Goal: Task Accomplishment & Management: Complete application form

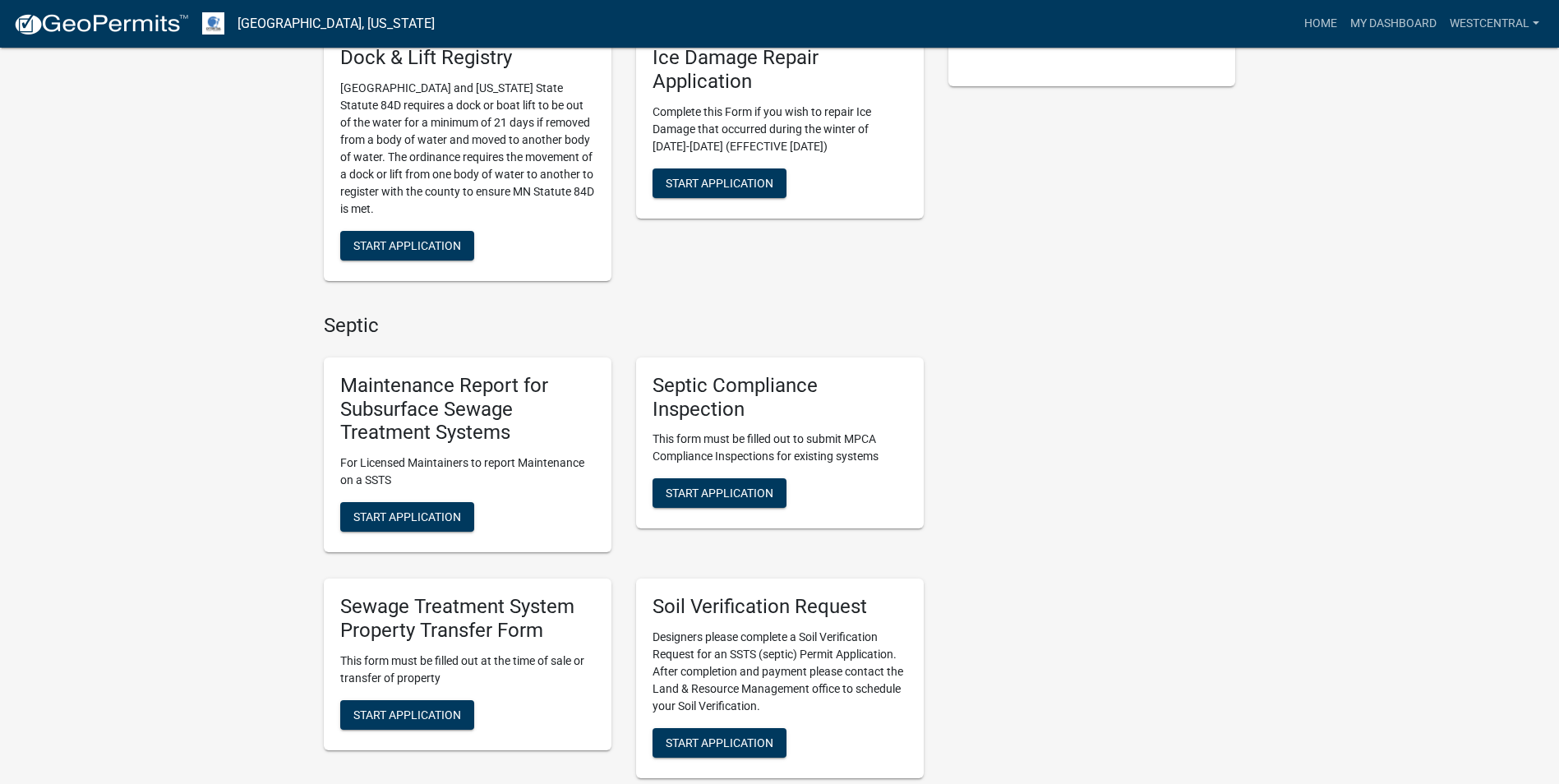
scroll to position [576, 0]
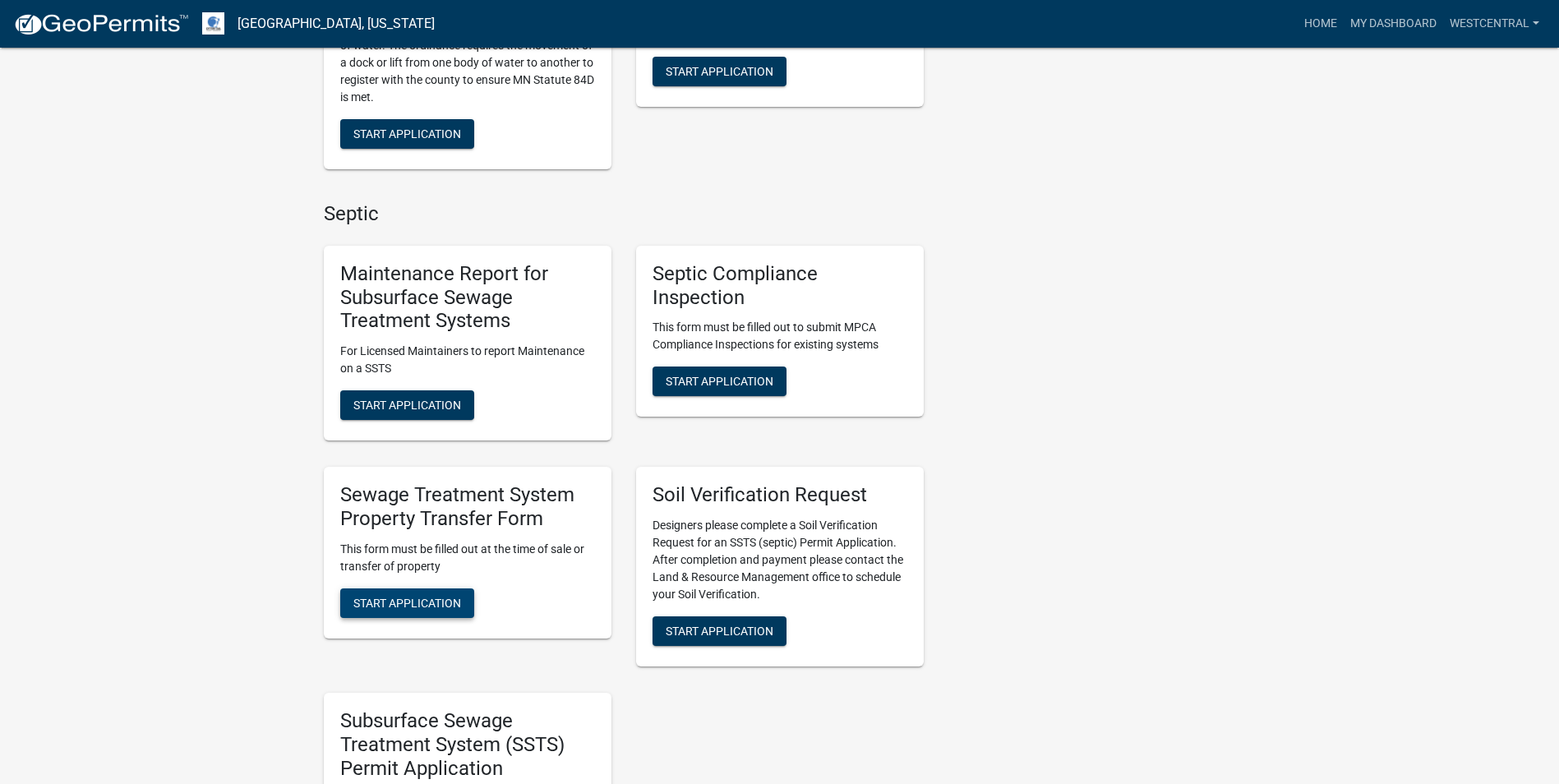
click at [424, 606] on span "Start Application" at bounding box center [407, 603] width 107 height 13
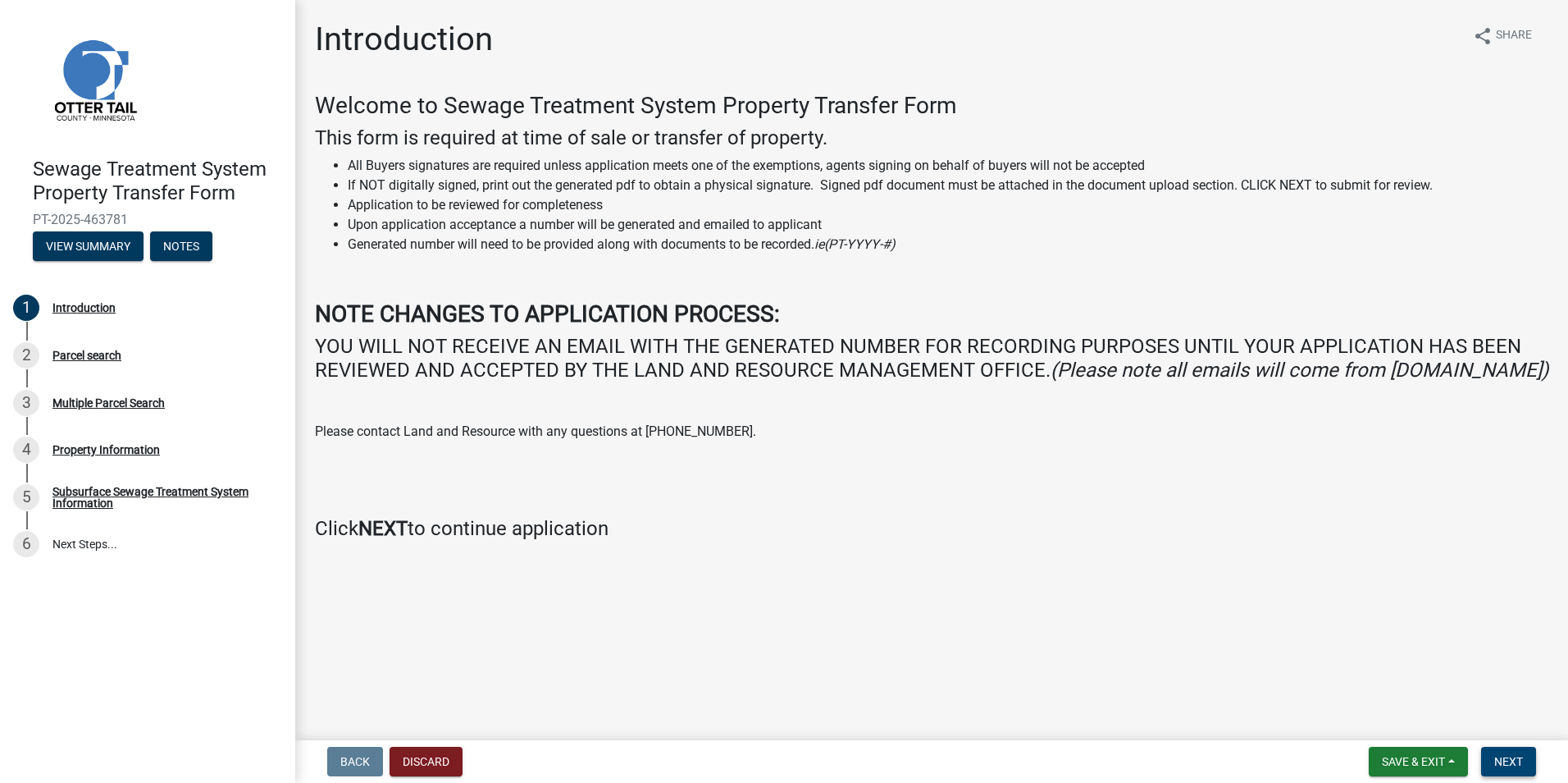
drag, startPoint x: 1512, startPoint y: 767, endPoint x: 1511, endPoint y: 728, distance: 39.0
click at [1511, 766] on span "Next" at bounding box center [1508, 762] width 29 height 13
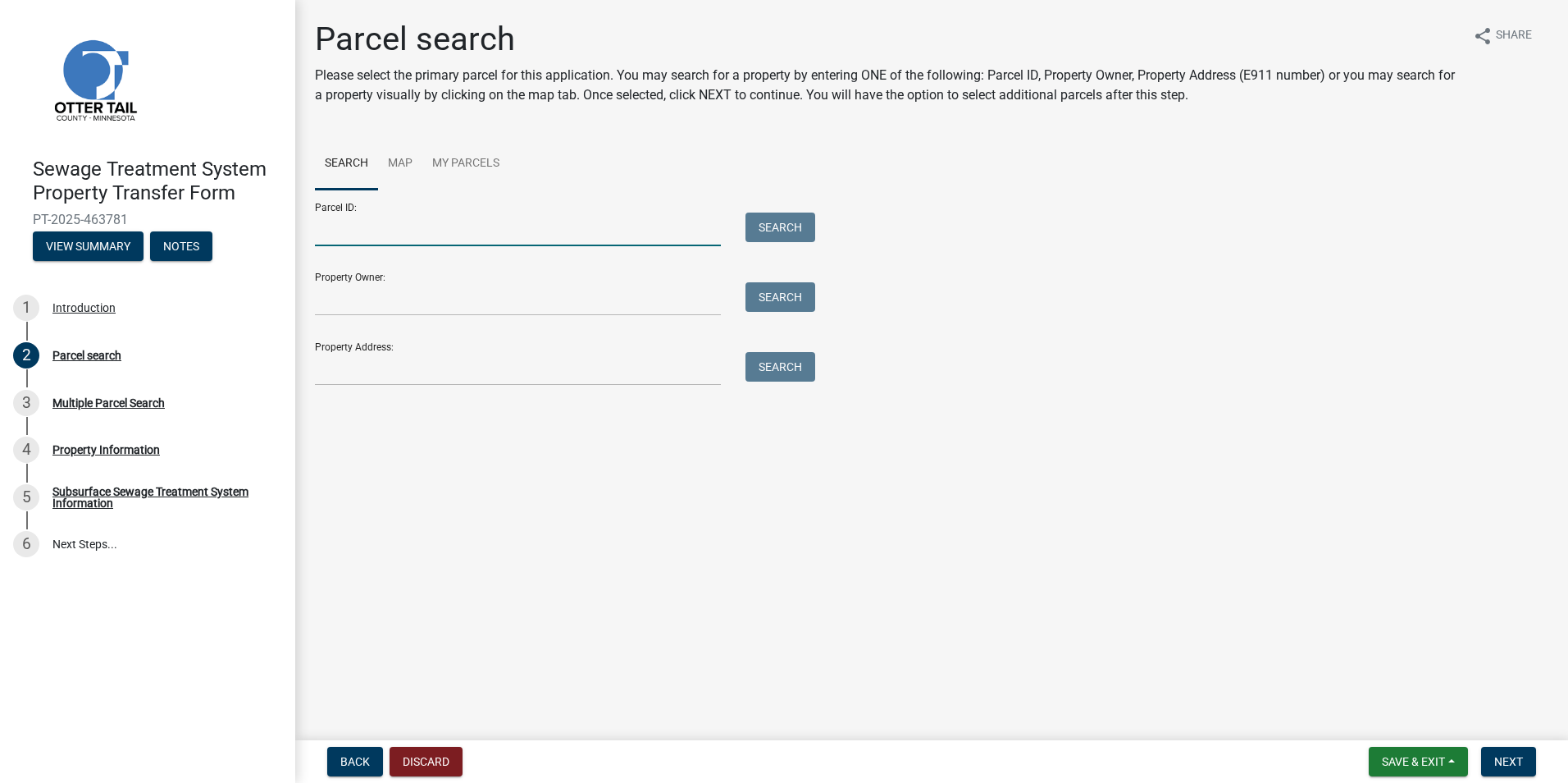
drag, startPoint x: 322, startPoint y: 229, endPoint x: 413, endPoint y: 225, distance: 91.1
click at [322, 229] on input "Parcel ID:" at bounding box center [518, 230] width 406 height 34
paste input "71001500019000"
type input "71001500019000"
click at [782, 229] on button "Search" at bounding box center [780, 228] width 70 height 30
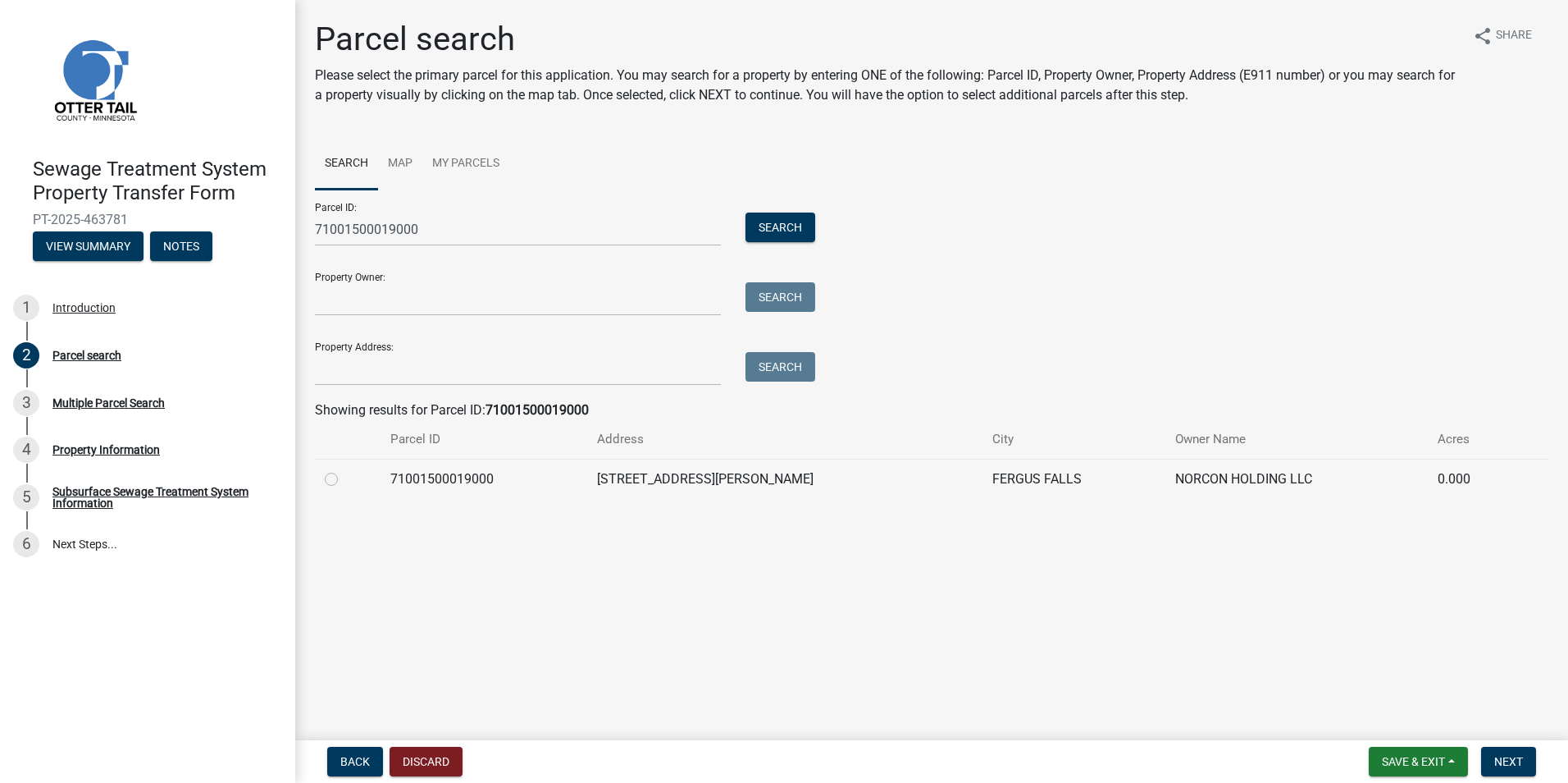
click at [344, 469] on label at bounding box center [344, 469] width 0 height 0
click at [344, 479] on input "radio" at bounding box center [349, 474] width 10 height 10
radio input "true"
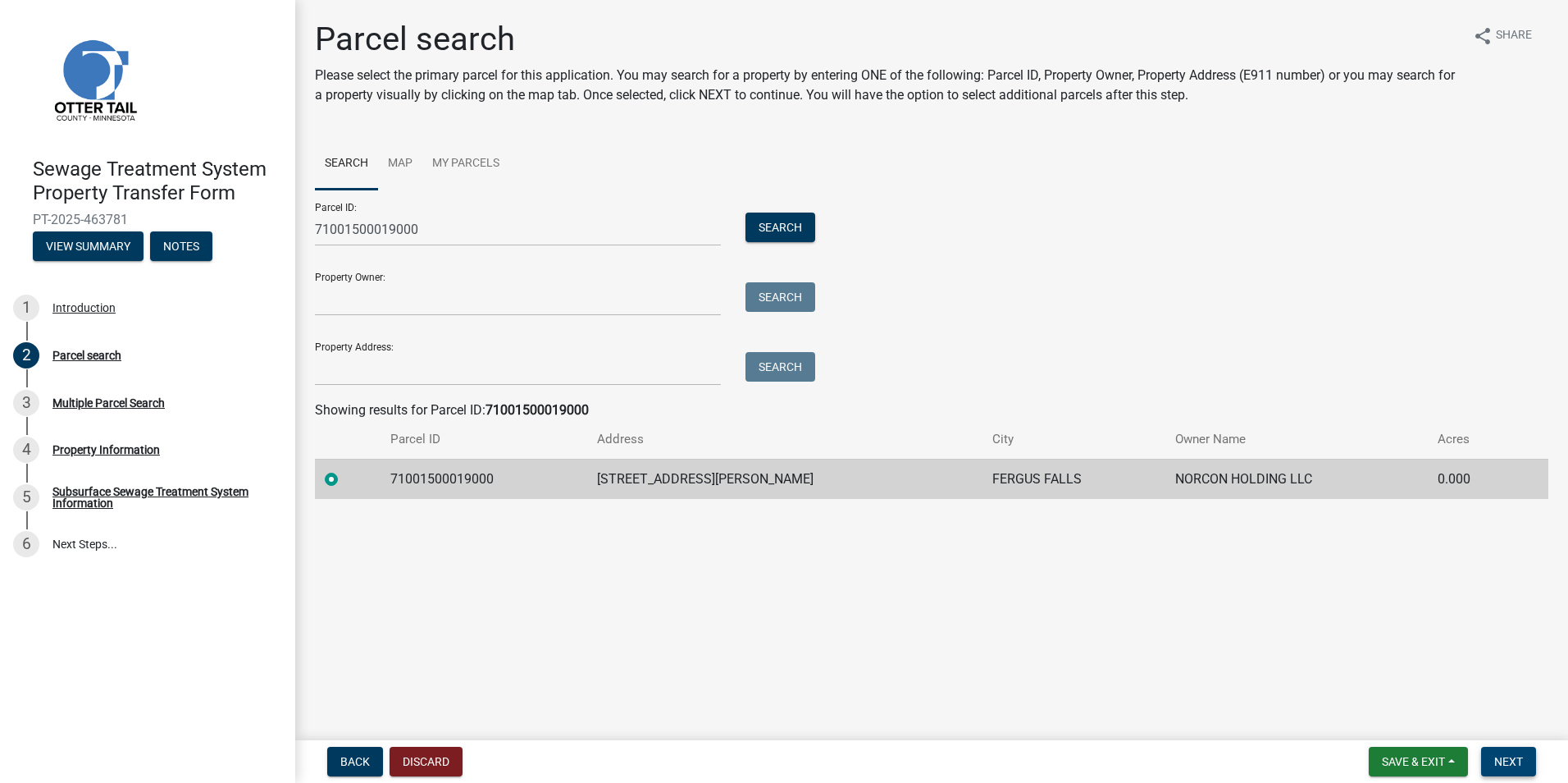
click at [1507, 755] on span "Next" at bounding box center [1508, 762] width 29 height 13
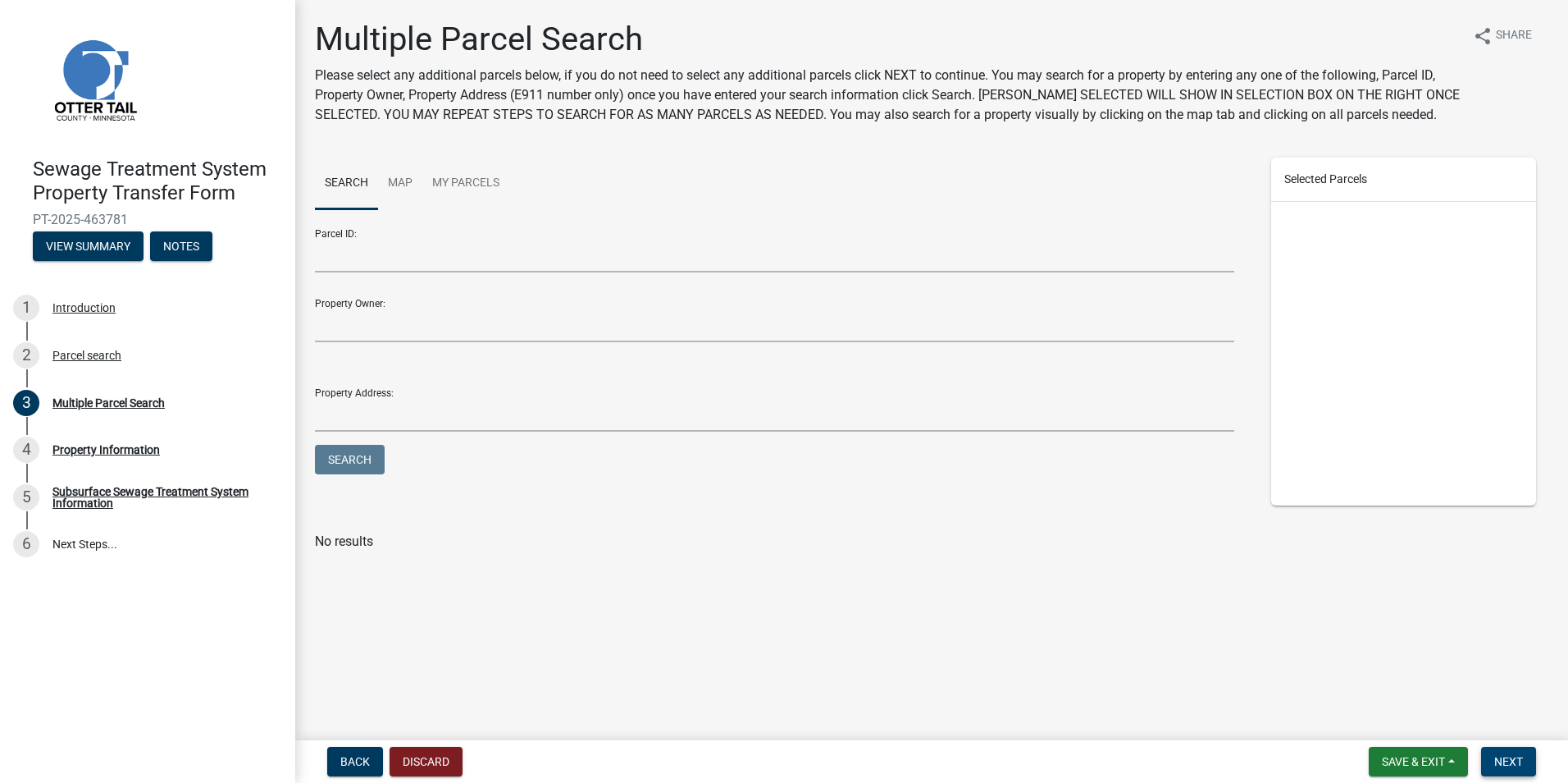
click at [1504, 762] on span "Next" at bounding box center [1508, 762] width 29 height 13
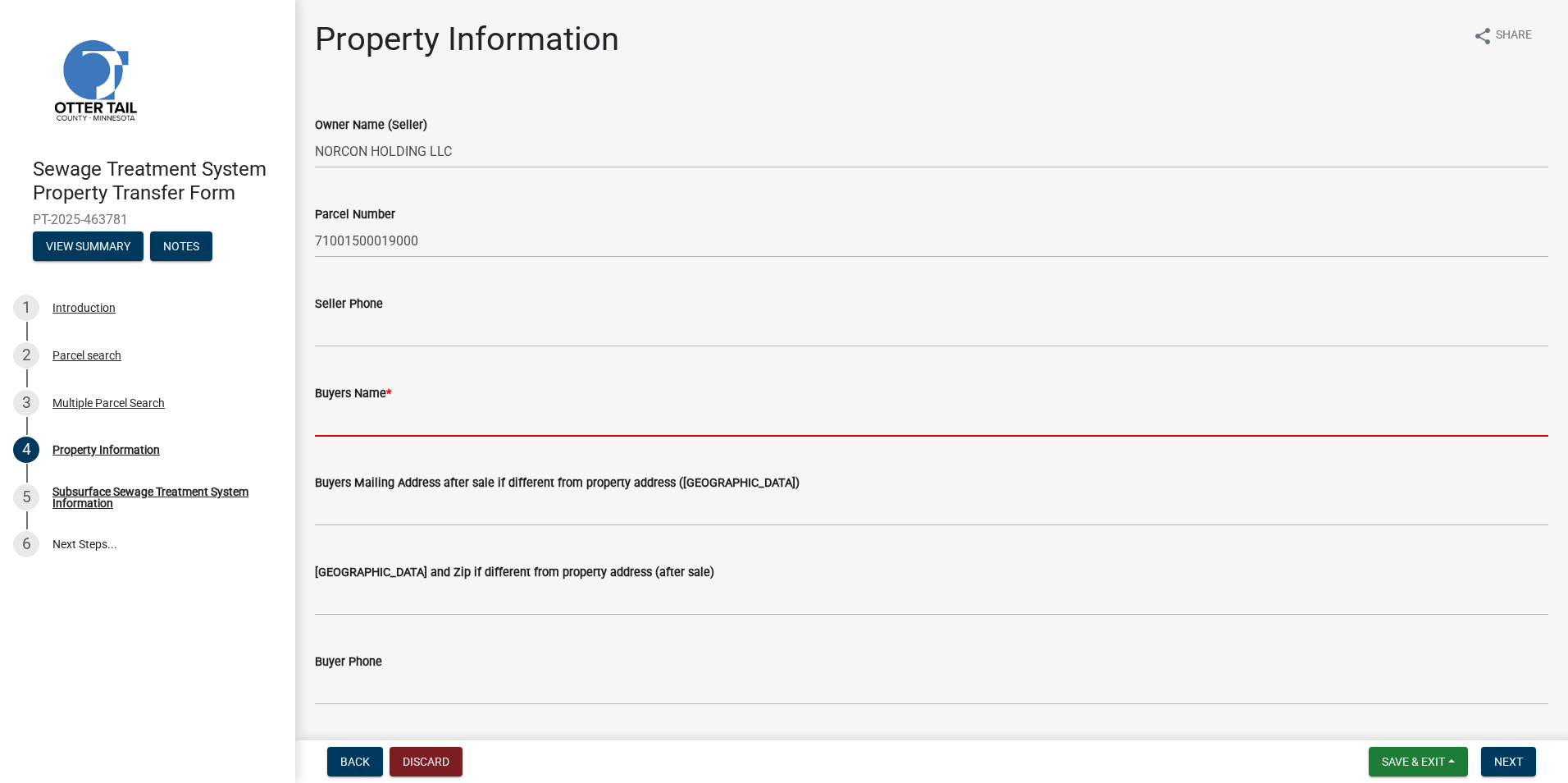
drag, startPoint x: 328, startPoint y: 426, endPoint x: 394, endPoint y: 422, distance: 66.1
click at [328, 426] on input "Buyers Name *" at bounding box center [932, 420] width 1234 height 34
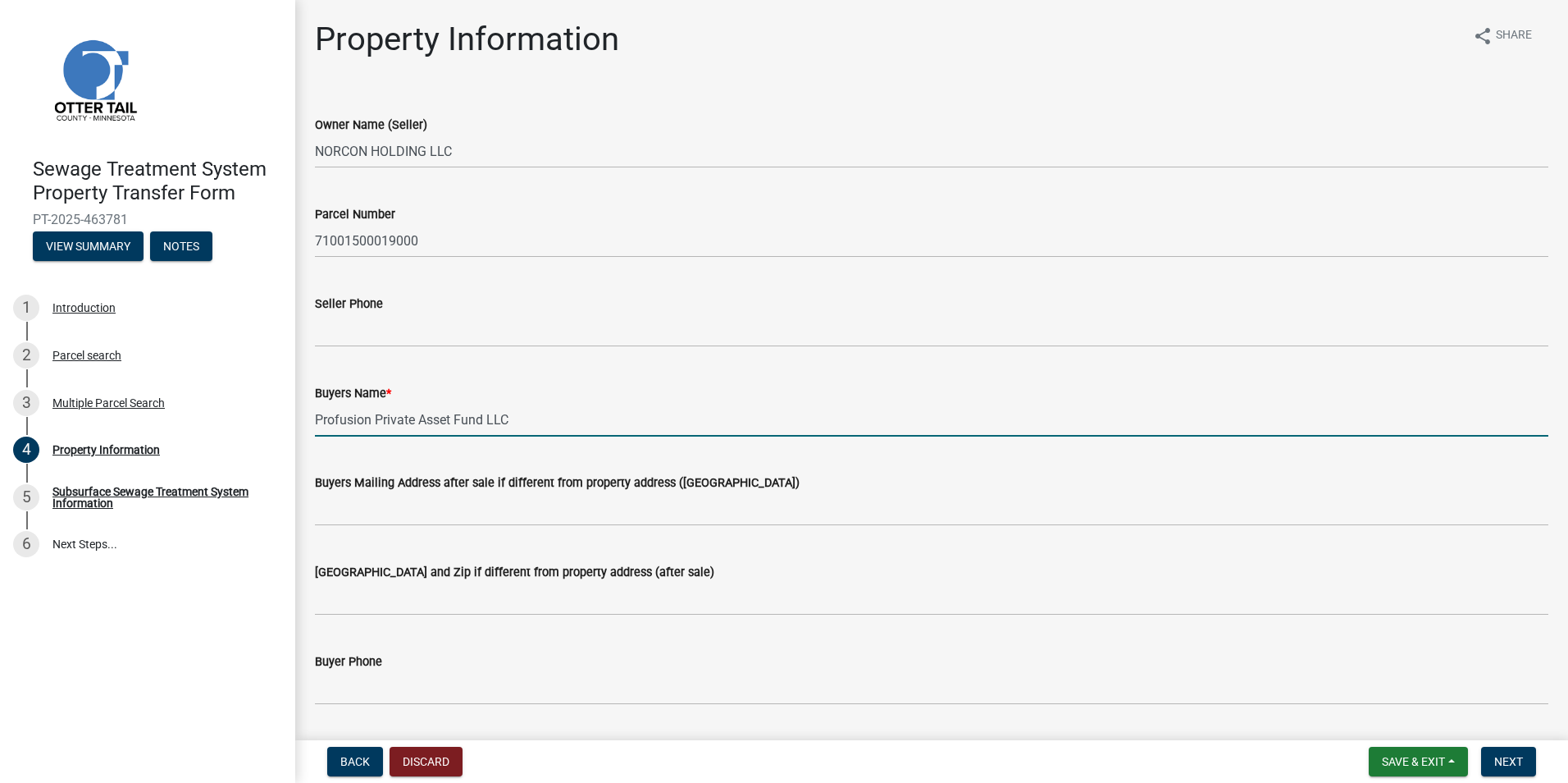
type input "Profusion Private Asset Fund LLC"
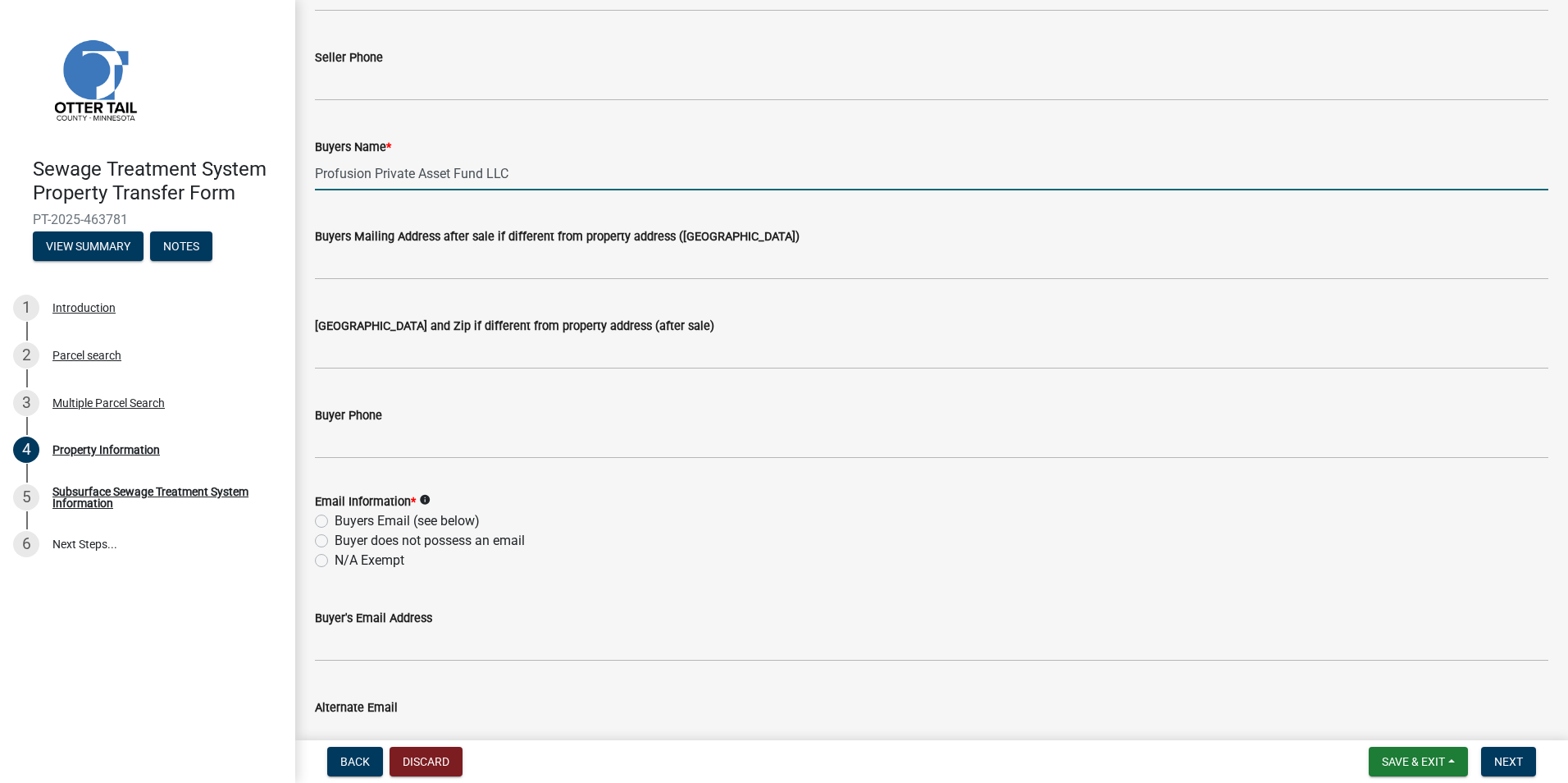
click at [335, 560] on label "N/A Exempt" at bounding box center [369, 560] width 70 height 20
click at [335, 560] on input "N/A Exempt" at bounding box center [340, 555] width 10 height 10
radio input "true"
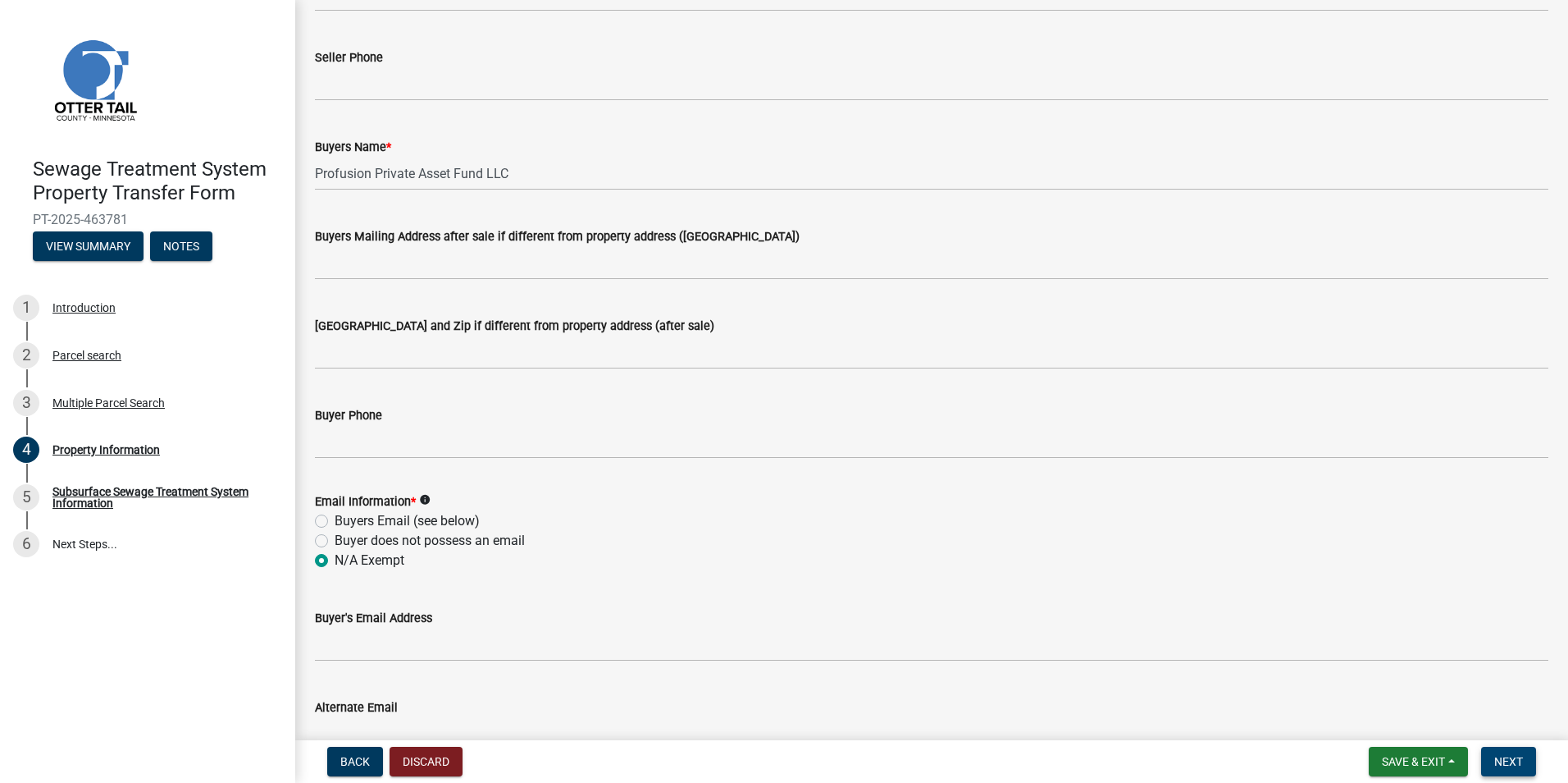
click at [1528, 760] on button "Next" at bounding box center [1508, 762] width 55 height 30
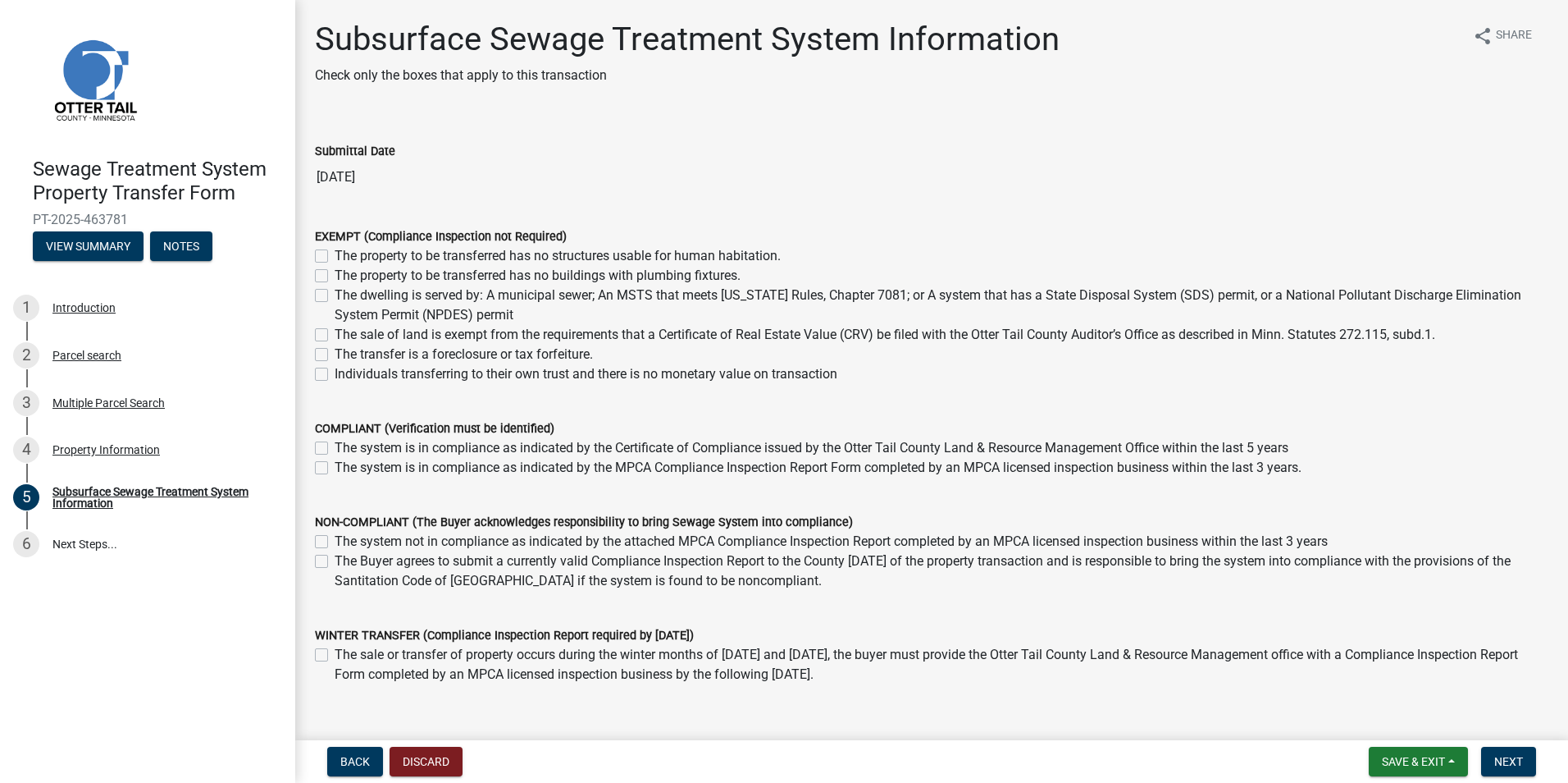
click at [330, 468] on div "The system is in compliance as indicated by the MPCA Compliance Inspection Repo…" at bounding box center [932, 468] width 1234 height 20
click at [335, 299] on label "The dwelling is served by: A municipal sewer; An MSTS that meets [US_STATE] Rul…" at bounding box center [942, 305] width 1214 height 39
click at [335, 296] on input "The dwelling is served by: A municipal sewer; An MSTS that meets [US_STATE] Rul…" at bounding box center [340, 290] width 10 height 10
checkbox input "true"
checkbox input "false"
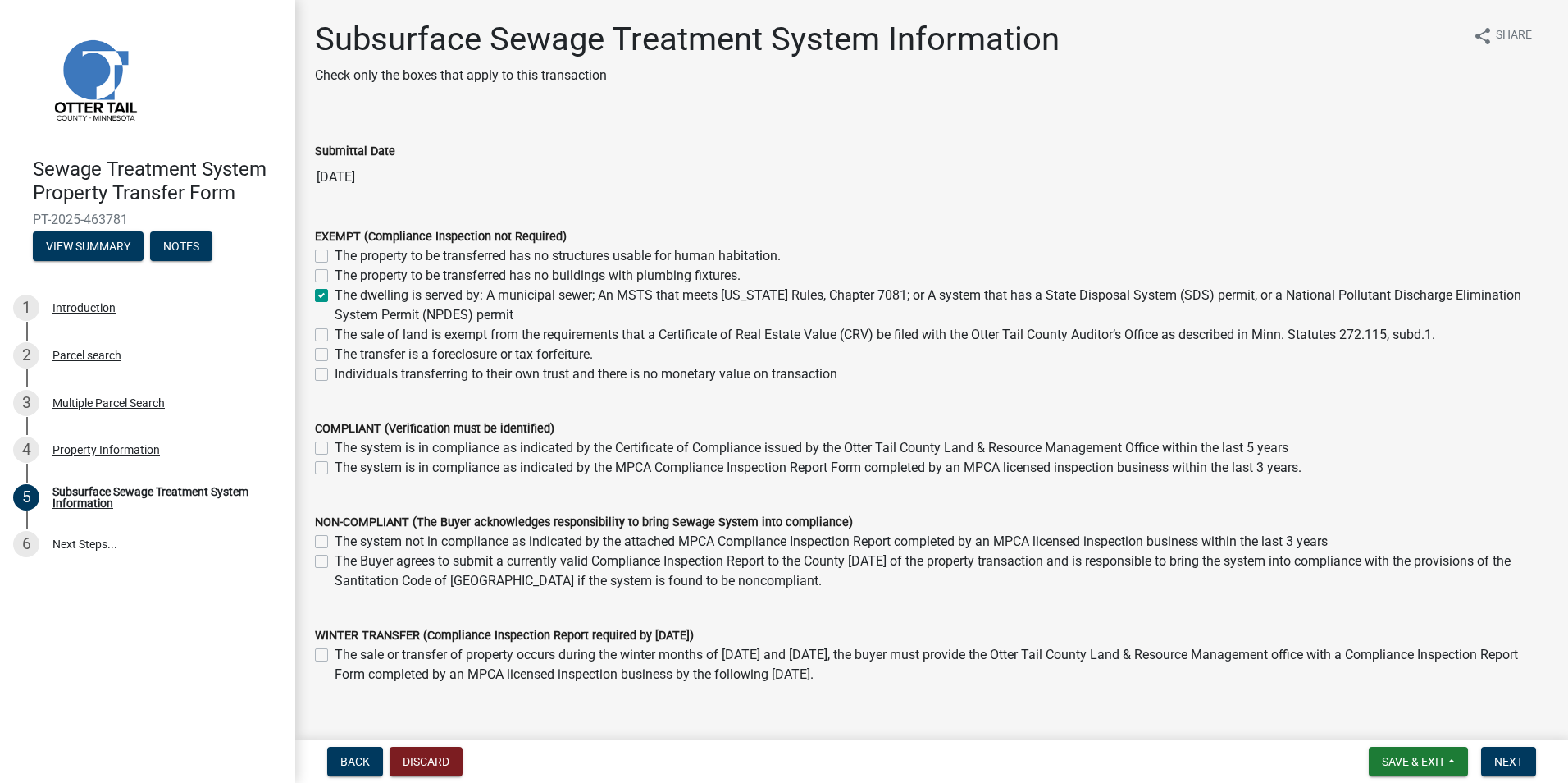
checkbox input "false"
checkbox input "true"
checkbox input "false"
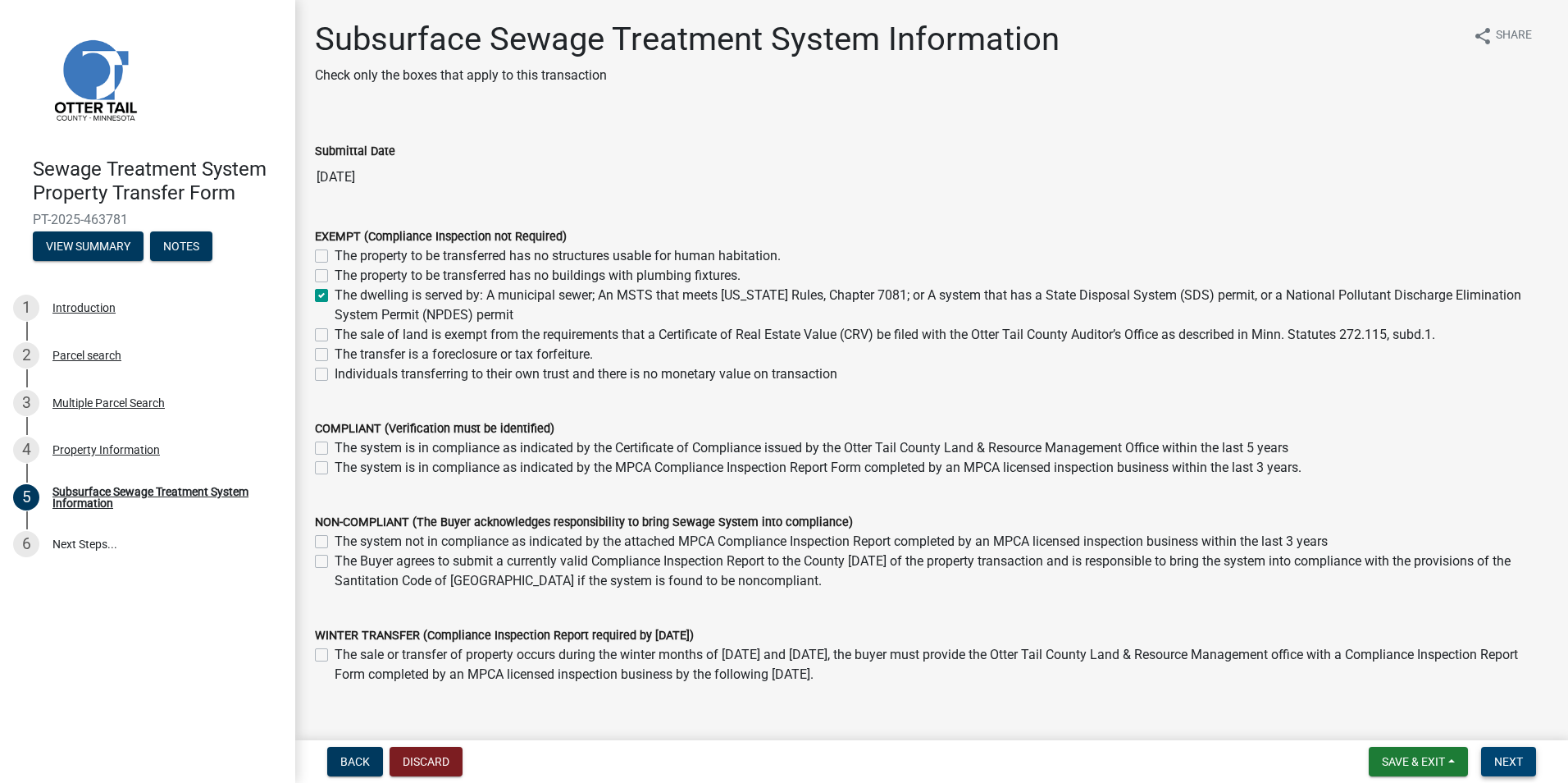
click at [1506, 762] on span "Next" at bounding box center [1508, 762] width 29 height 13
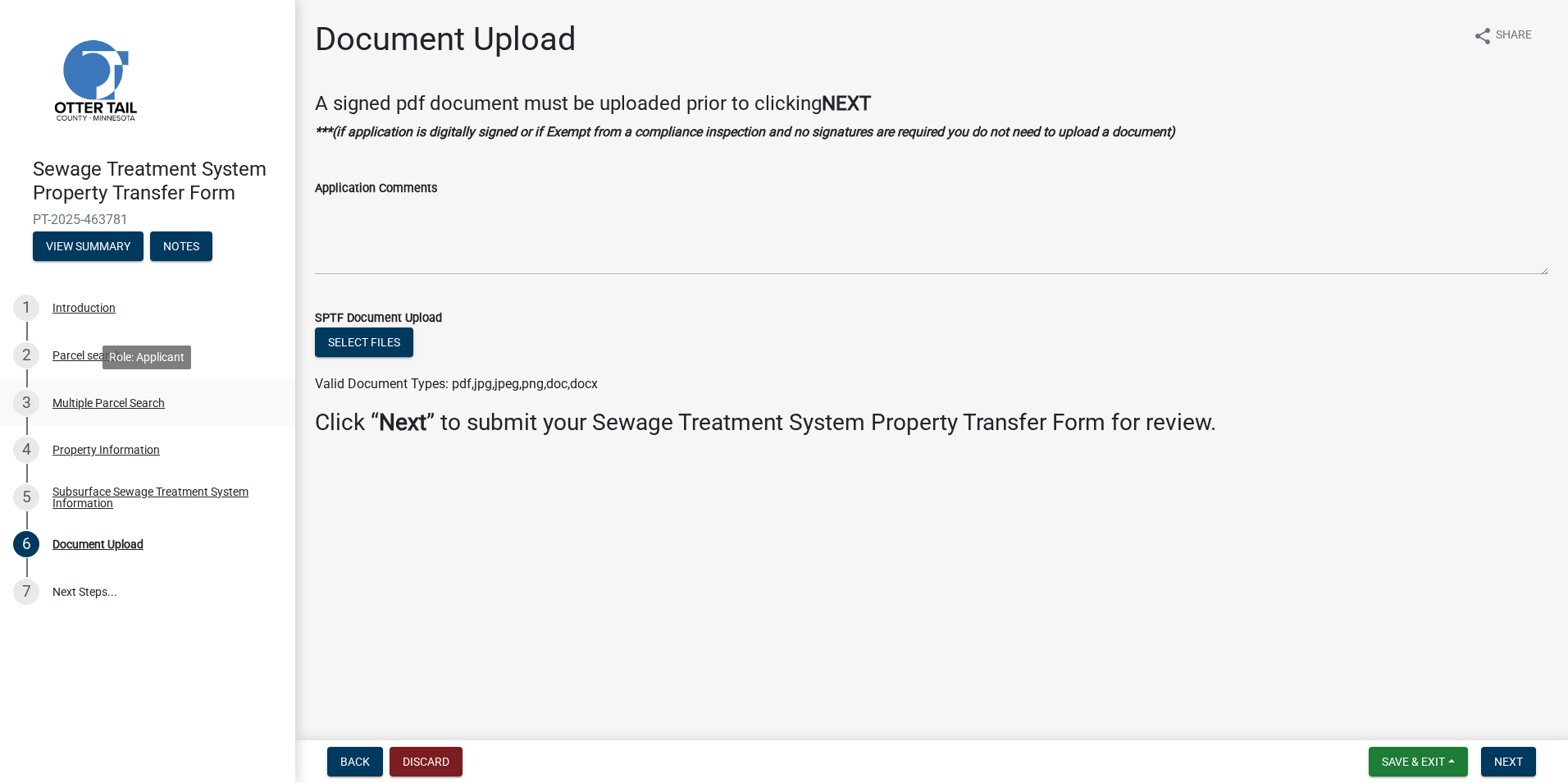
click at [70, 406] on div "Multiple Parcel Search" at bounding box center [108, 403] width 112 height 11
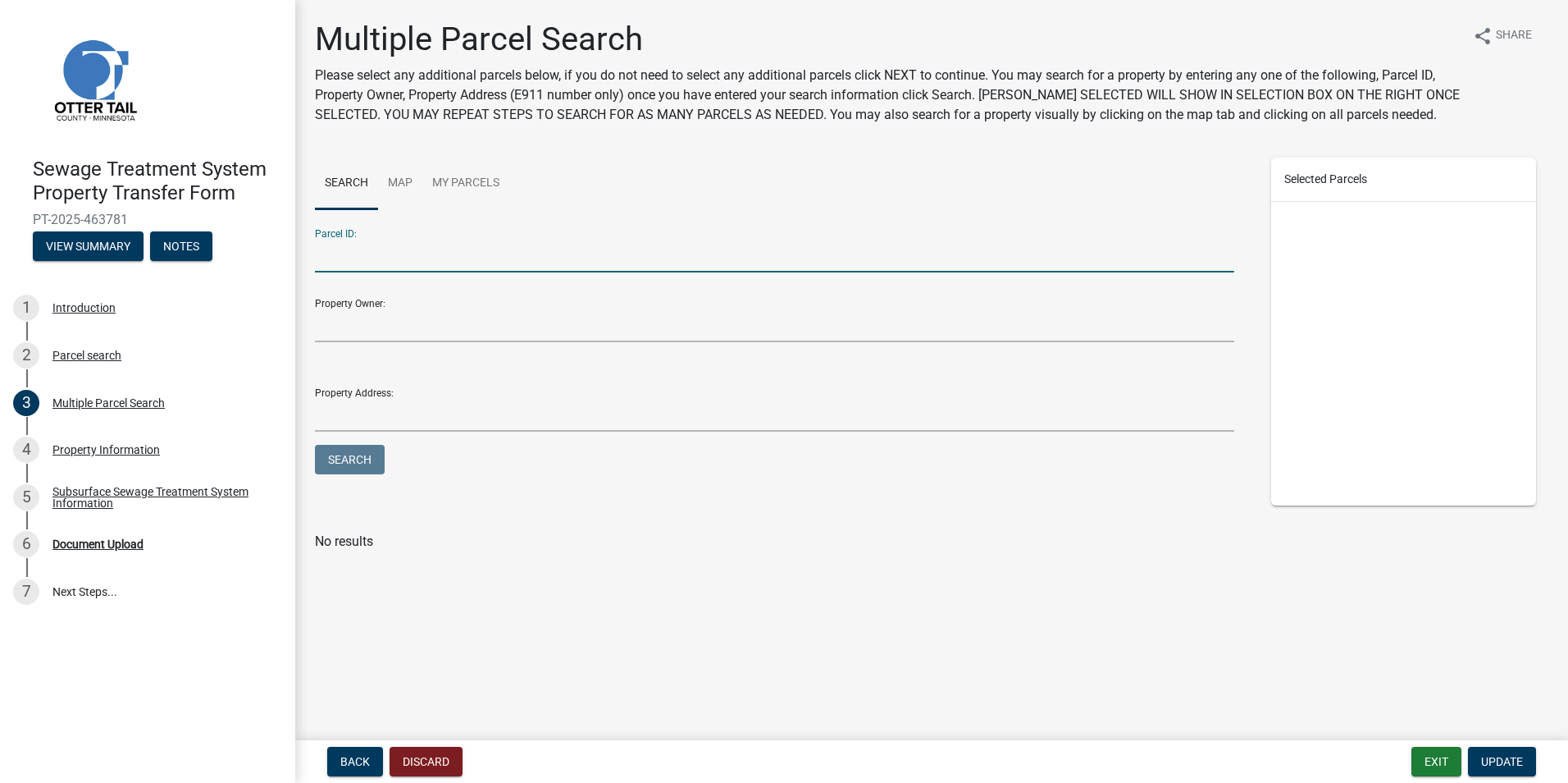
drag, startPoint x: 328, startPoint y: 257, endPoint x: 570, endPoint y: 249, distance: 242.1
click at [328, 257] on input "Parcel ID:" at bounding box center [775, 256] width 920 height 34
drag, startPoint x: 102, startPoint y: 351, endPoint x: 121, endPoint y: 357, distance: 19.9
click at [102, 351] on div "Parcel search" at bounding box center [87, 356] width 69 height 11
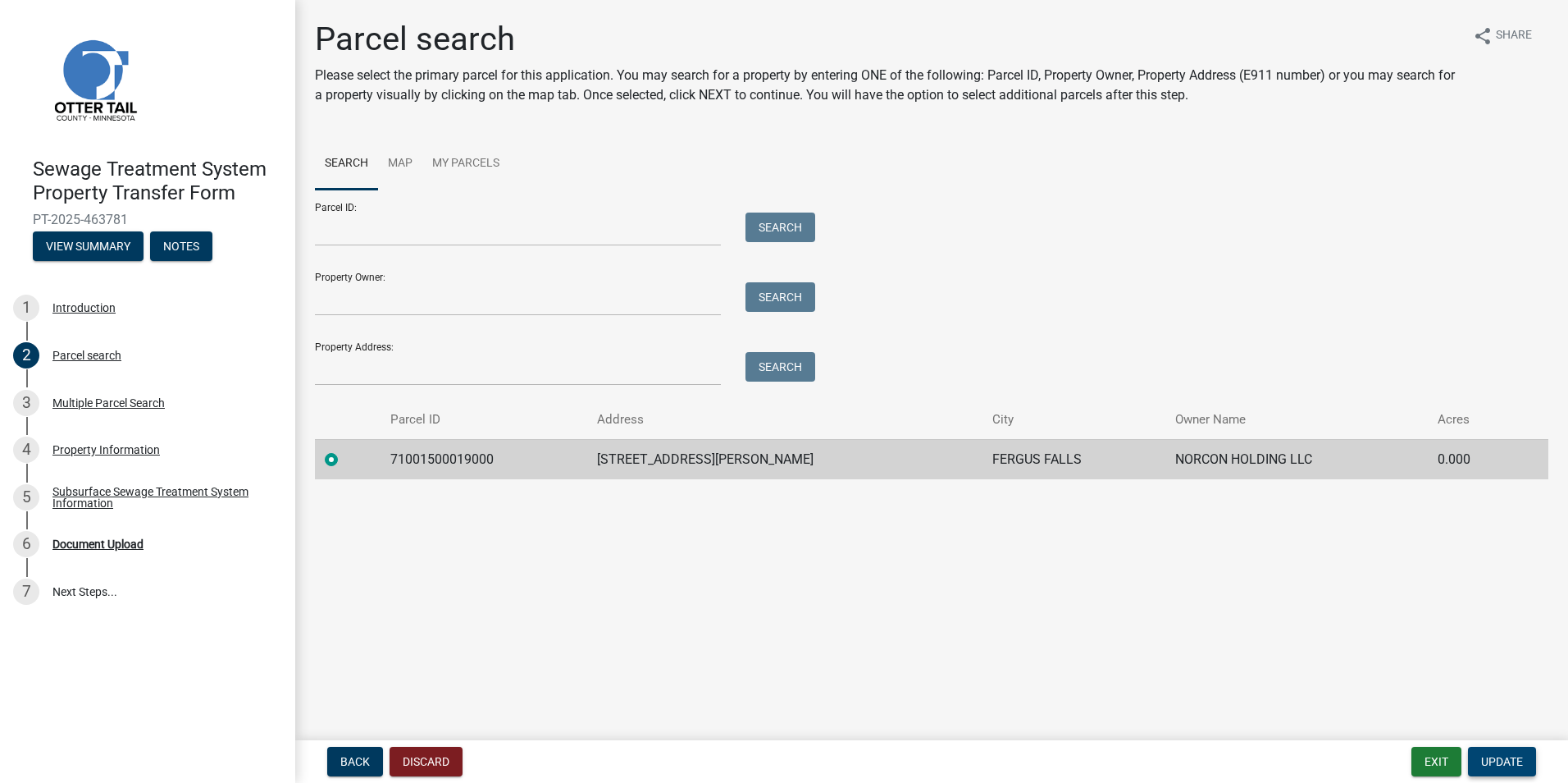
click at [1506, 768] on span "Update" at bounding box center [1502, 762] width 42 height 13
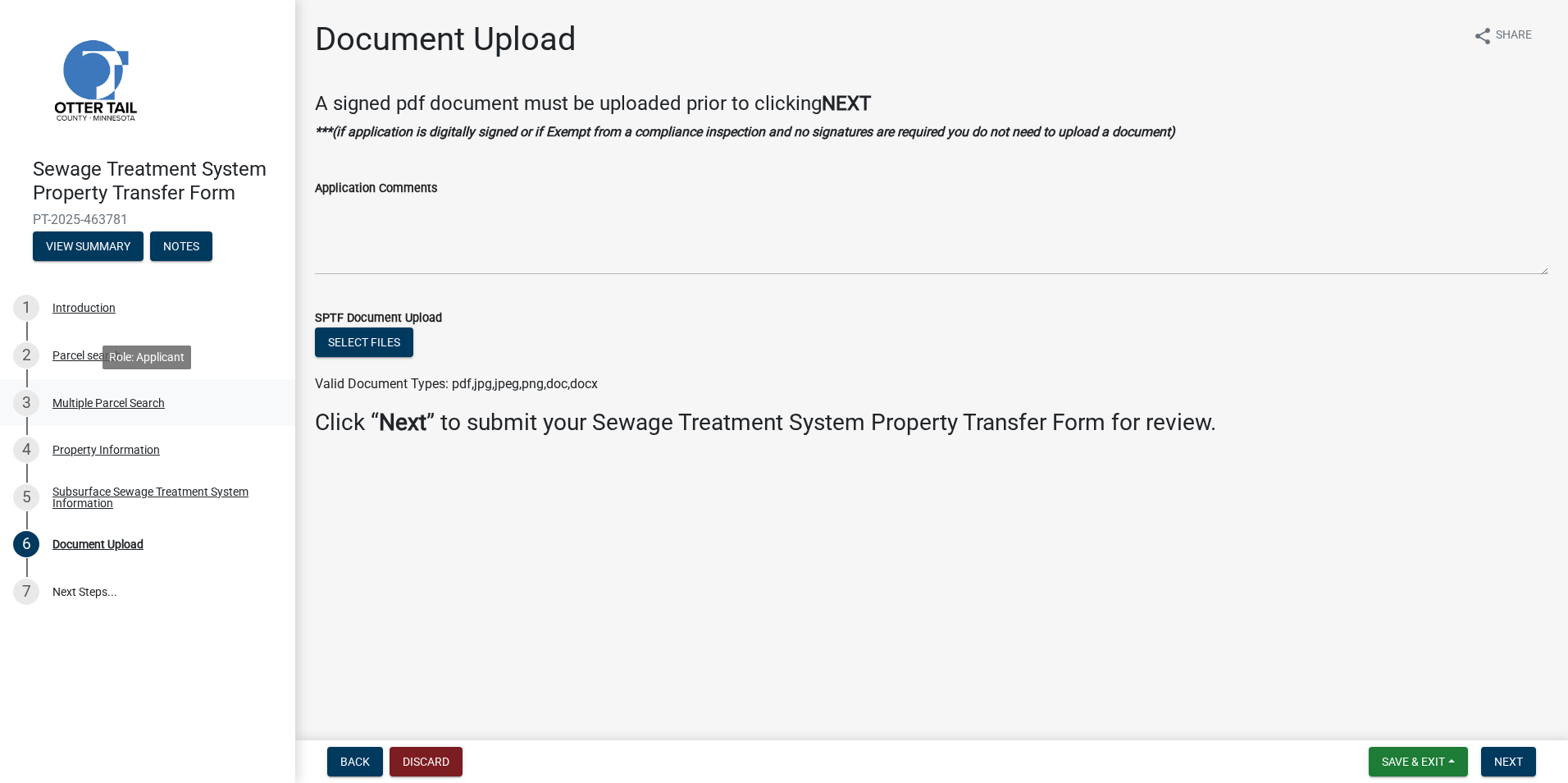
click at [105, 402] on div "Multiple Parcel Search" at bounding box center [108, 403] width 112 height 11
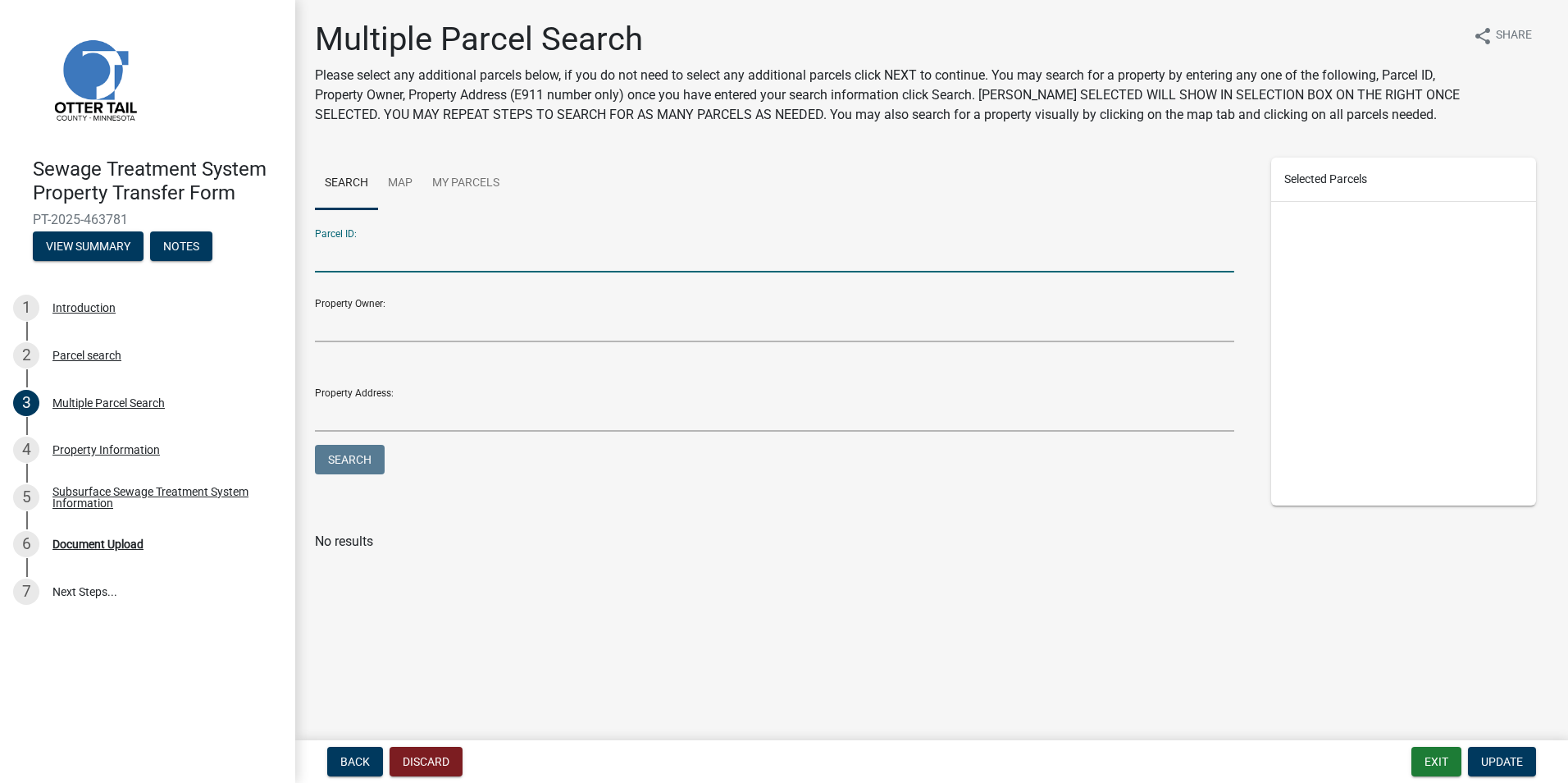
click at [328, 259] on input "Parcel ID:" at bounding box center [775, 256] width 920 height 34
click at [315, 445] on button "Search" at bounding box center [350, 460] width 70 height 30
click at [422, 247] on input "71001++054000" at bounding box center [775, 256] width 920 height 34
type input "71001990594000"
click at [315, 445] on button "Search" at bounding box center [350, 460] width 70 height 30
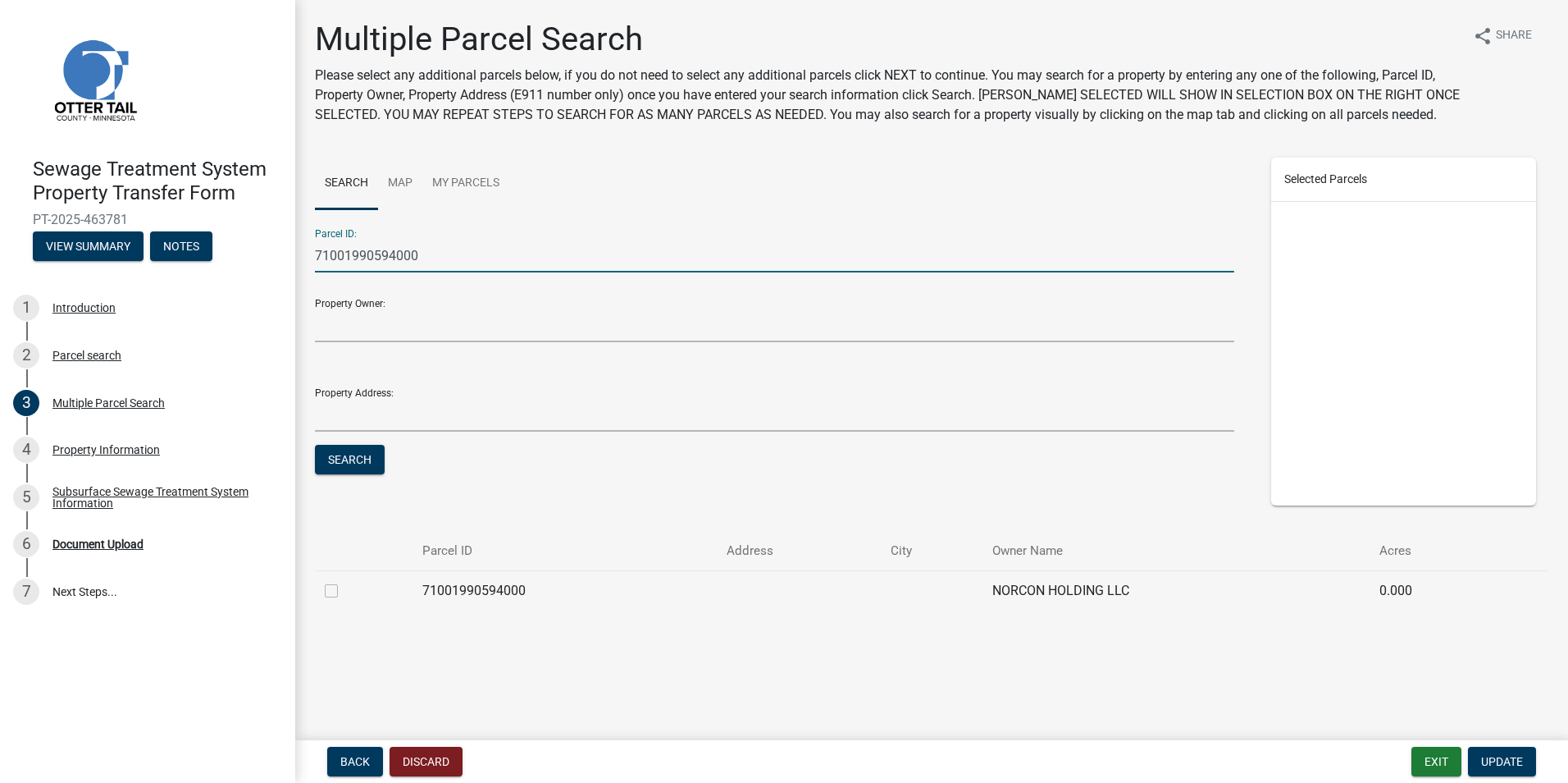
click at [344, 581] on label at bounding box center [344, 581] width 0 height 0
click at [344, 589] on input "checkbox" at bounding box center [349, 586] width 10 height 10
checkbox input "true"
click at [432, 254] on input "71001990594000" at bounding box center [775, 256] width 920 height 34
click at [396, 253] on input "71001990594000" at bounding box center [775, 256] width 920 height 34
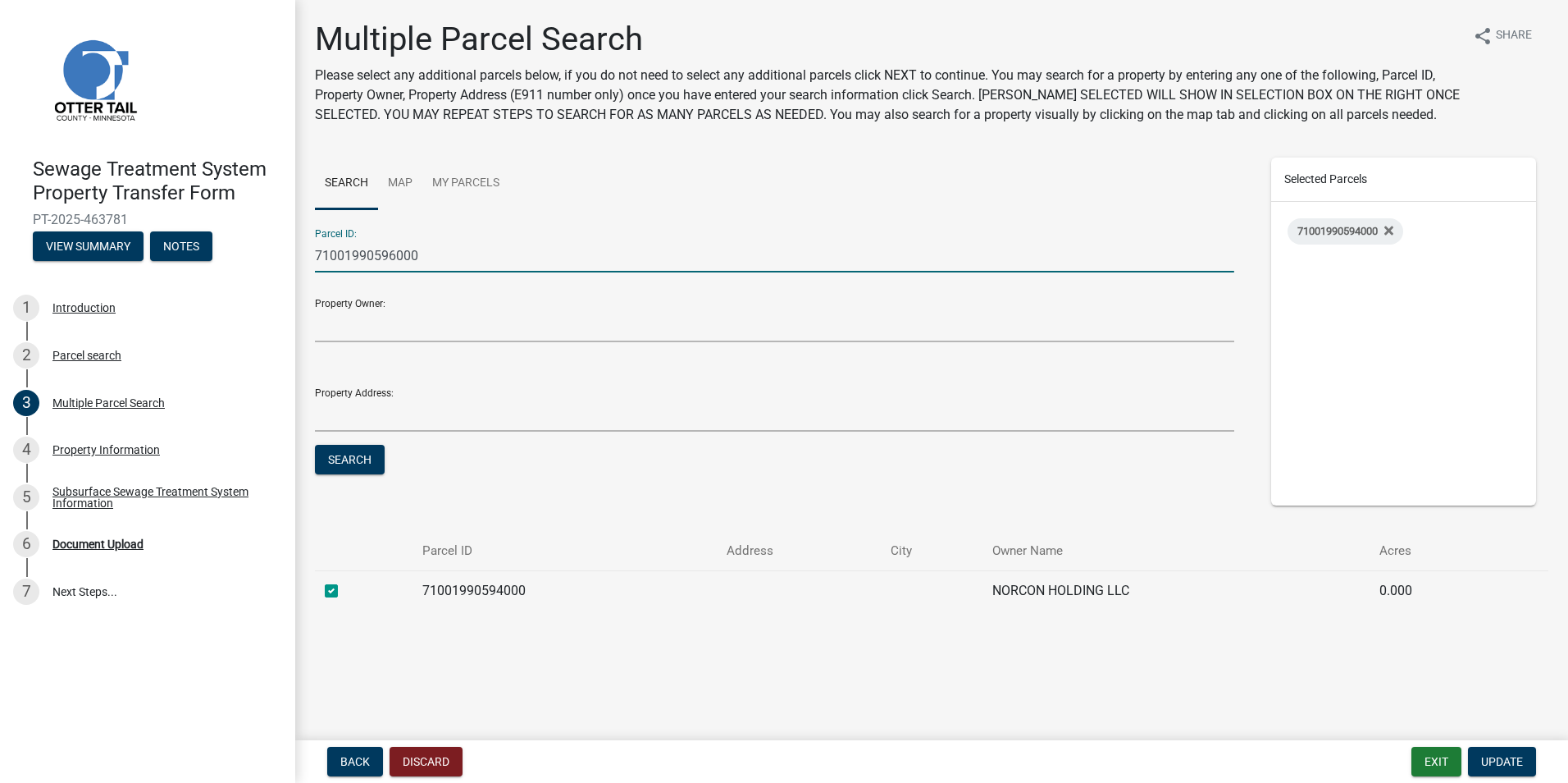
type input "71001990596000"
click at [315, 445] on button "Search" at bounding box center [350, 460] width 70 height 30
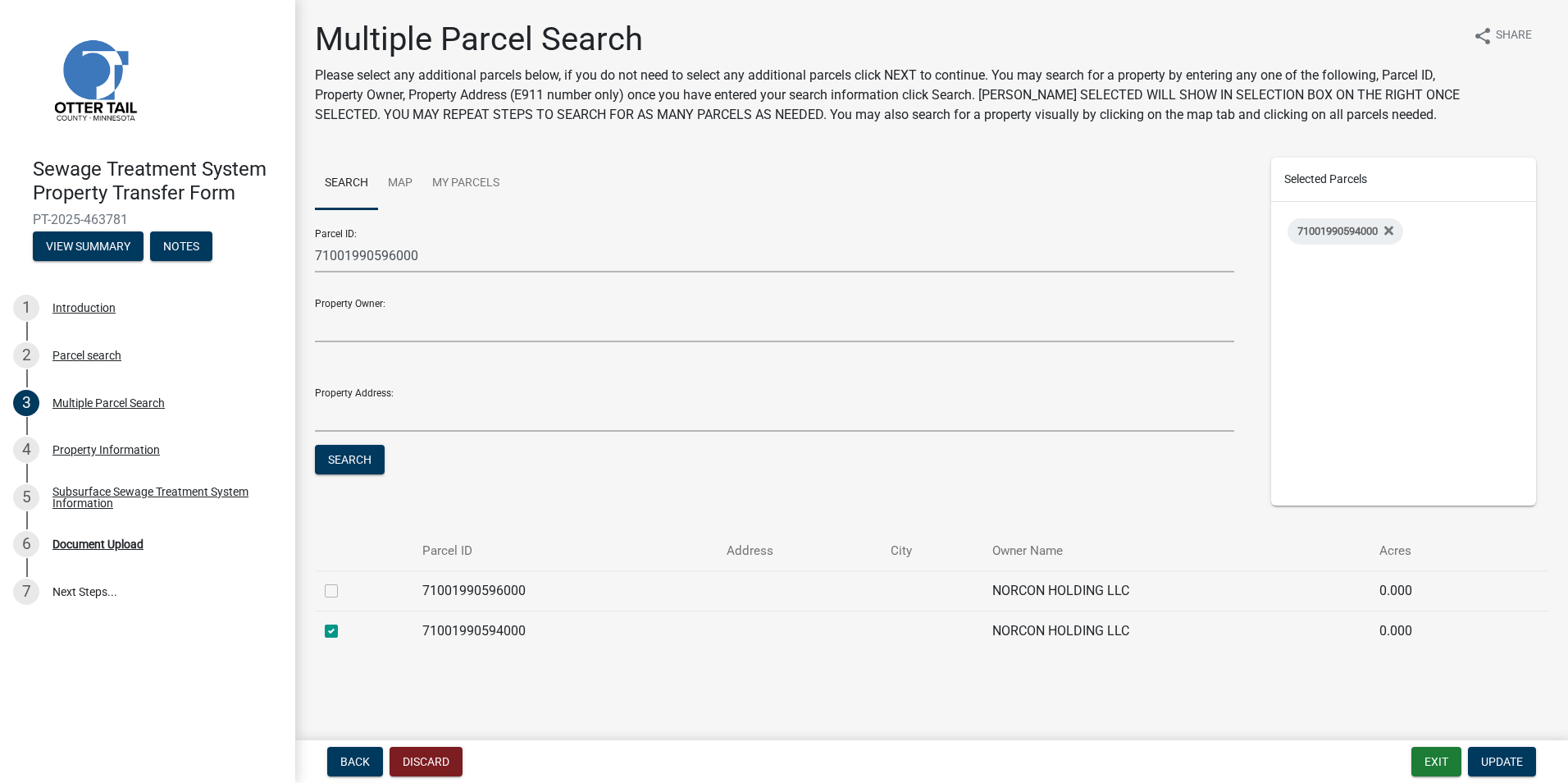
click at [344, 581] on label at bounding box center [344, 581] width 0 height 0
click at [344, 590] on input "checkbox" at bounding box center [349, 586] width 10 height 10
checkbox input "true"
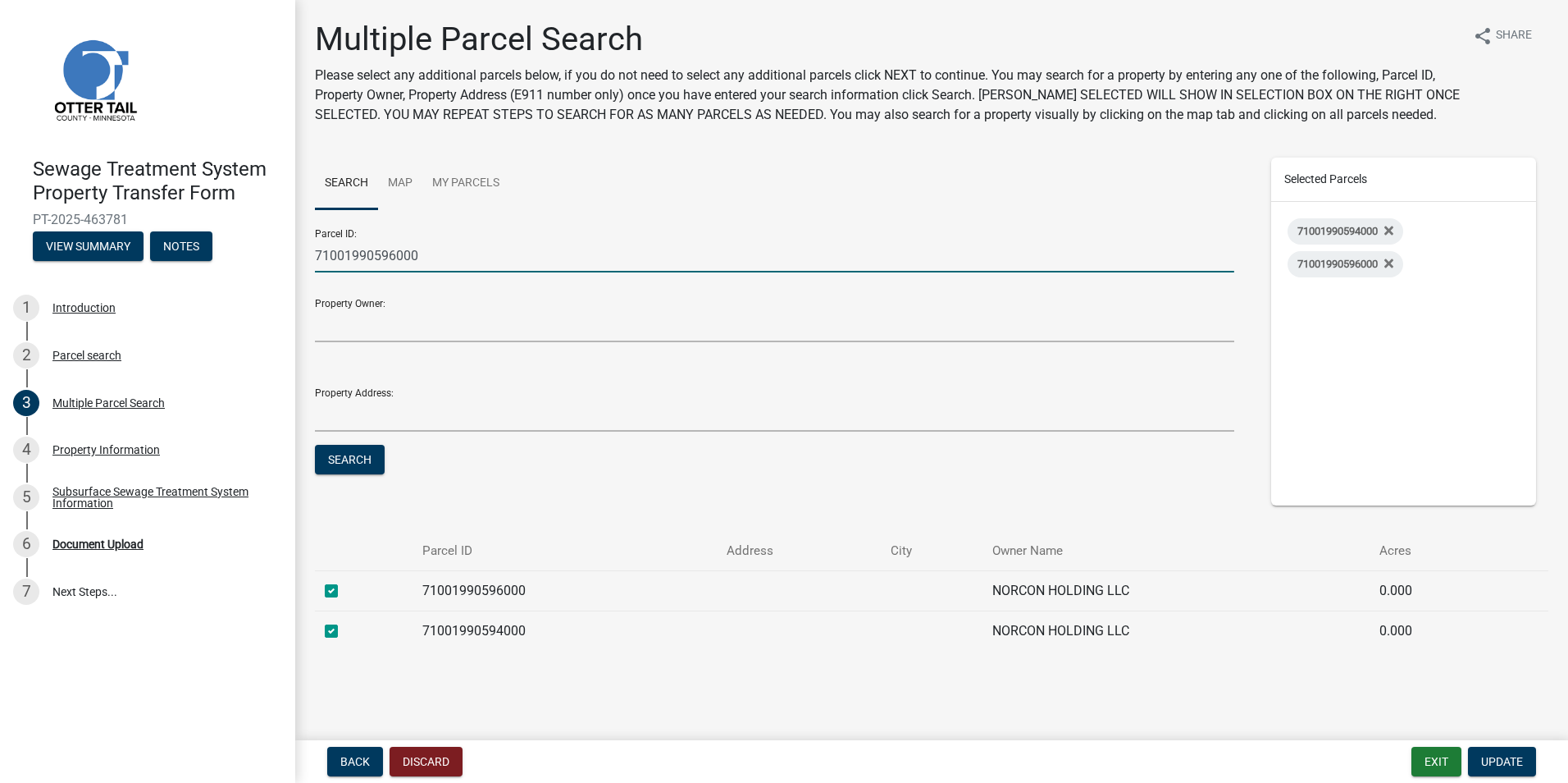
click at [395, 256] on input "71001990596000" at bounding box center [775, 256] width 920 height 34
type input "71001990572000"
click at [315, 445] on button "Search" at bounding box center [350, 460] width 70 height 30
click at [344, 581] on label at bounding box center [344, 581] width 0 height 0
click at [344, 590] on input "checkbox" at bounding box center [349, 586] width 10 height 10
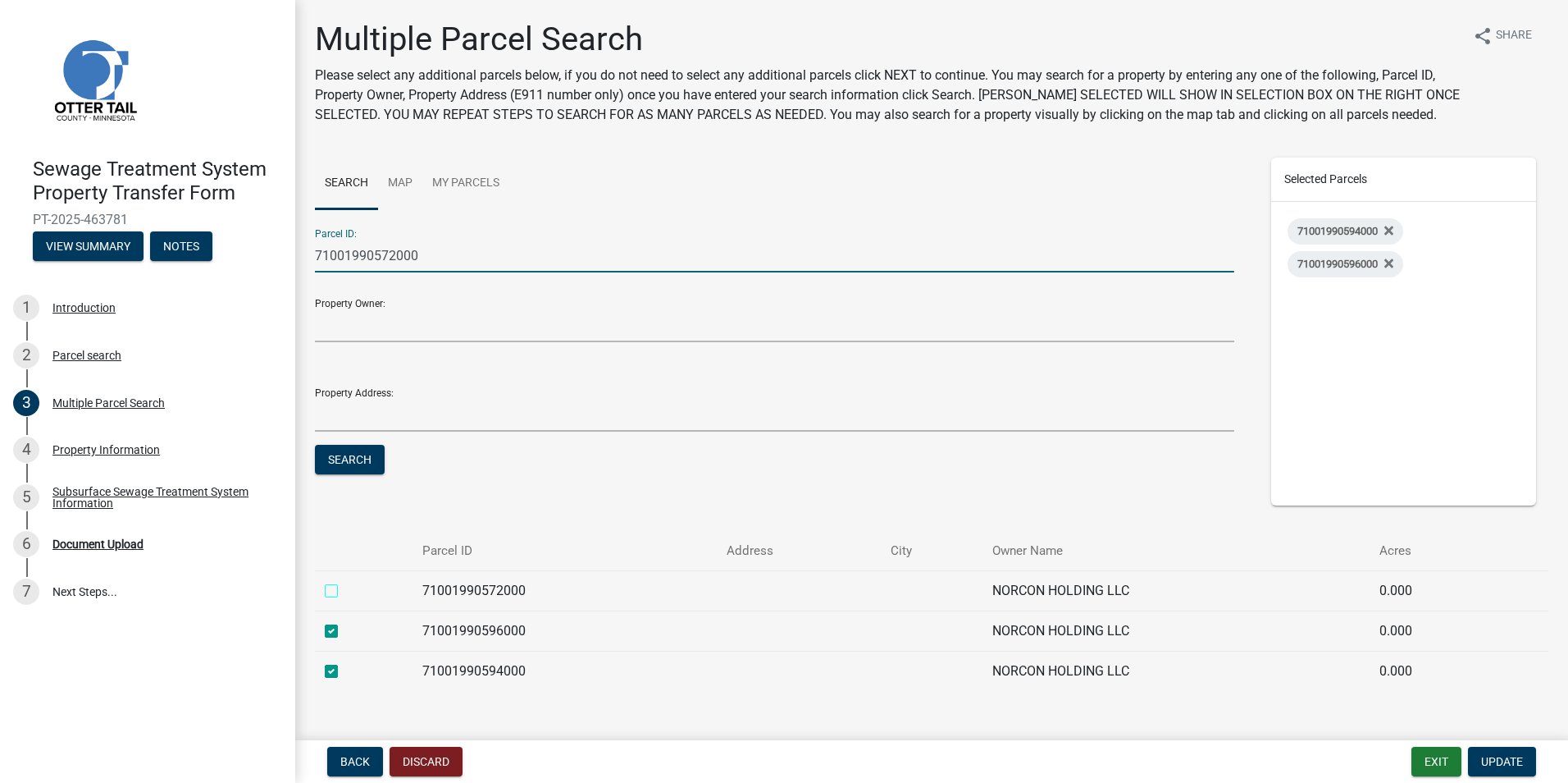
checkbox input "true"
click at [398, 258] on input "71001990572000" at bounding box center [775, 256] width 920 height 34
type input "71001990573000"
click at [352, 456] on button "Search" at bounding box center [350, 460] width 70 height 30
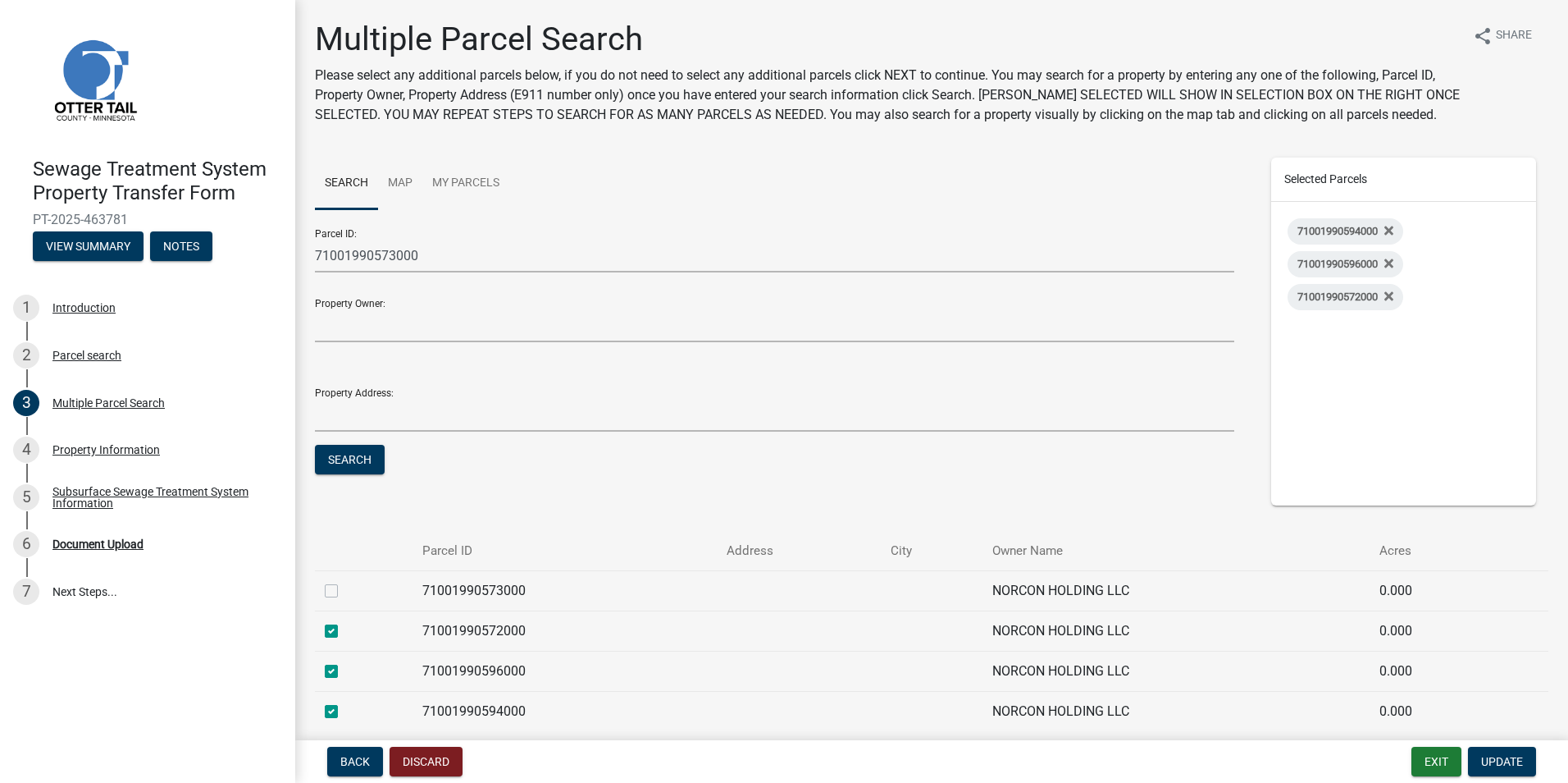
click at [344, 581] on label at bounding box center [344, 581] width 0 height 0
click at [344, 592] on input "checkbox" at bounding box center [349, 586] width 10 height 10
checkbox input "true"
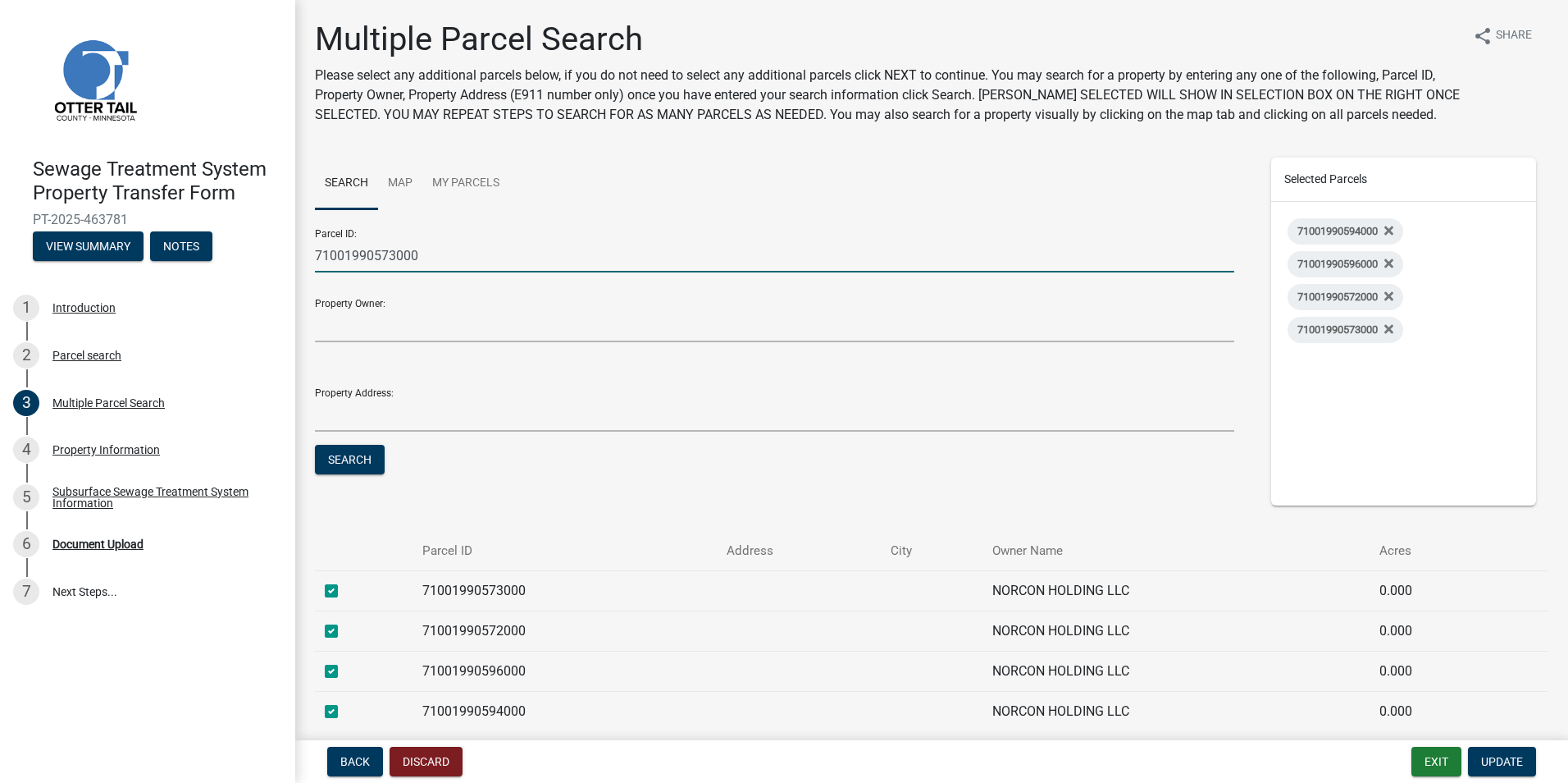
click at [394, 255] on input "71001990573000" at bounding box center [775, 256] width 920 height 34
type input "71001990591000"
click at [315, 445] on button "Search" at bounding box center [350, 460] width 70 height 30
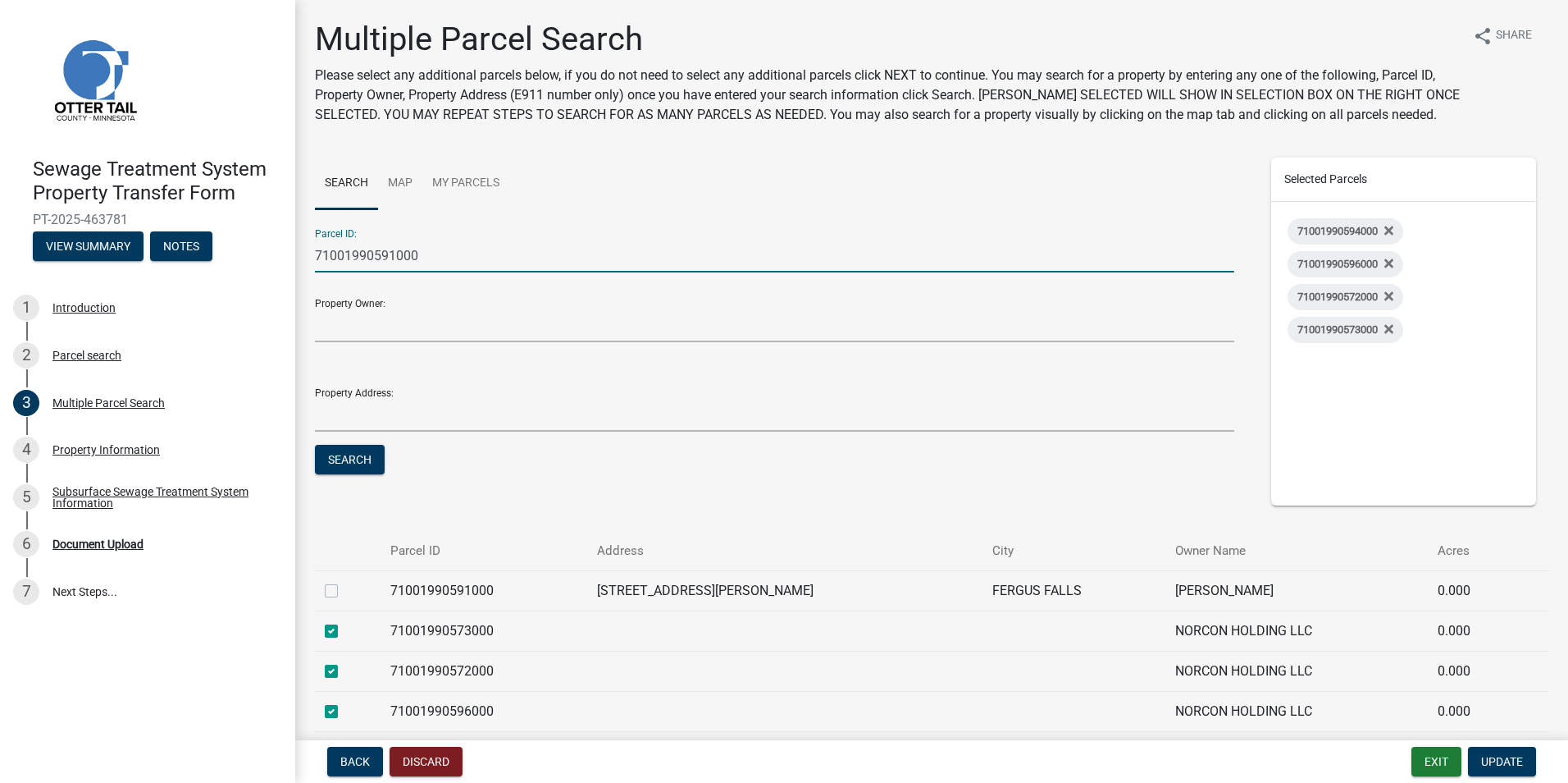
click at [344, 581] on label at bounding box center [344, 581] width 0 height 0
click at [344, 584] on input "checkbox" at bounding box center [349, 586] width 10 height 10
checkbox input "true"
drag, startPoint x: 425, startPoint y: 253, endPoint x: 275, endPoint y: 271, distance: 151.1
click at [275, 271] on div "Sewage Treatment System Property Transfer Form PT-2025-463781 View Summary Note…" at bounding box center [784, 391] width 1568 height 783
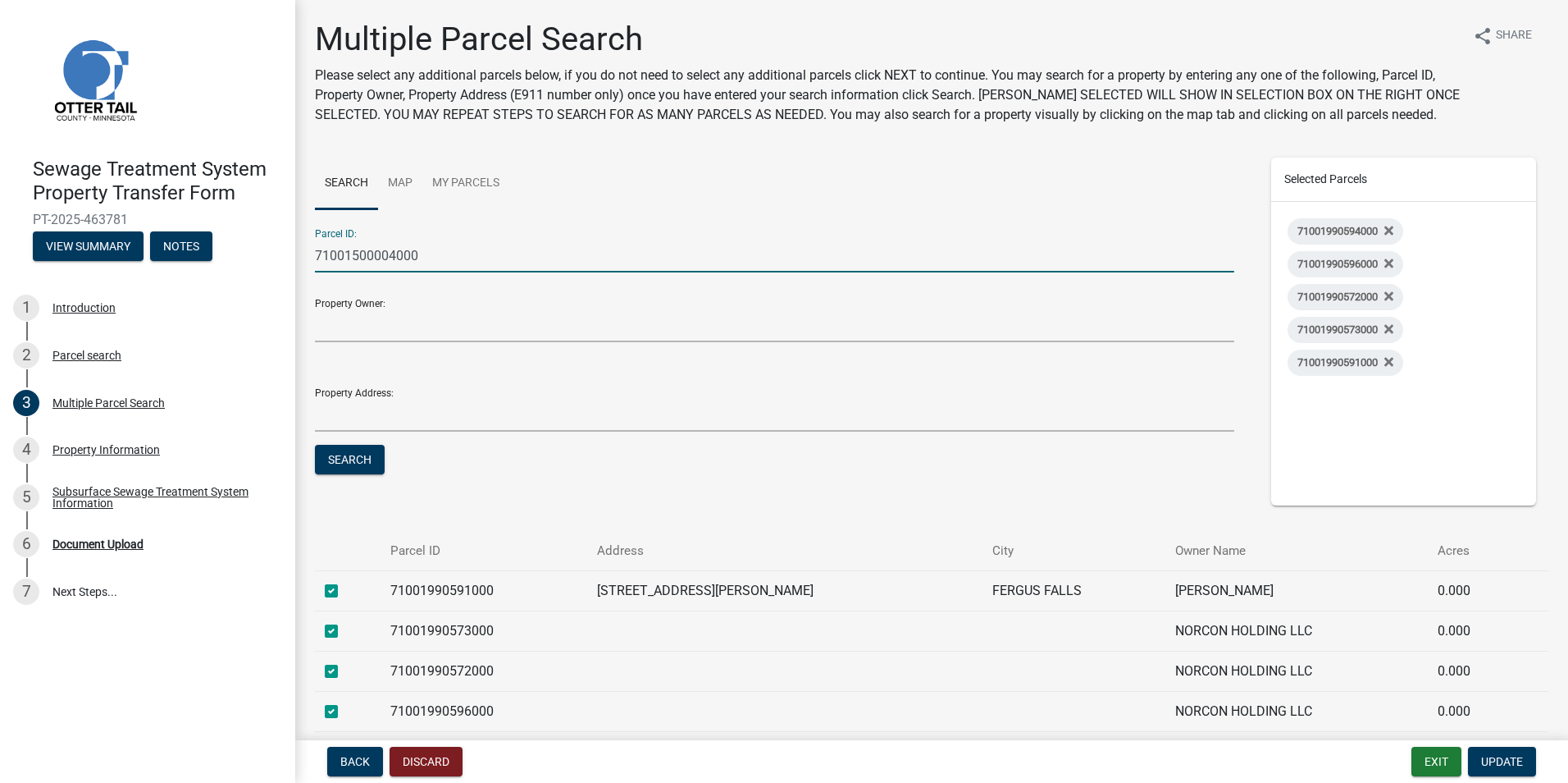
type input "71001500004000"
click at [315, 445] on button "Search" at bounding box center [350, 460] width 70 height 30
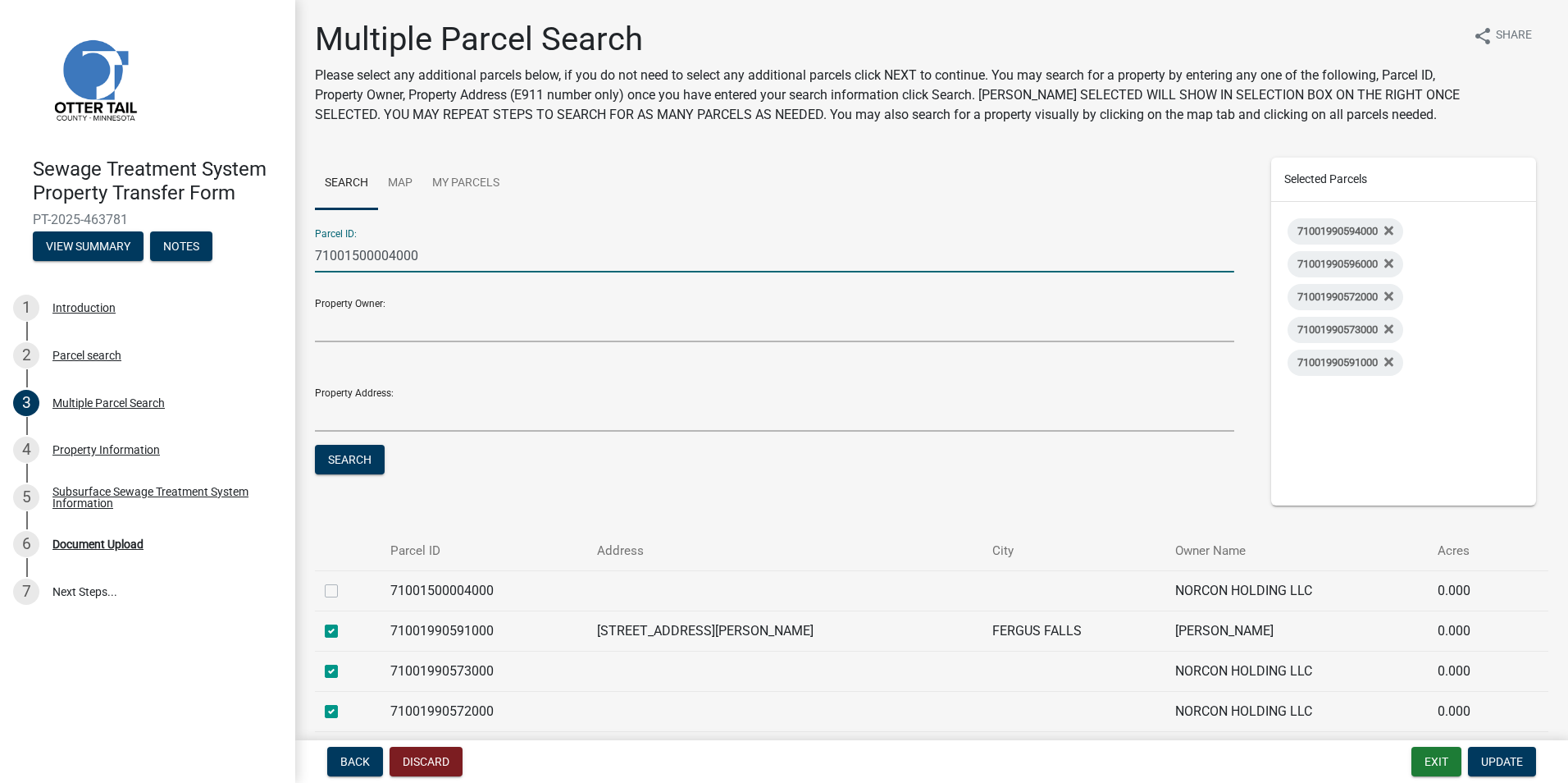
drag, startPoint x: 333, startPoint y: 588, endPoint x: 403, endPoint y: 588, distance: 70.0
click at [344, 581] on label at bounding box center [344, 581] width 0 height 0
click at [344, 588] on input "checkbox" at bounding box center [349, 586] width 10 height 10
checkbox input "true"
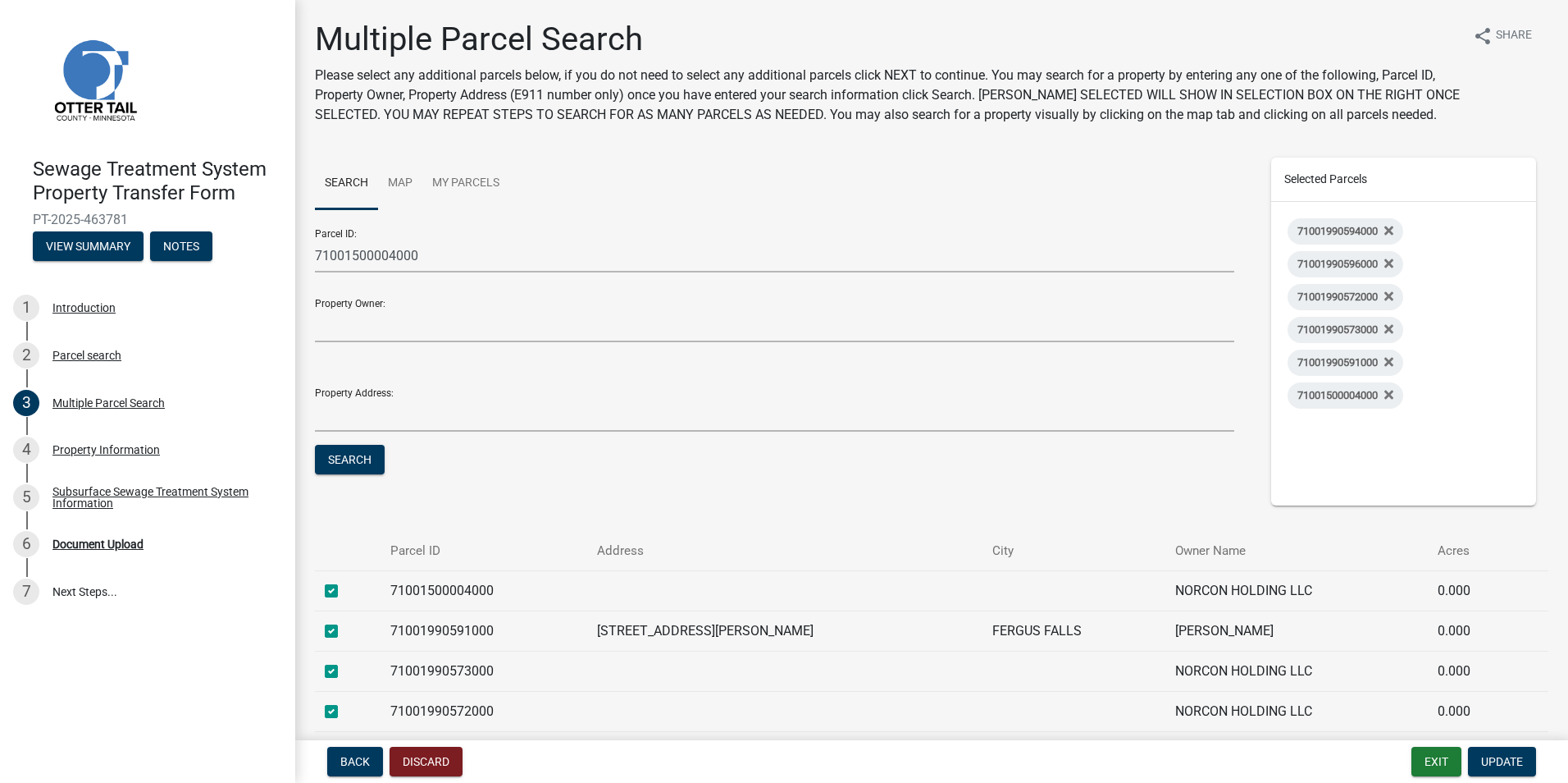
click at [344, 622] on label at bounding box center [344, 622] width 0 height 0
click at [344, 624] on input "checkbox" at bounding box center [349, 626] width 10 height 10
checkbox input "false"
drag, startPoint x: 527, startPoint y: 630, endPoint x: 403, endPoint y: 636, distance: 124.1
click at [403, 636] on td "71001990591000" at bounding box center [483, 630] width 206 height 40
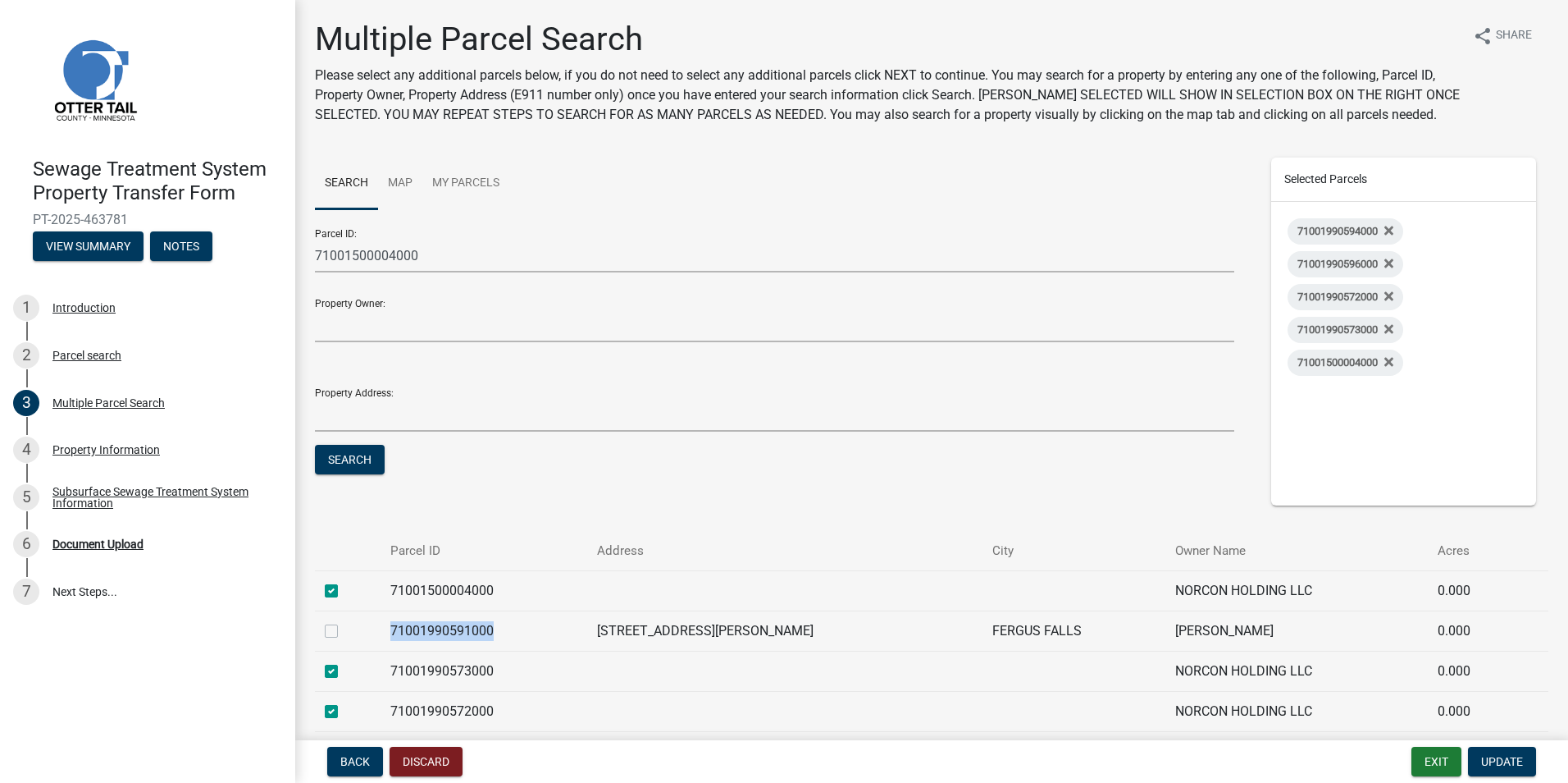
copy td "71001990591000"
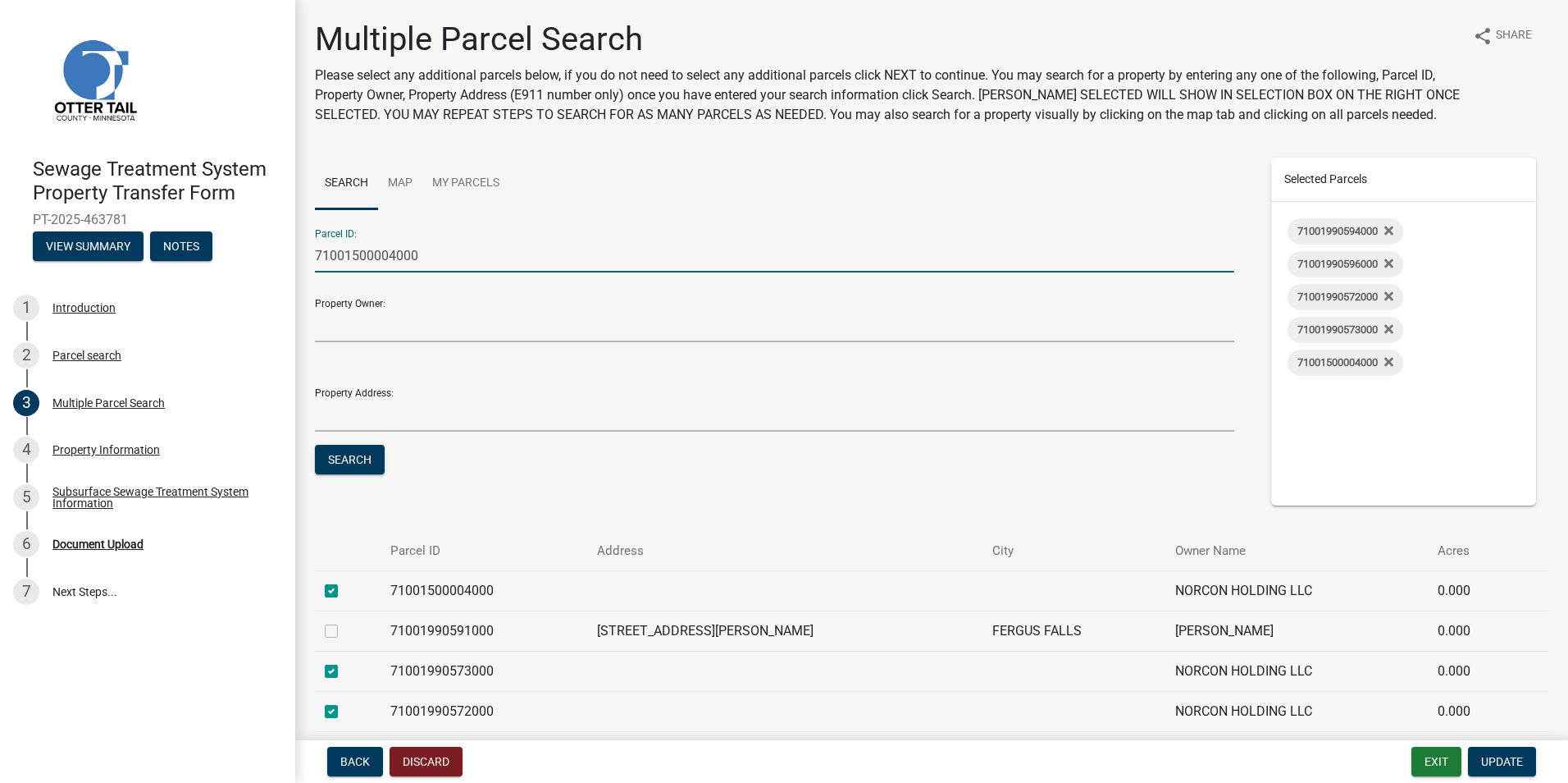
click at [438, 256] on input "71001500004000" at bounding box center [775, 256] width 920 height 34
drag, startPoint x: 431, startPoint y: 255, endPoint x: 122, endPoint y: 272, distance: 309.5
click at [122, 272] on div "Sewage Treatment System Property Transfer Form PT-2025-463781 View Summary Note…" at bounding box center [784, 391] width 1568 height 783
paste input "71001990591000"
click at [358, 457] on button "Search" at bounding box center [350, 460] width 70 height 30
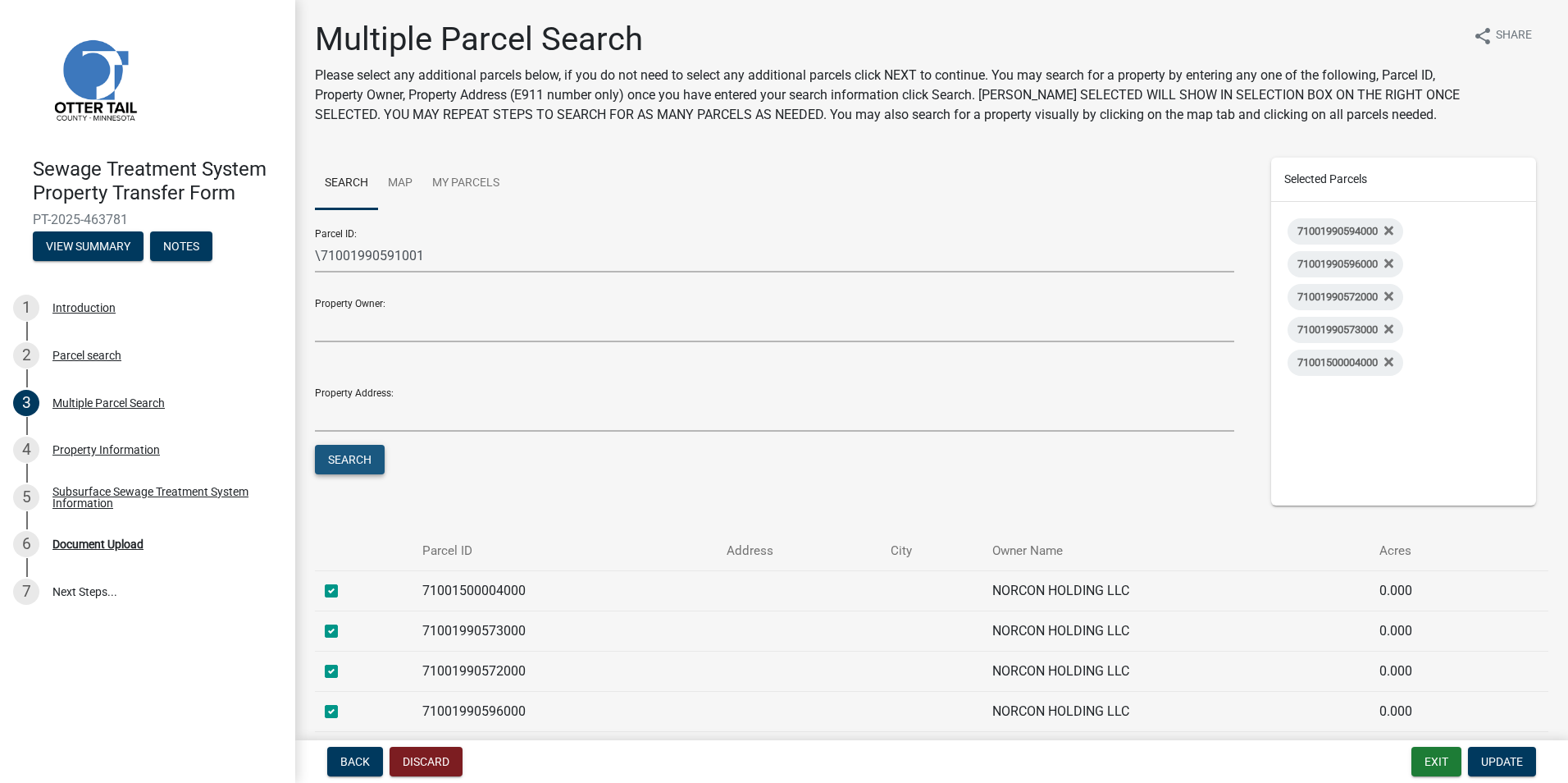
click at [357, 453] on button "Search" at bounding box center [350, 460] width 70 height 30
click at [322, 254] on input "\71001990591001" at bounding box center [775, 256] width 920 height 34
type input "71001990591001"
click at [342, 460] on button "Search" at bounding box center [350, 460] width 70 height 30
click at [344, 581] on label at bounding box center [344, 581] width 0 height 0
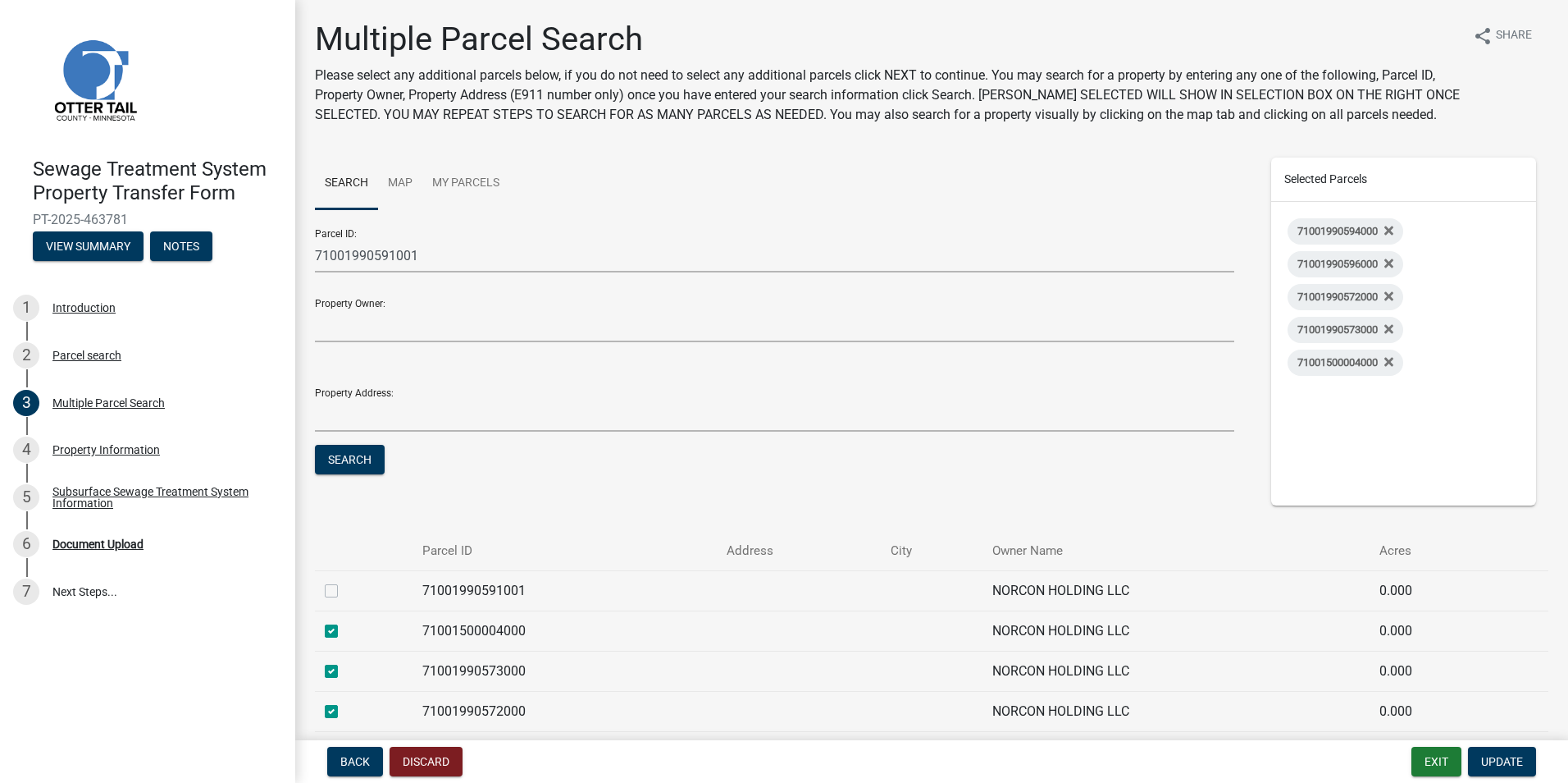
click at [344, 591] on input "checkbox" at bounding box center [349, 586] width 10 height 10
checkbox input "true"
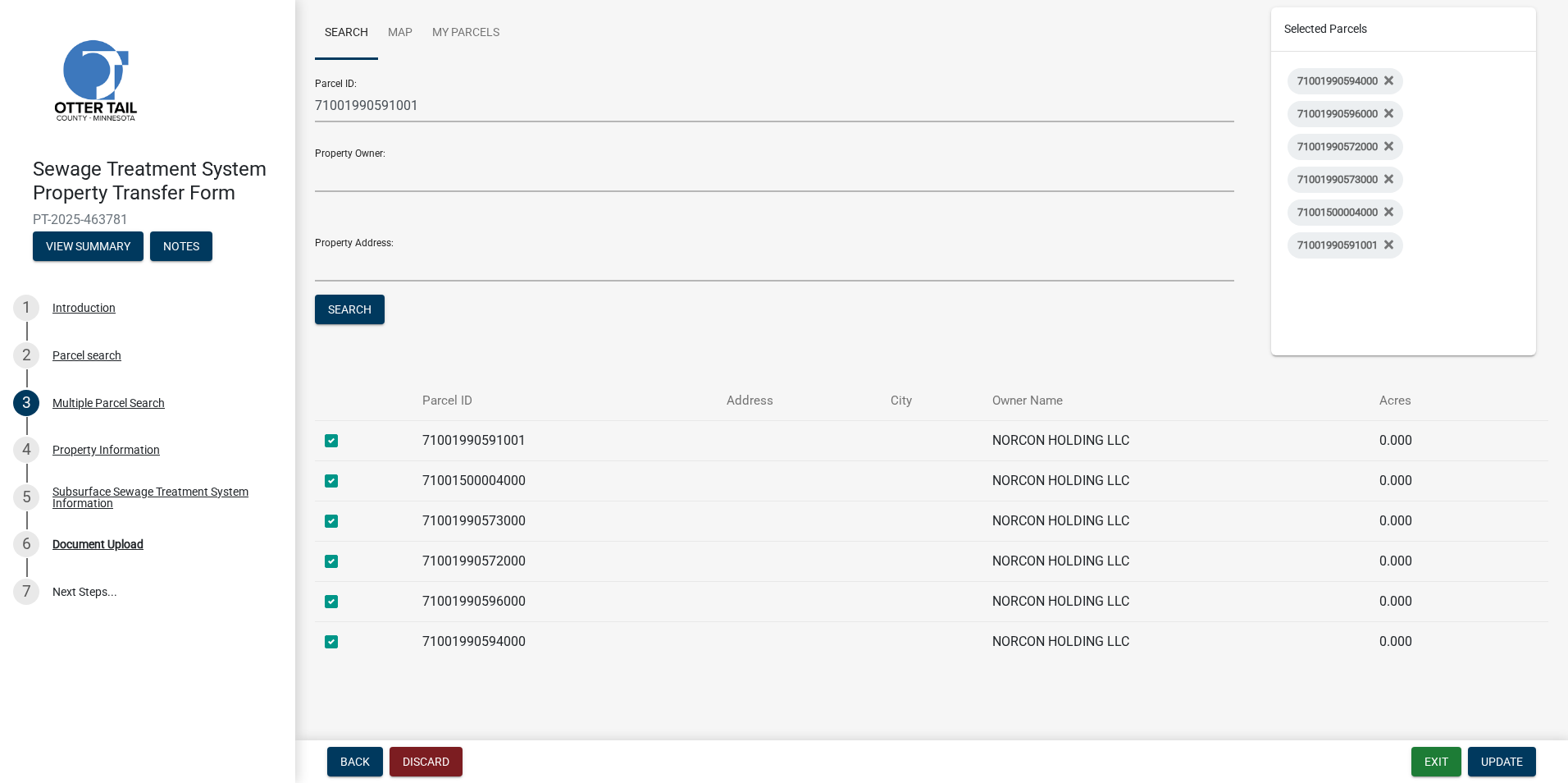
scroll to position [155, 0]
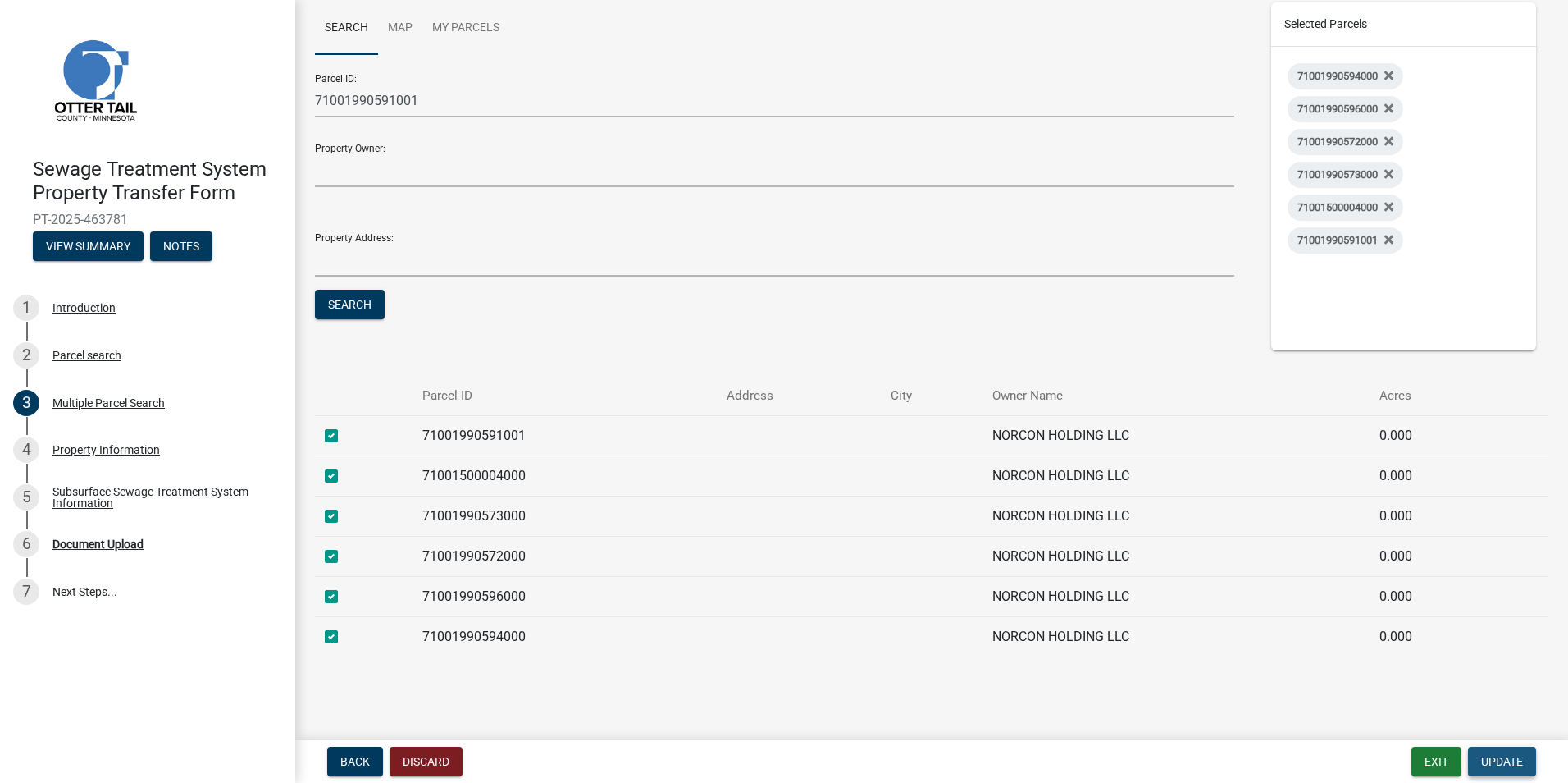
click at [1503, 762] on span "Update" at bounding box center [1502, 762] width 42 height 13
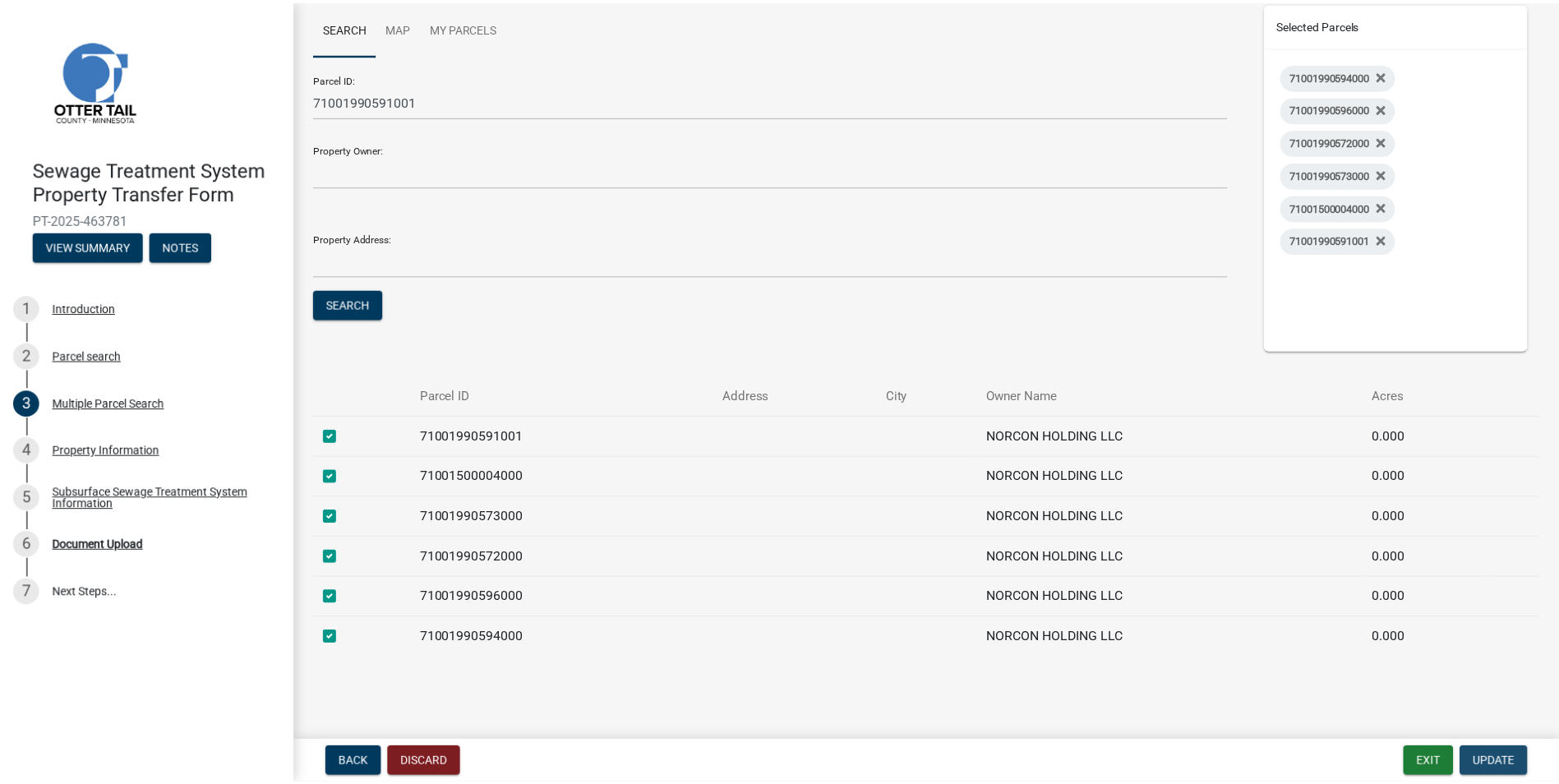
scroll to position [0, 0]
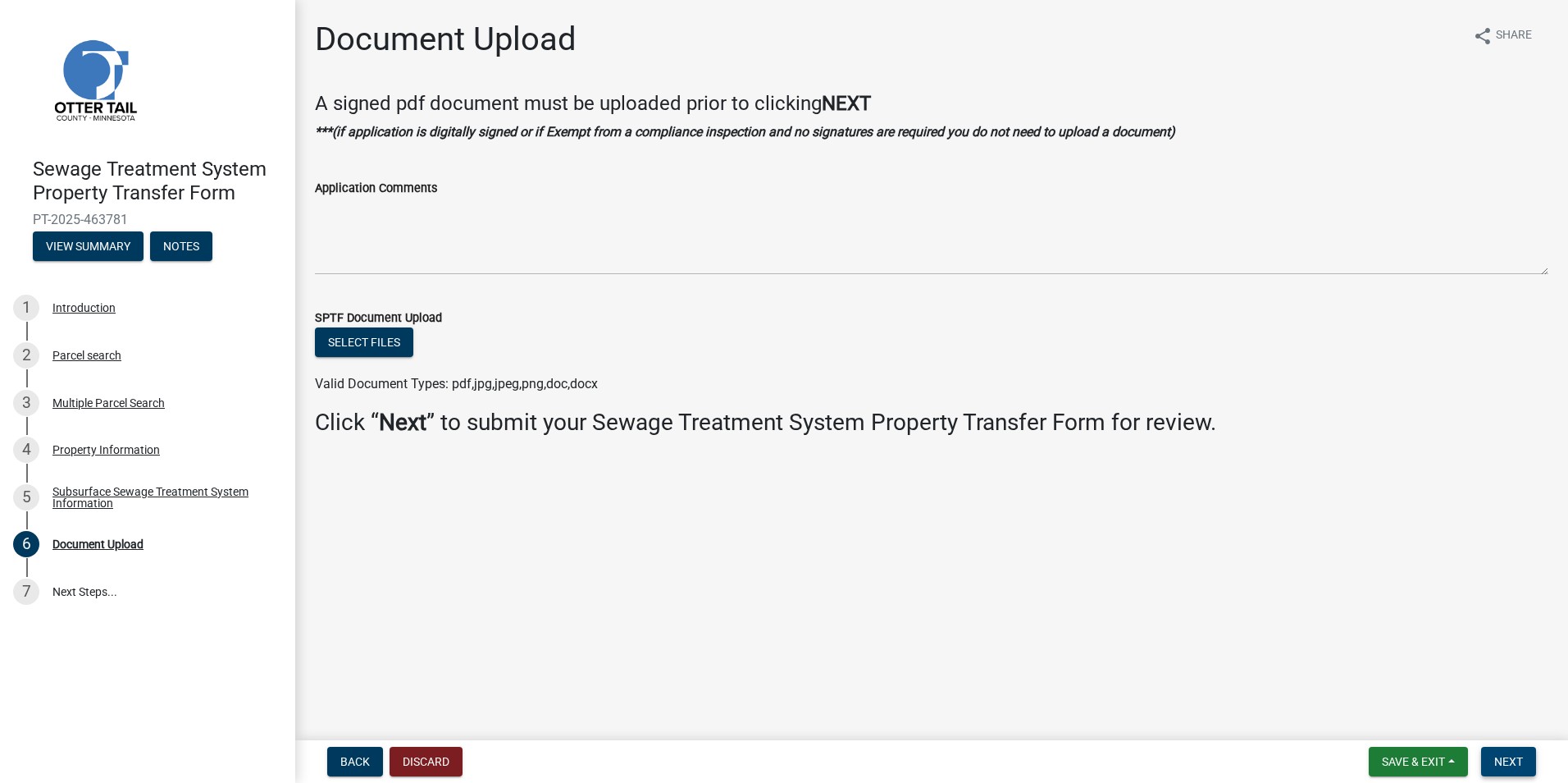
click at [1509, 751] on button "Next" at bounding box center [1508, 762] width 55 height 30
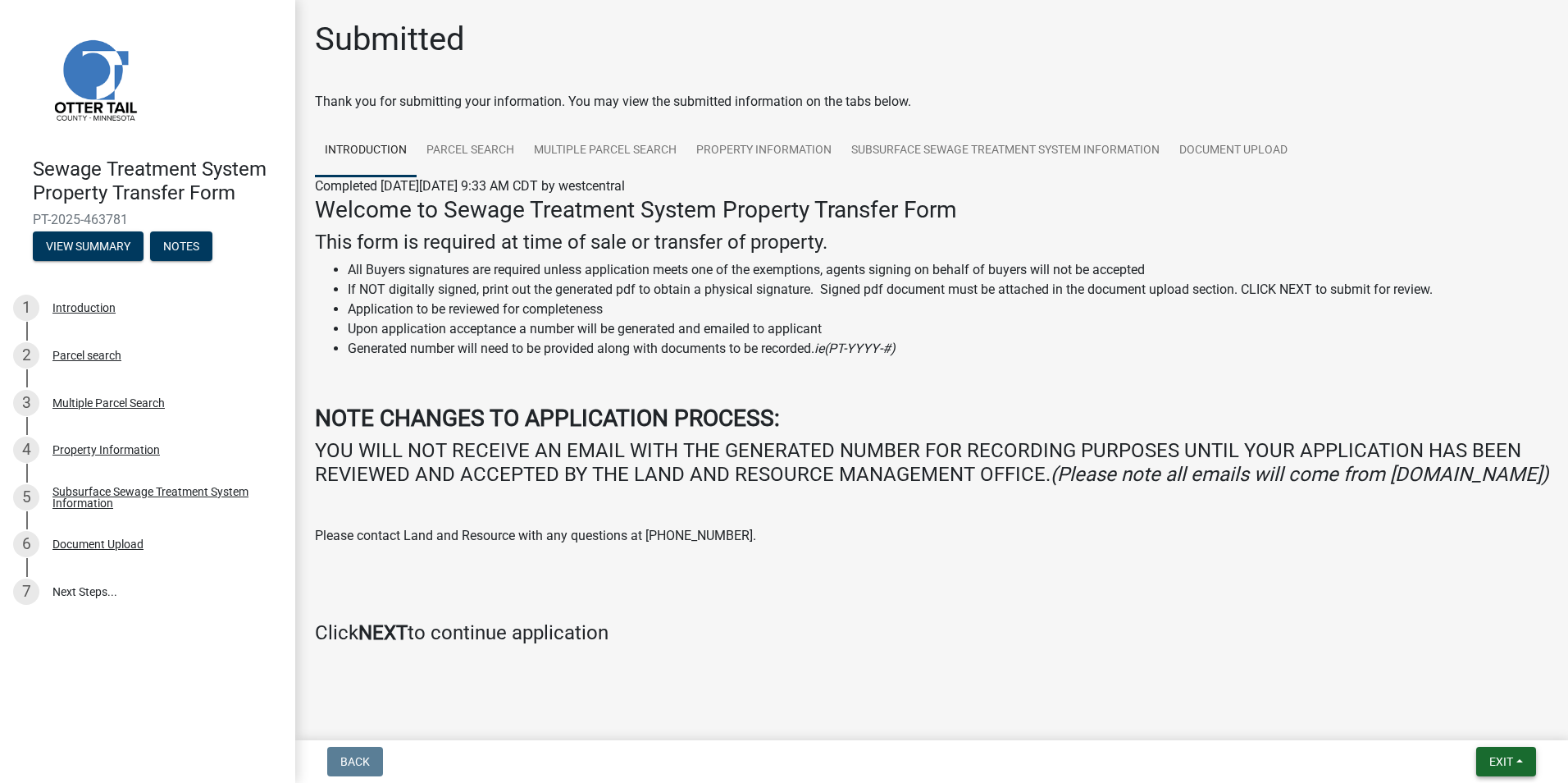
click at [1501, 761] on span "Exit" at bounding box center [1502, 762] width 24 height 13
click at [1469, 719] on button "Save & Exit" at bounding box center [1470, 719] width 132 height 39
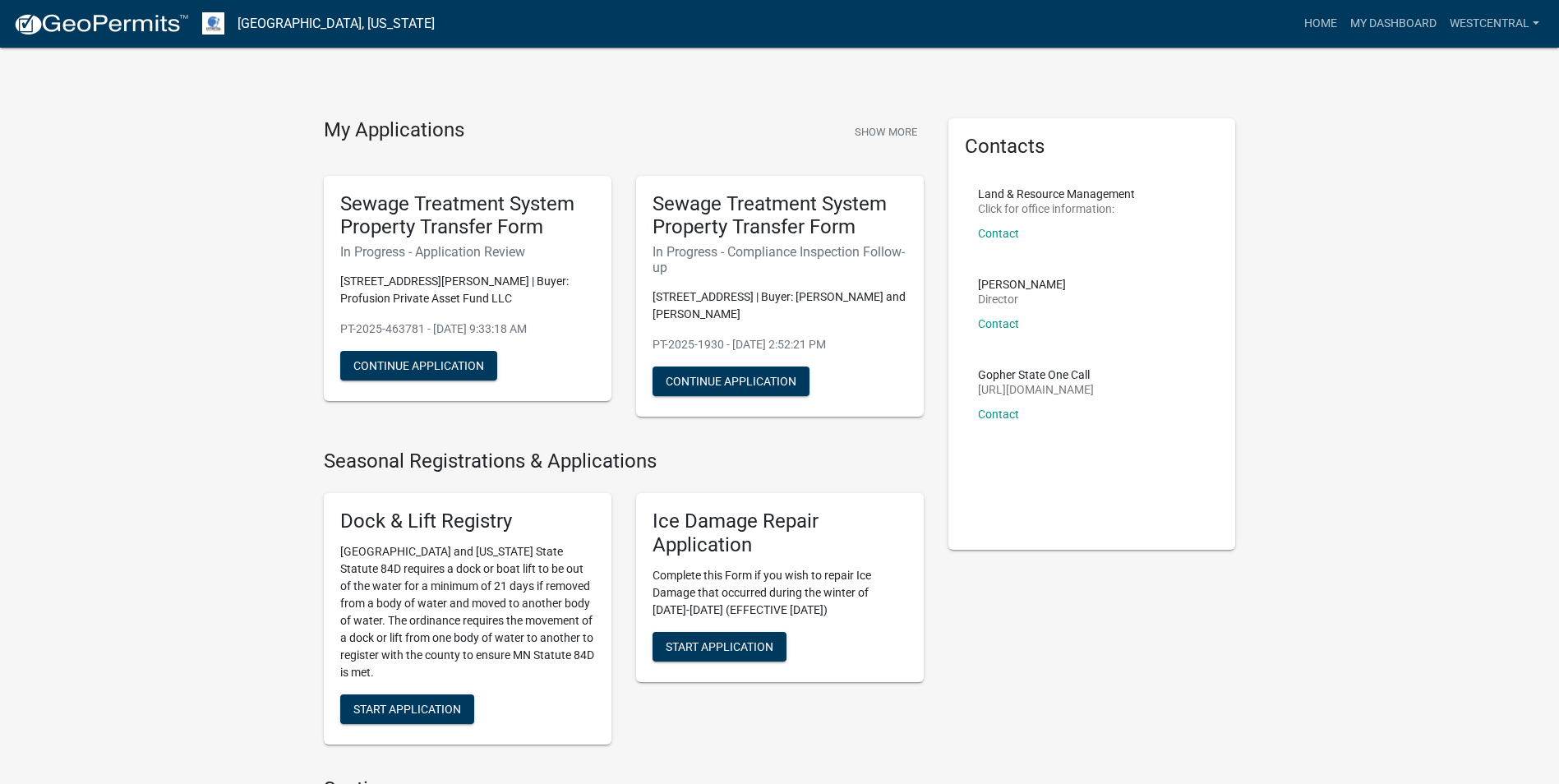
click at [808, 783] on html "Internet Explorer does NOT work with GeoPermits. Get a new browser for more sec…" at bounding box center [780, 392] width 1559 height 784
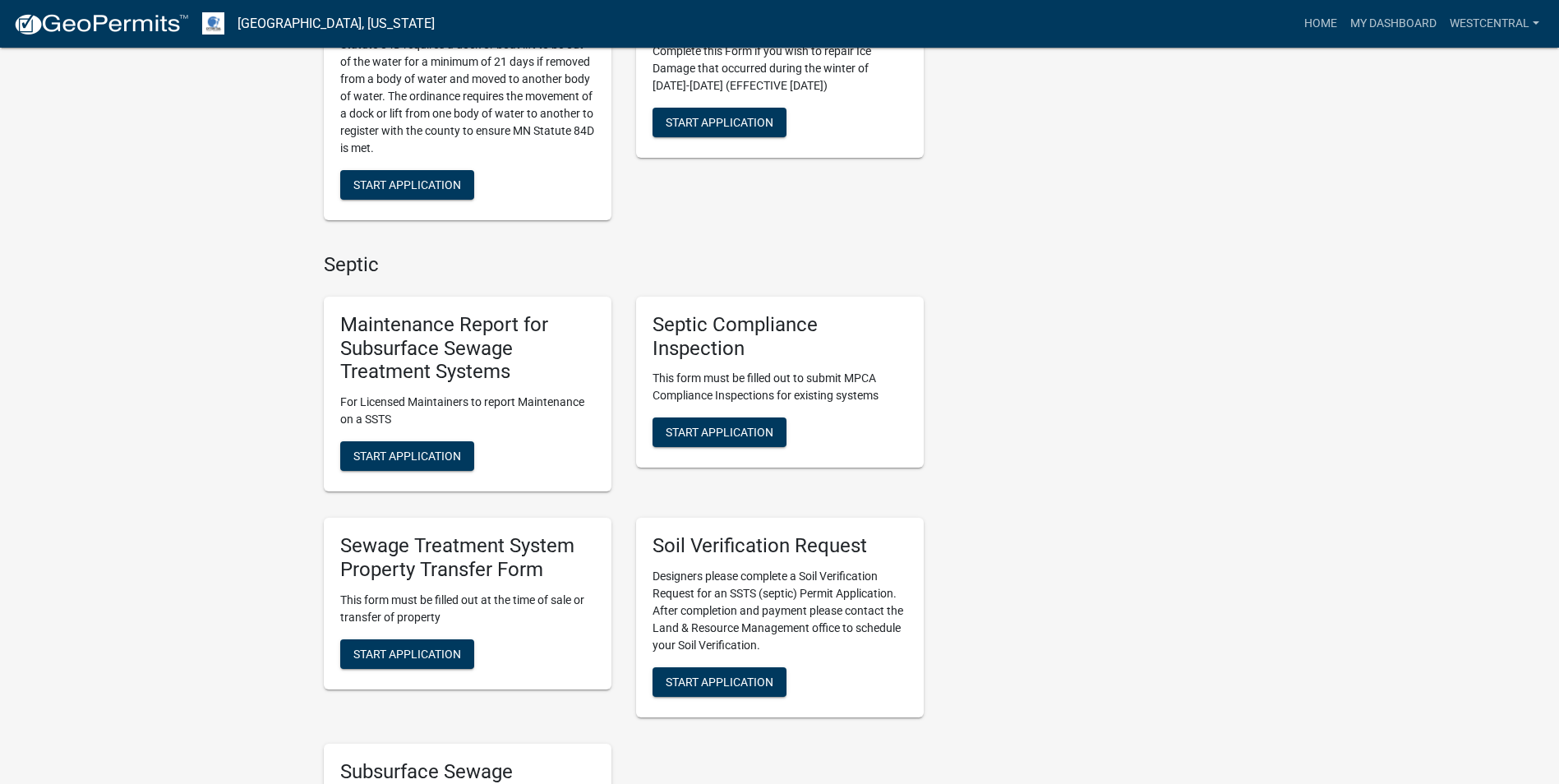
scroll to position [739, 0]
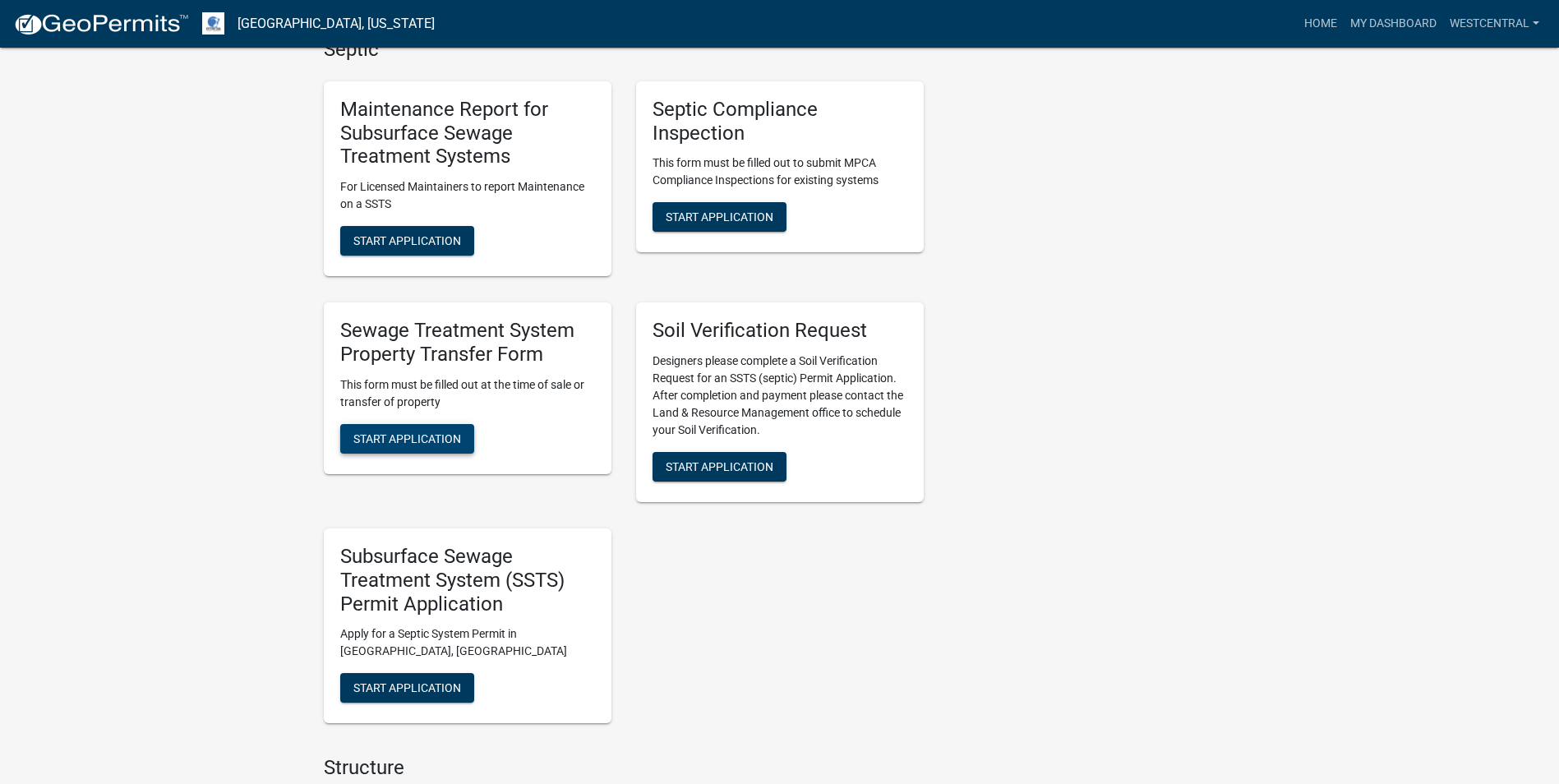
click at [428, 440] on span "Start Application" at bounding box center [407, 438] width 107 height 13
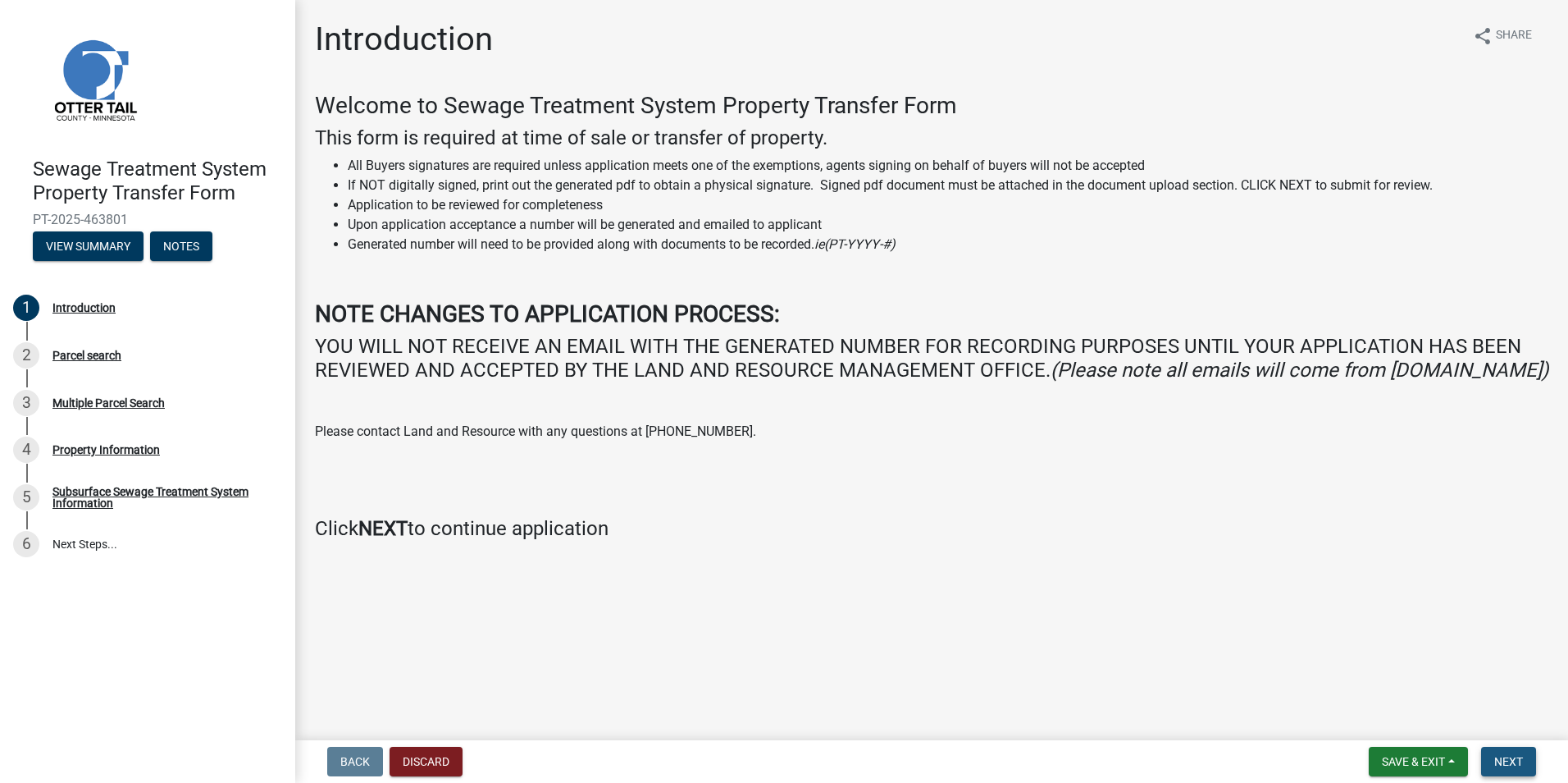
click at [1503, 767] on span "Next" at bounding box center [1508, 762] width 29 height 13
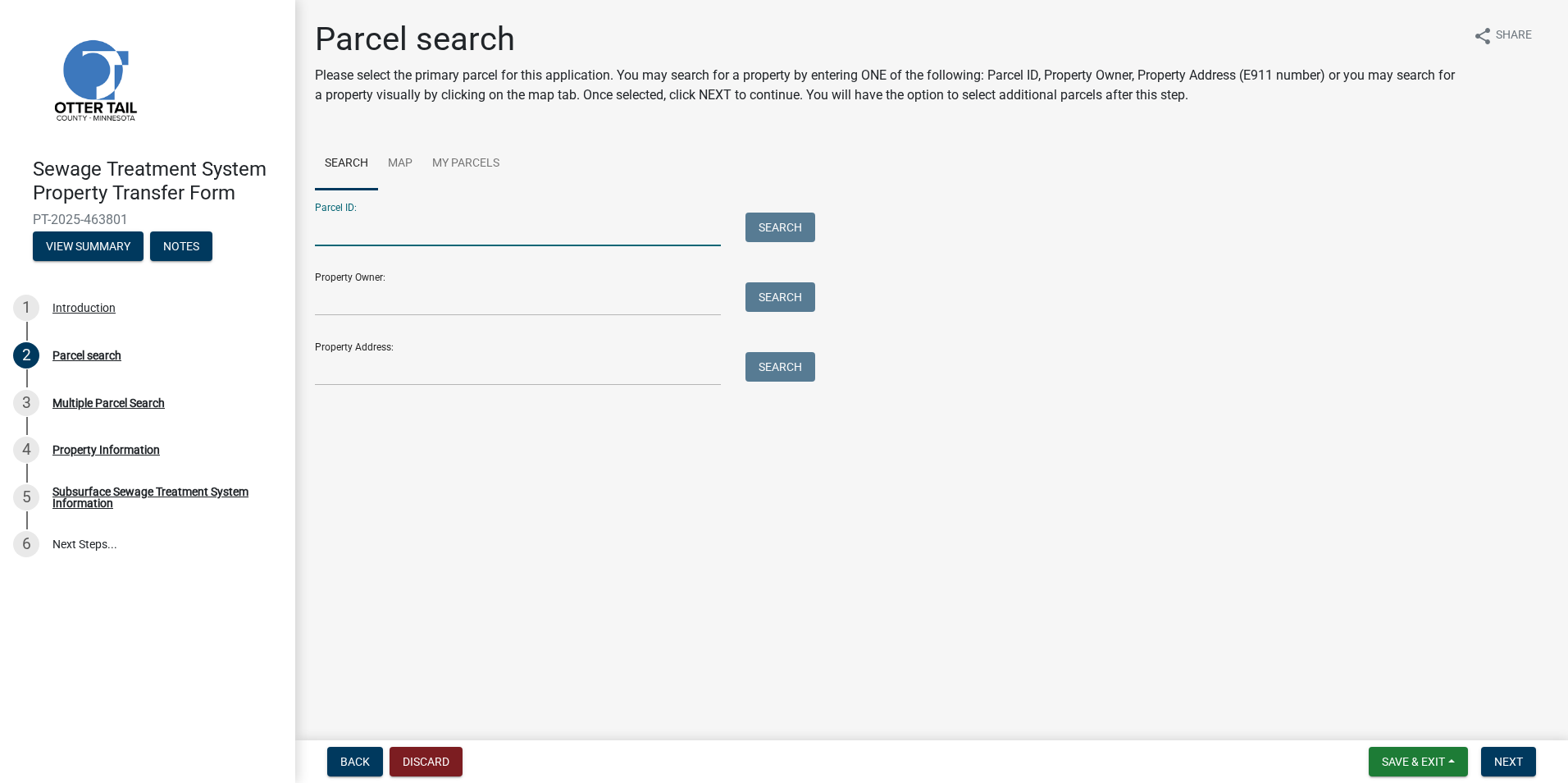
drag, startPoint x: 364, startPoint y: 226, endPoint x: 384, endPoint y: 222, distance: 20.4
click at [364, 226] on input "Parcel ID:" at bounding box center [518, 230] width 406 height 34
type input "72000140008901"
click at [779, 217] on button "Search" at bounding box center [780, 228] width 70 height 30
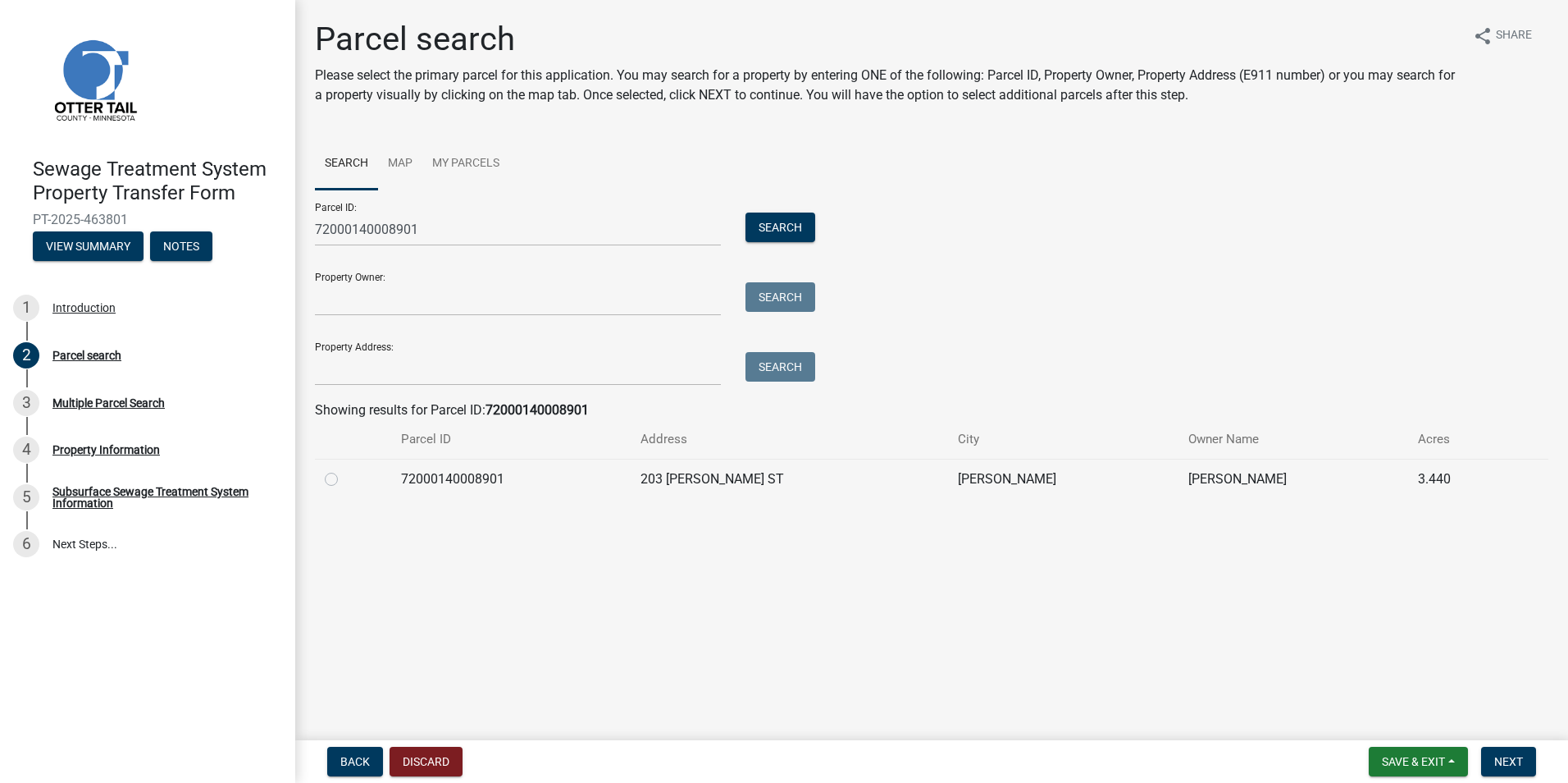
click at [344, 469] on label at bounding box center [344, 469] width 0 height 0
click at [344, 480] on input "radio" at bounding box center [349, 474] width 10 height 10
radio input "true"
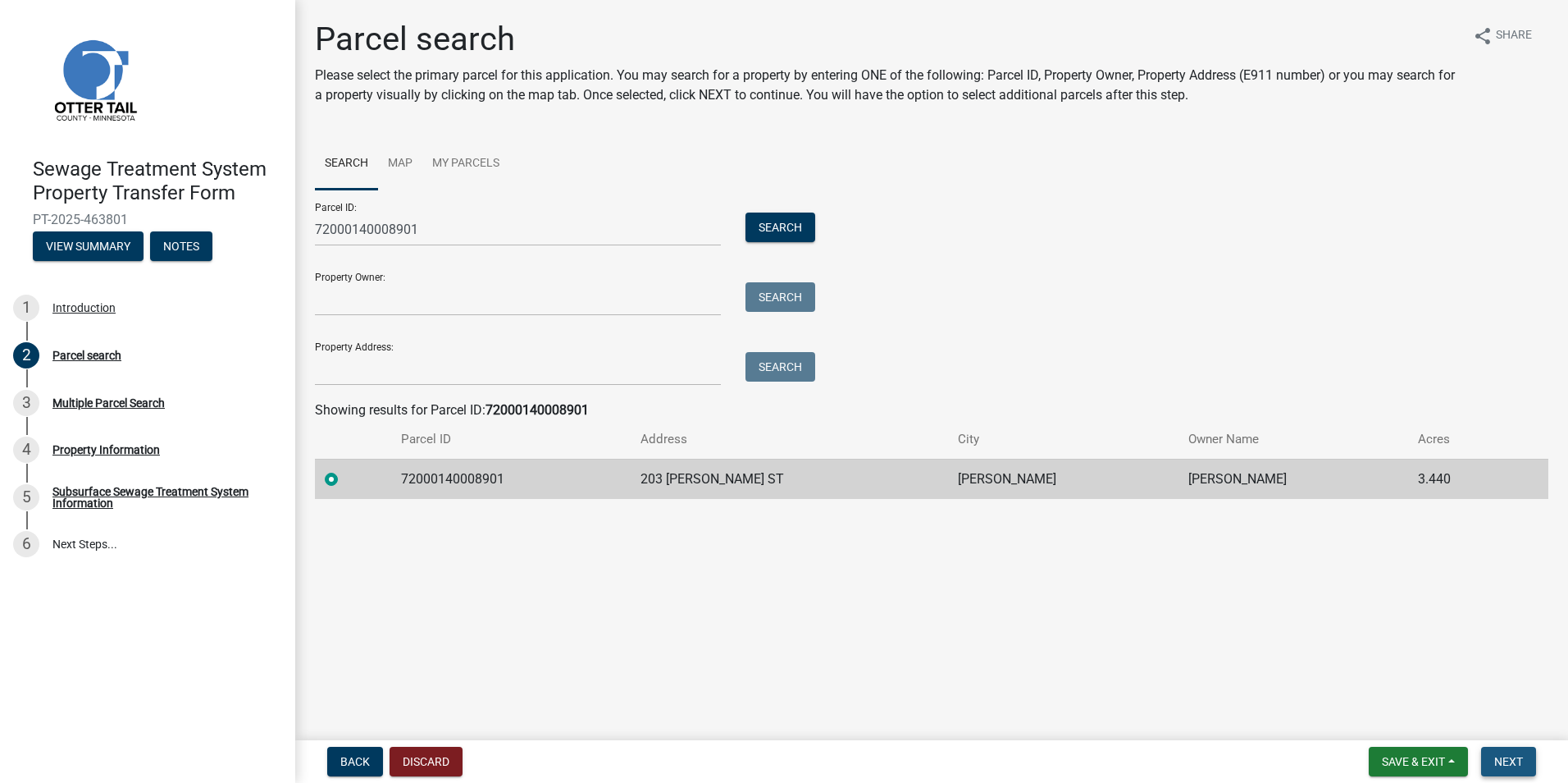
click at [1504, 755] on span "Next" at bounding box center [1508, 762] width 29 height 13
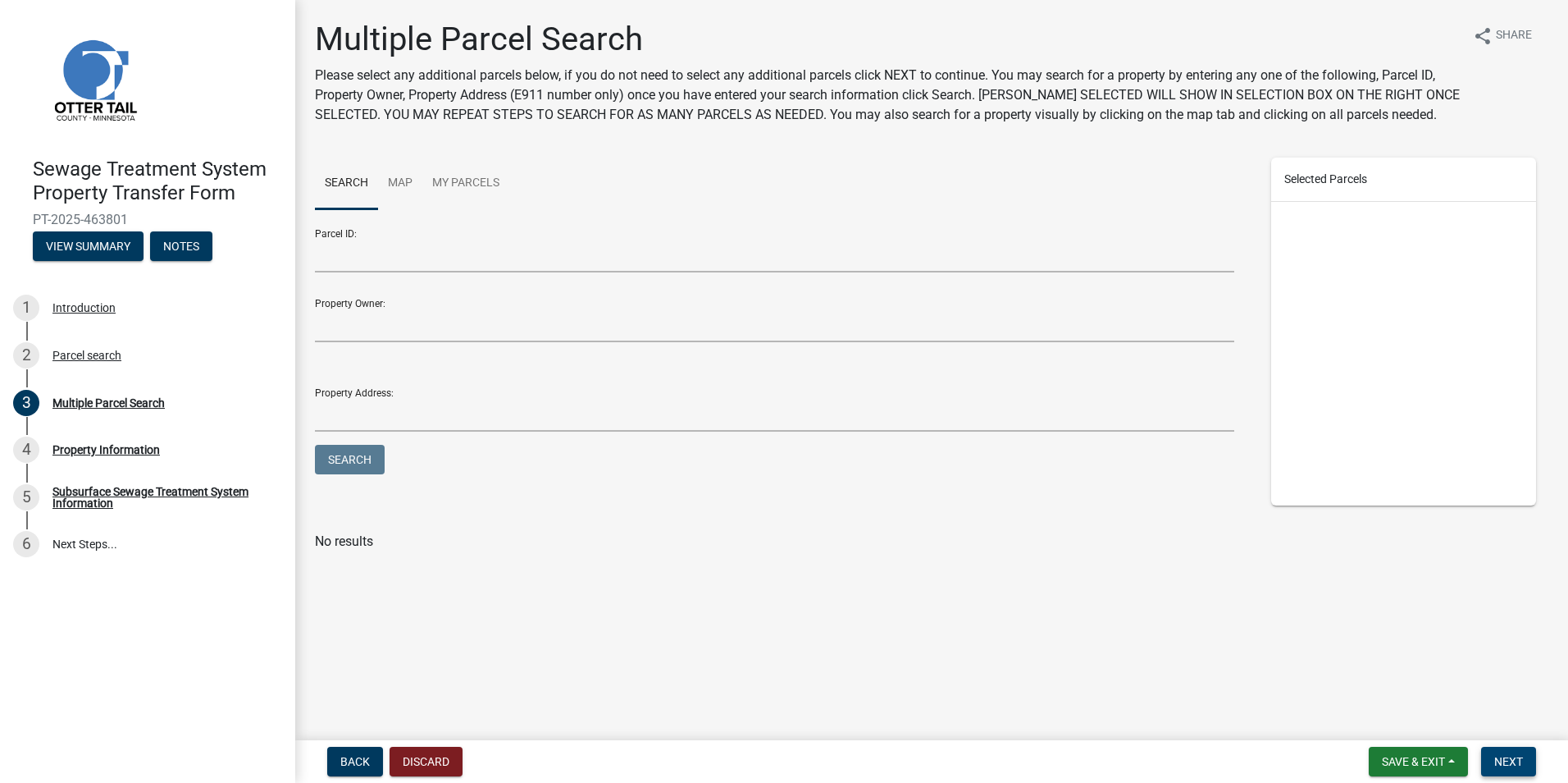
click at [1527, 757] on button "Next" at bounding box center [1508, 762] width 55 height 30
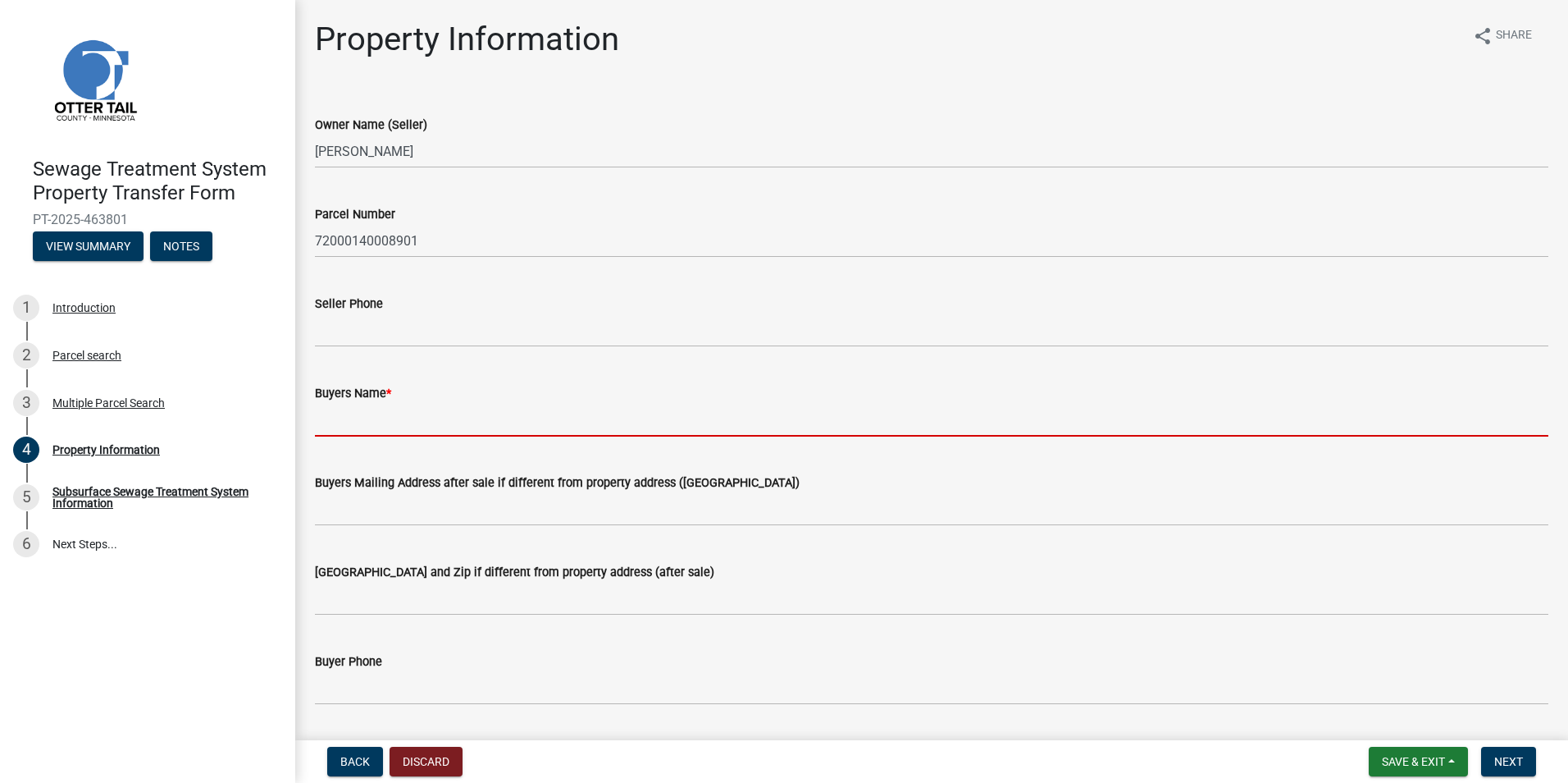
drag, startPoint x: 337, startPoint y: 421, endPoint x: 405, endPoint y: 430, distance: 68.6
click at [337, 421] on input "Buyers Name *" at bounding box center [932, 420] width 1234 height 34
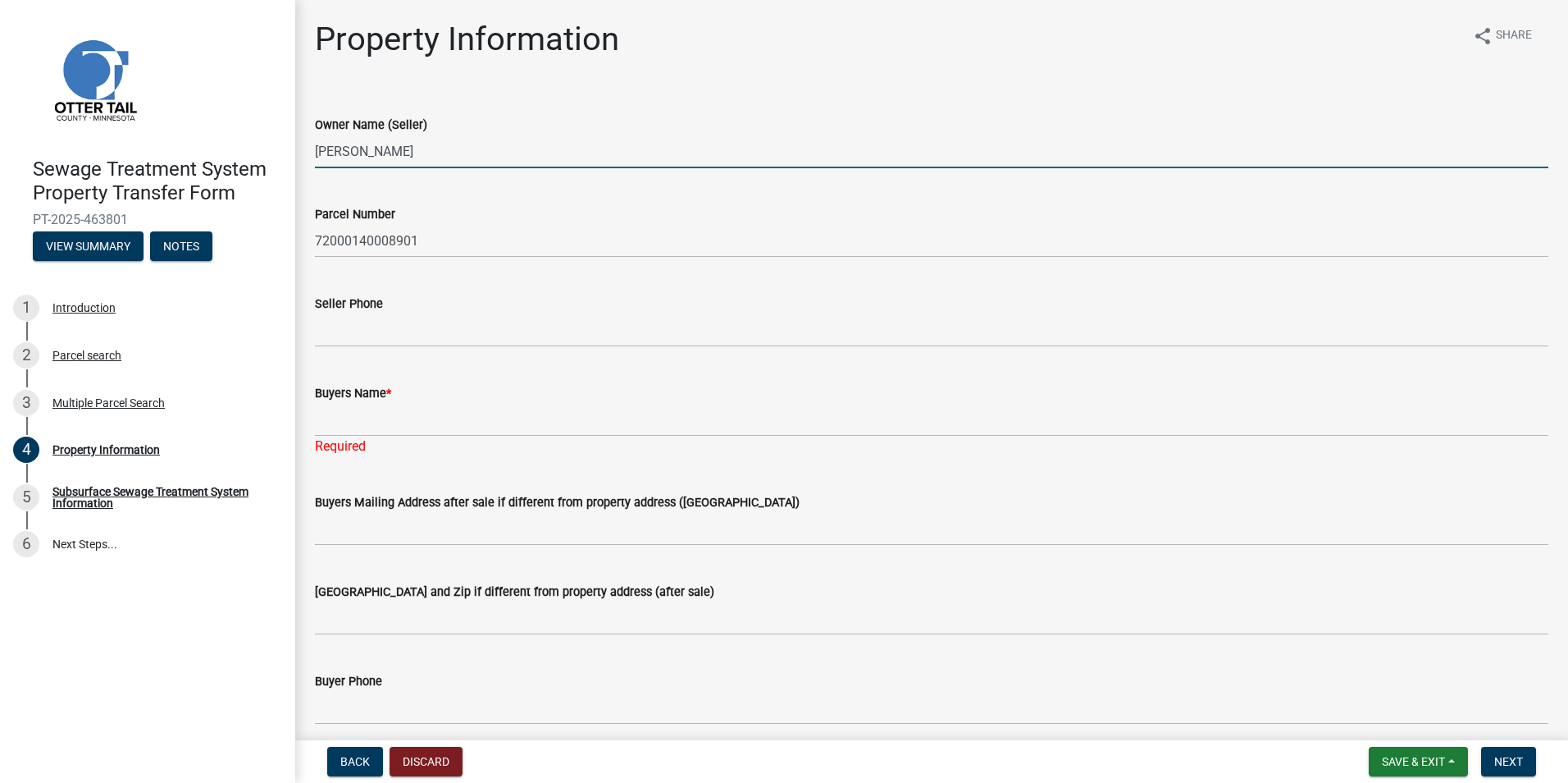
drag, startPoint x: 444, startPoint y: 150, endPoint x: 307, endPoint y: 156, distance: 137.1
click at [310, 156] on div "Owner Name (Seller) [PERSON_NAME]" at bounding box center [932, 130] width 1258 height 77
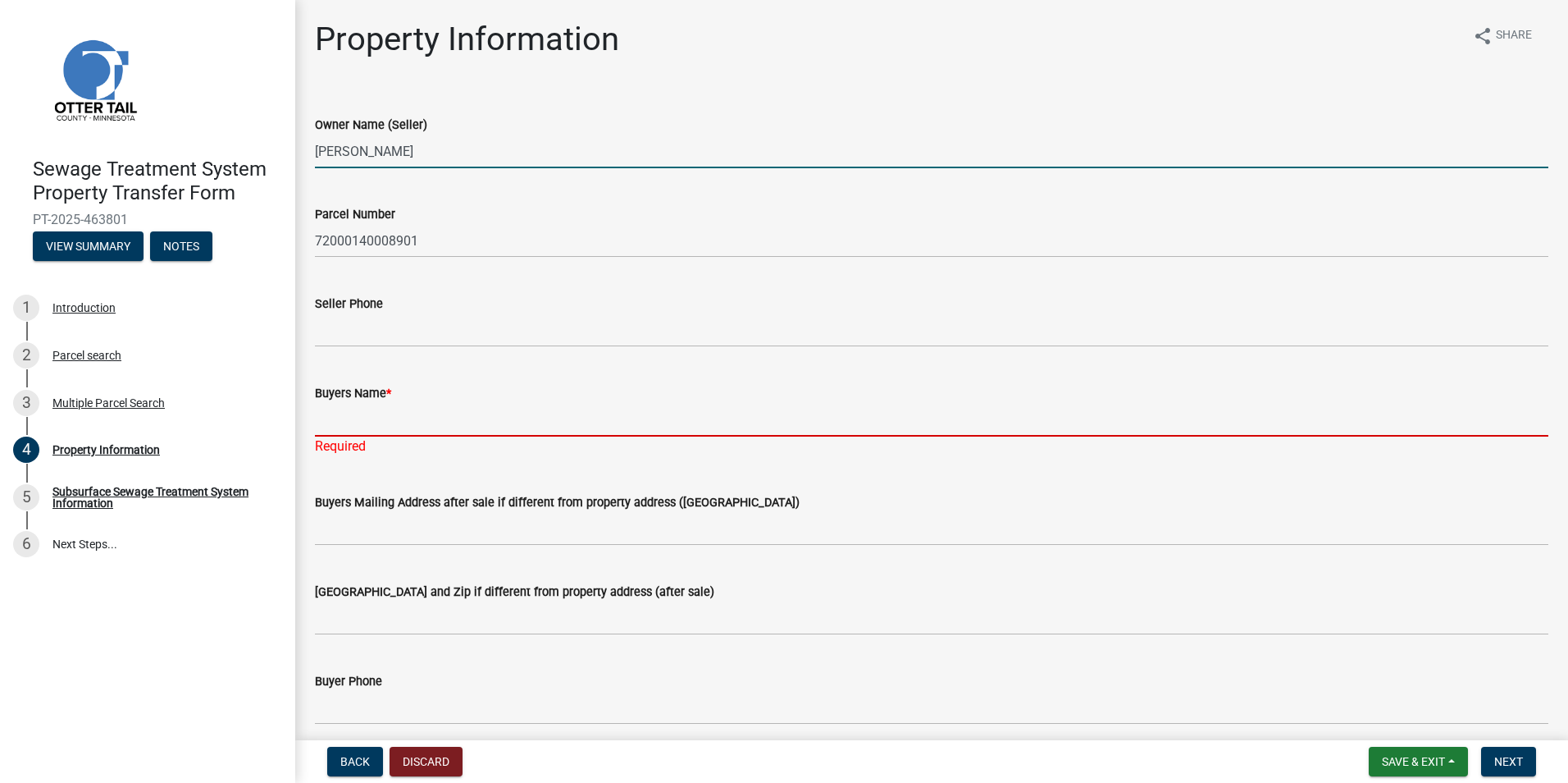
click at [331, 420] on input "Buyers Name *" at bounding box center [932, 420] width 1234 height 34
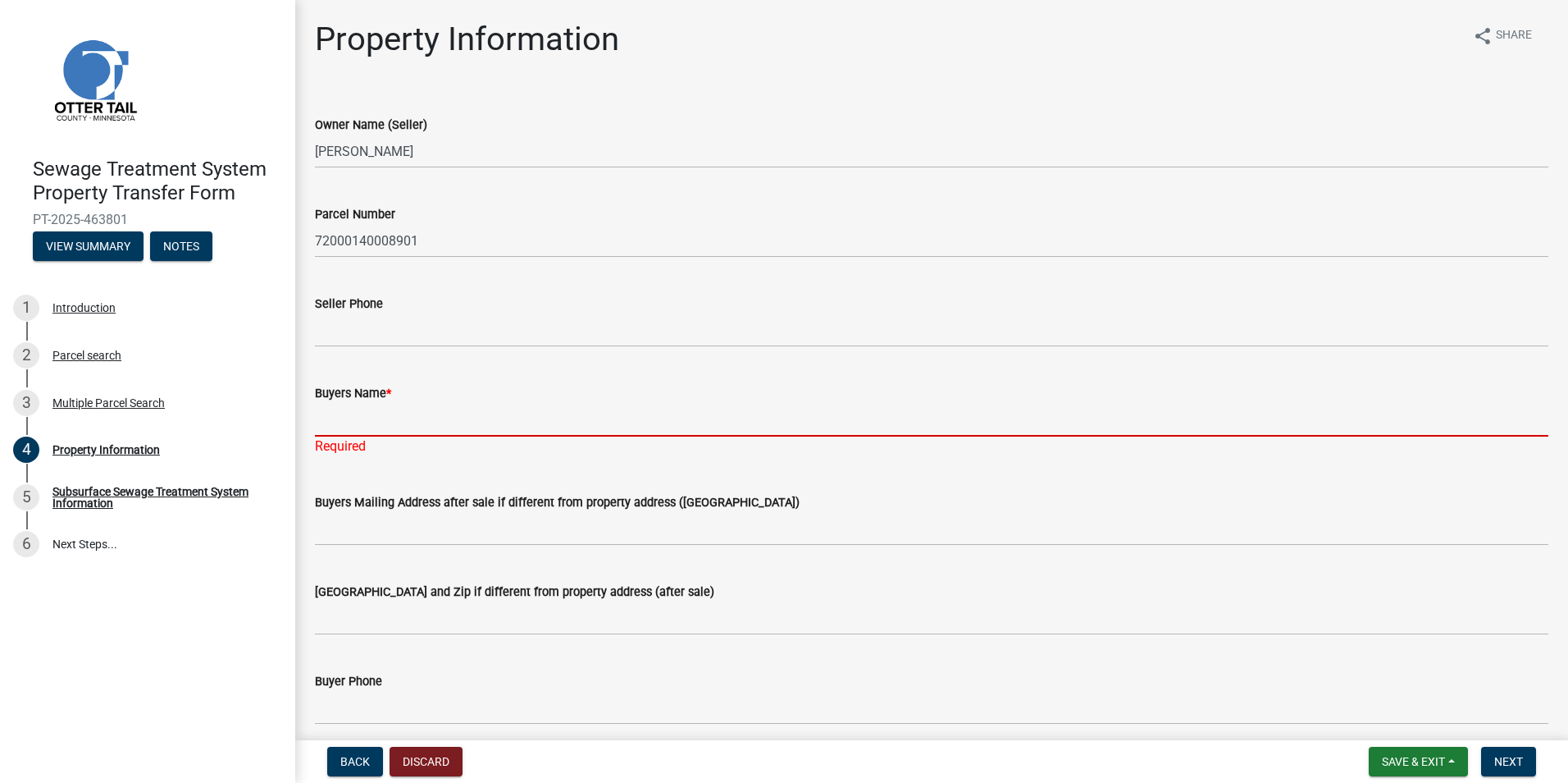
paste input "[PERSON_NAME]"
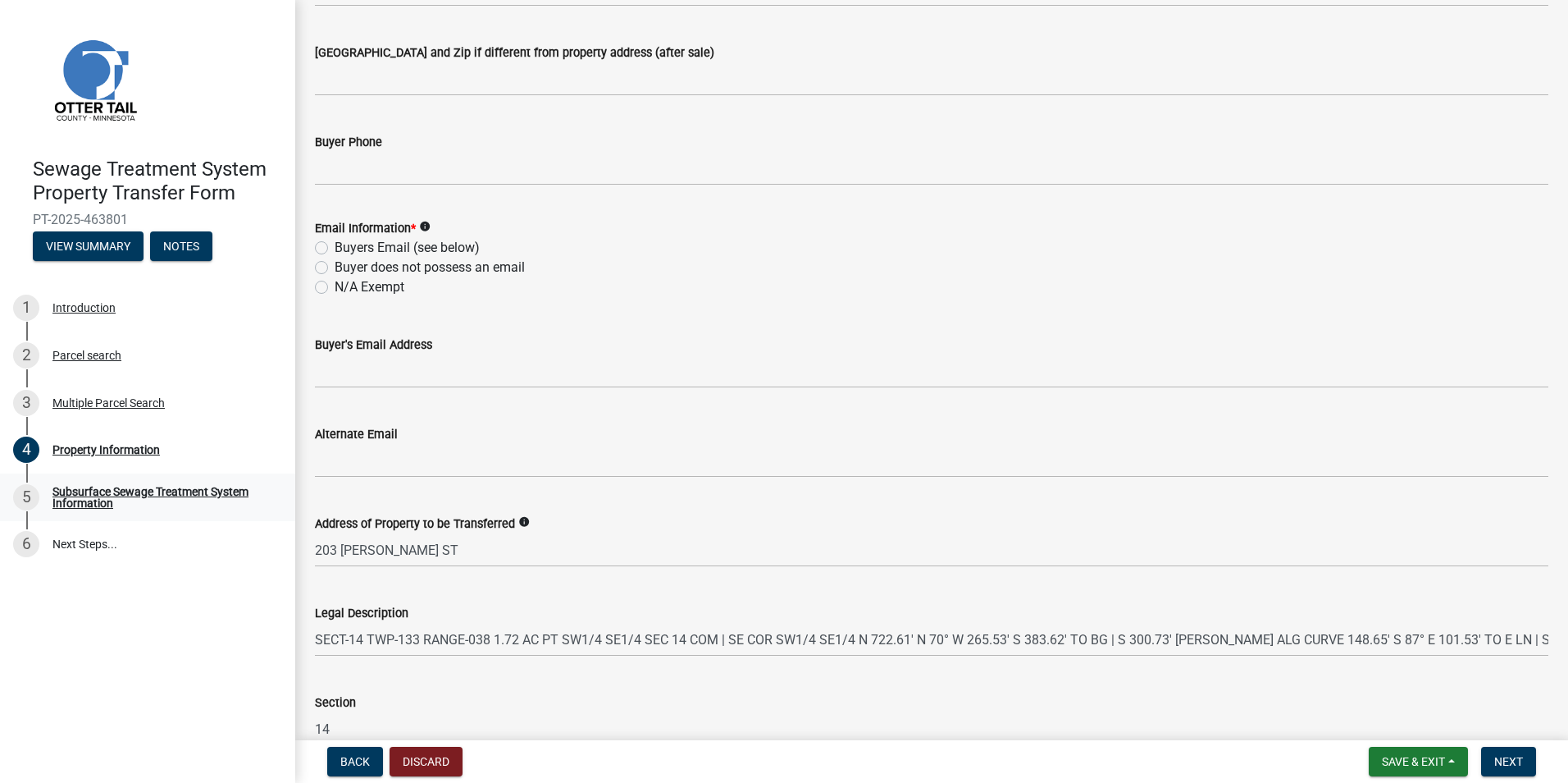
scroll to position [657, 0]
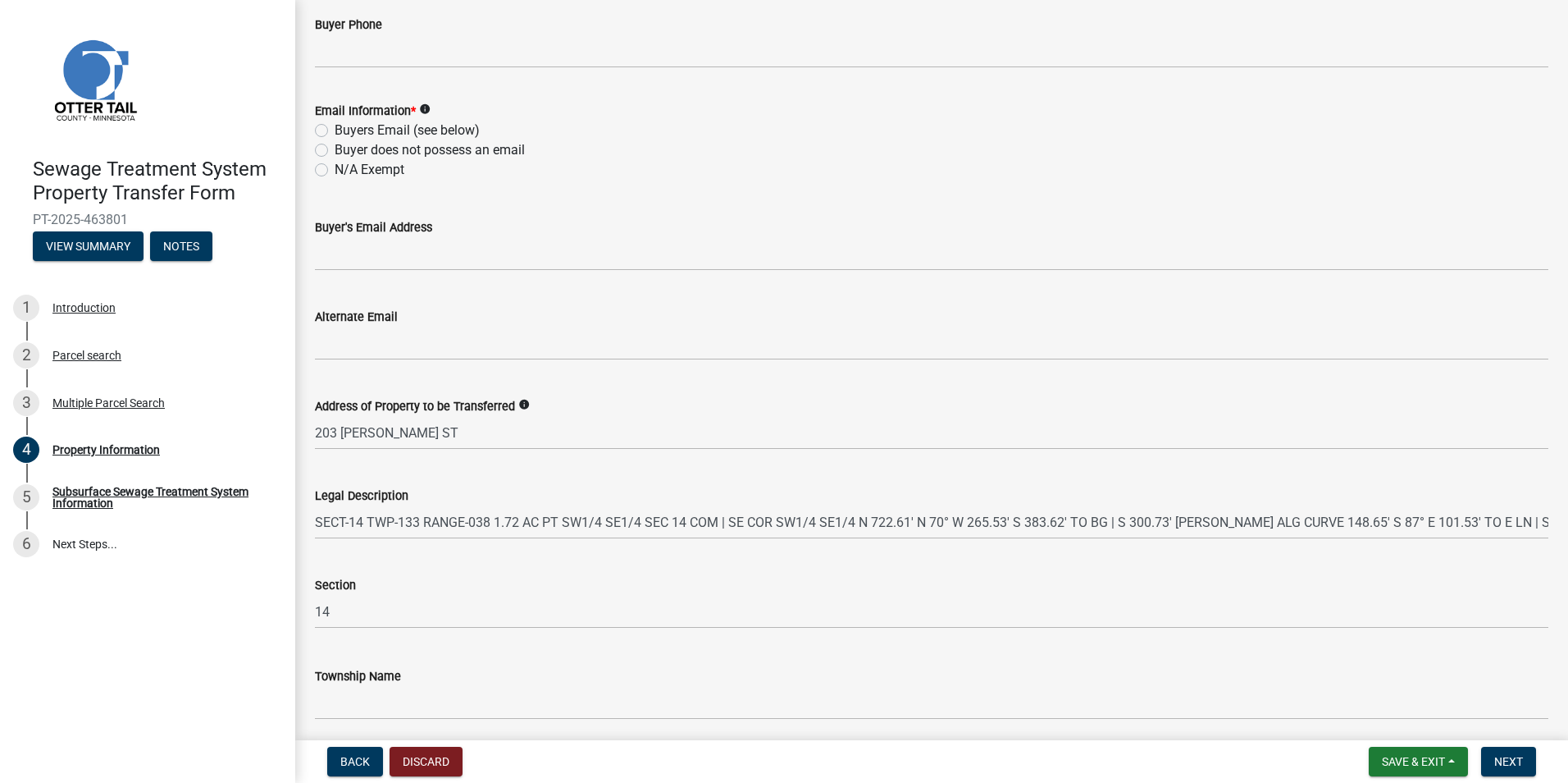
type input "[PERSON_NAME]"
click at [335, 167] on label "N/A Exempt" at bounding box center [369, 169] width 70 height 20
click at [335, 167] on input "N/A Exempt" at bounding box center [340, 164] width 10 height 10
radio input "true"
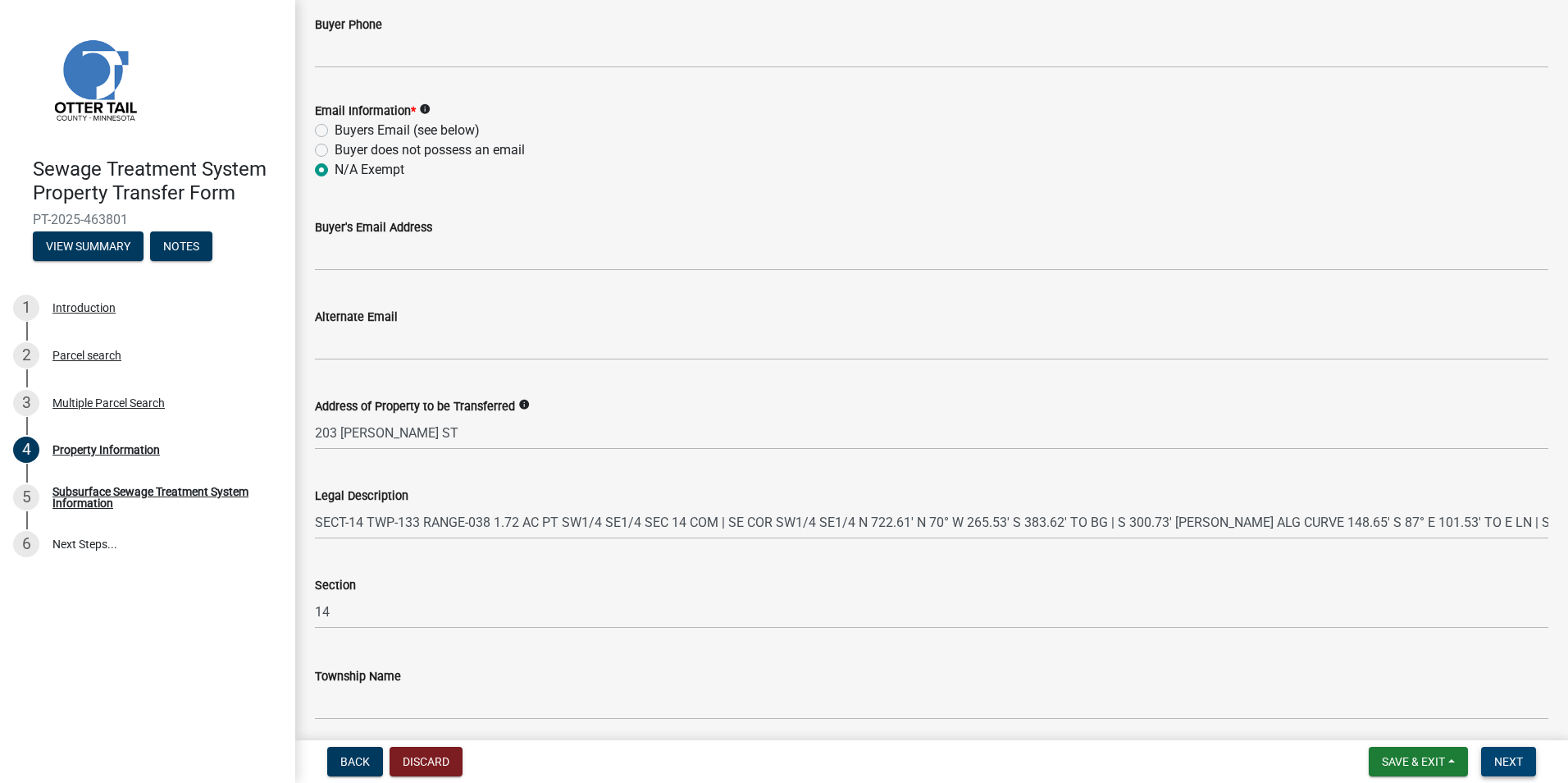
click at [1523, 759] on span "Next" at bounding box center [1508, 762] width 29 height 13
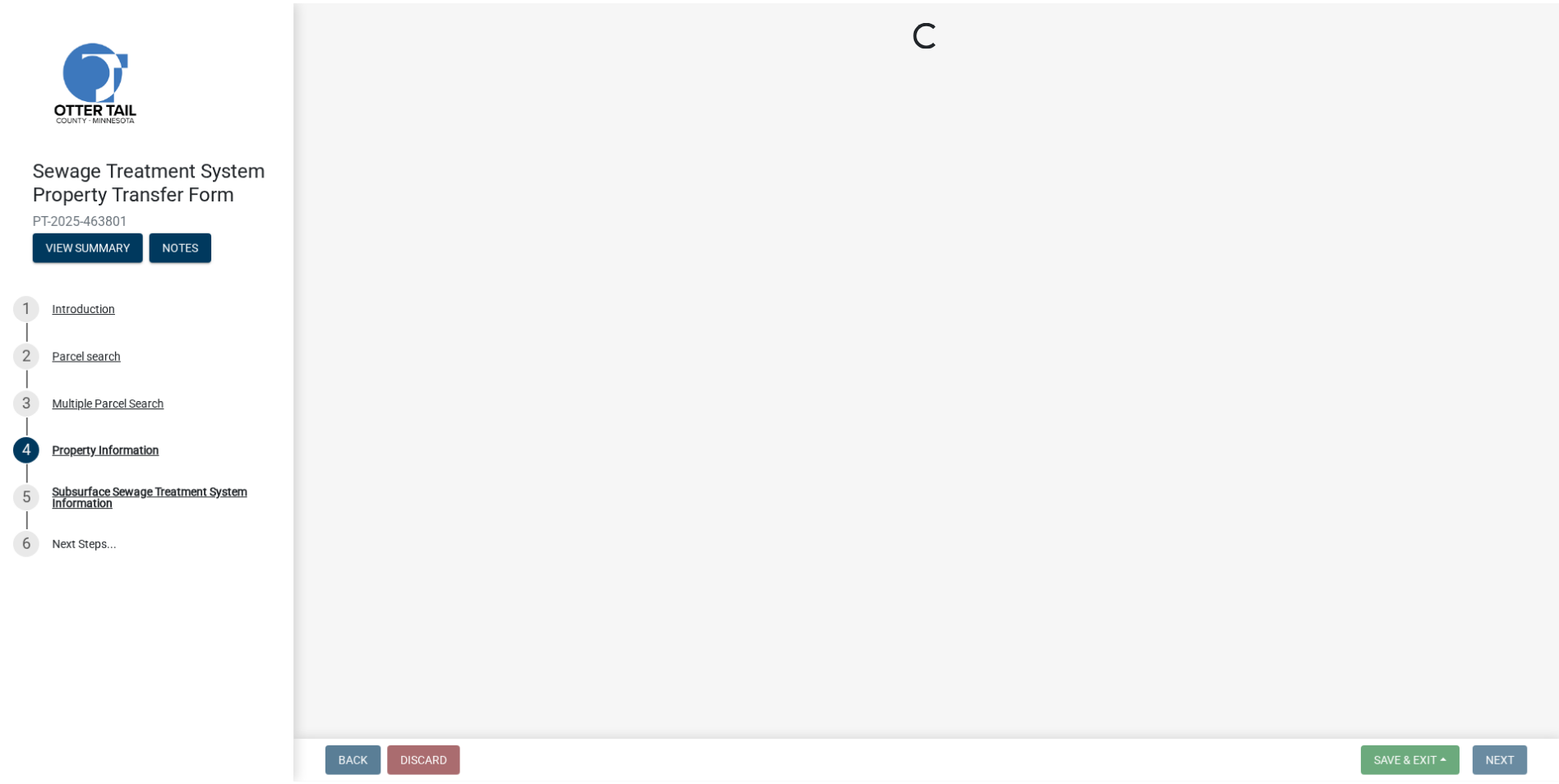
scroll to position [0, 0]
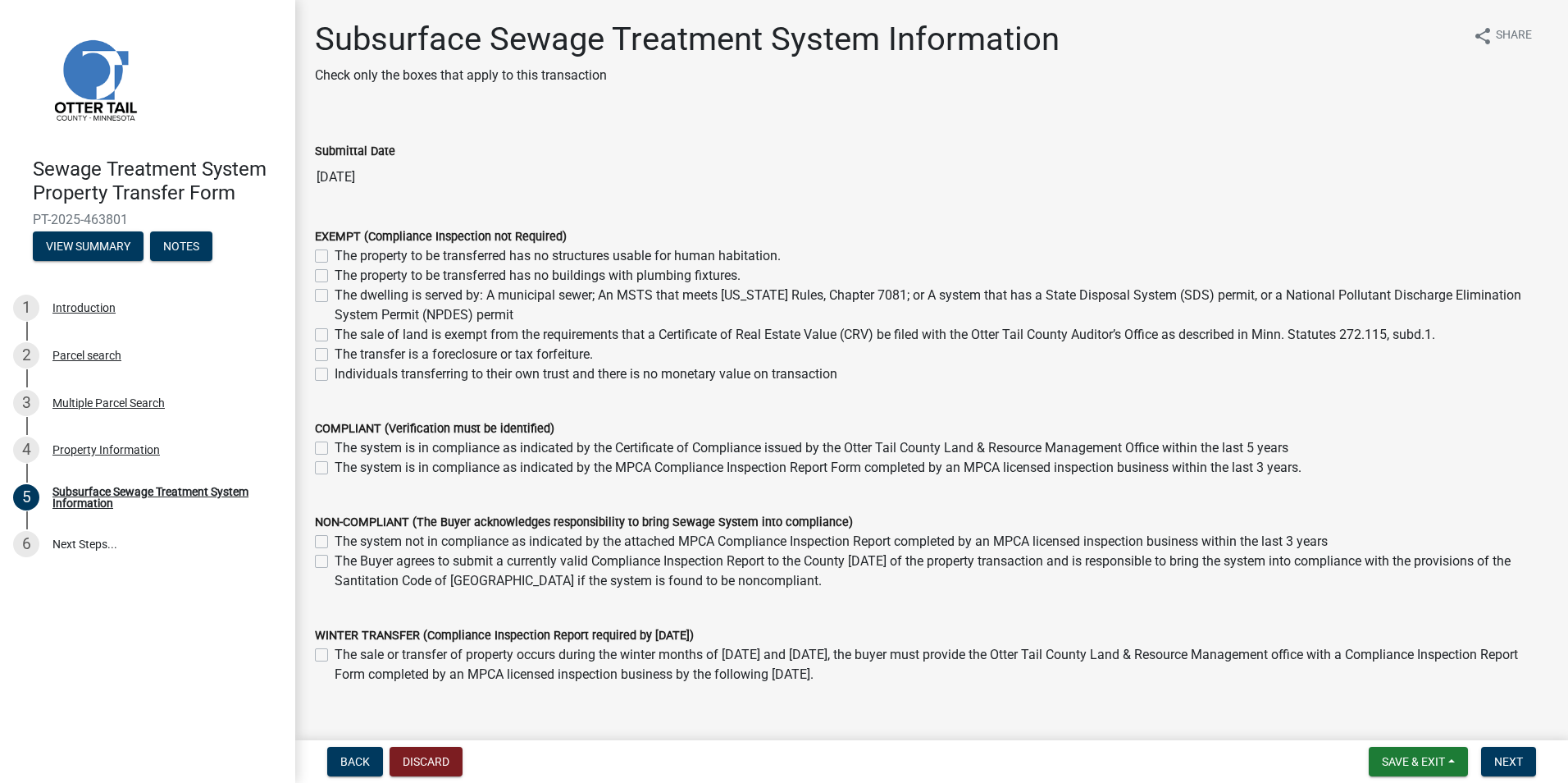
click at [335, 329] on label "The sale of land is exempt from the requirements that a Certificate of Real Est…" at bounding box center [885, 334] width 1101 height 20
click at [335, 329] on input "The sale of land is exempt from the requirements that a Certificate of Real Est…" at bounding box center [340, 329] width 10 height 10
checkbox input "true"
checkbox input "false"
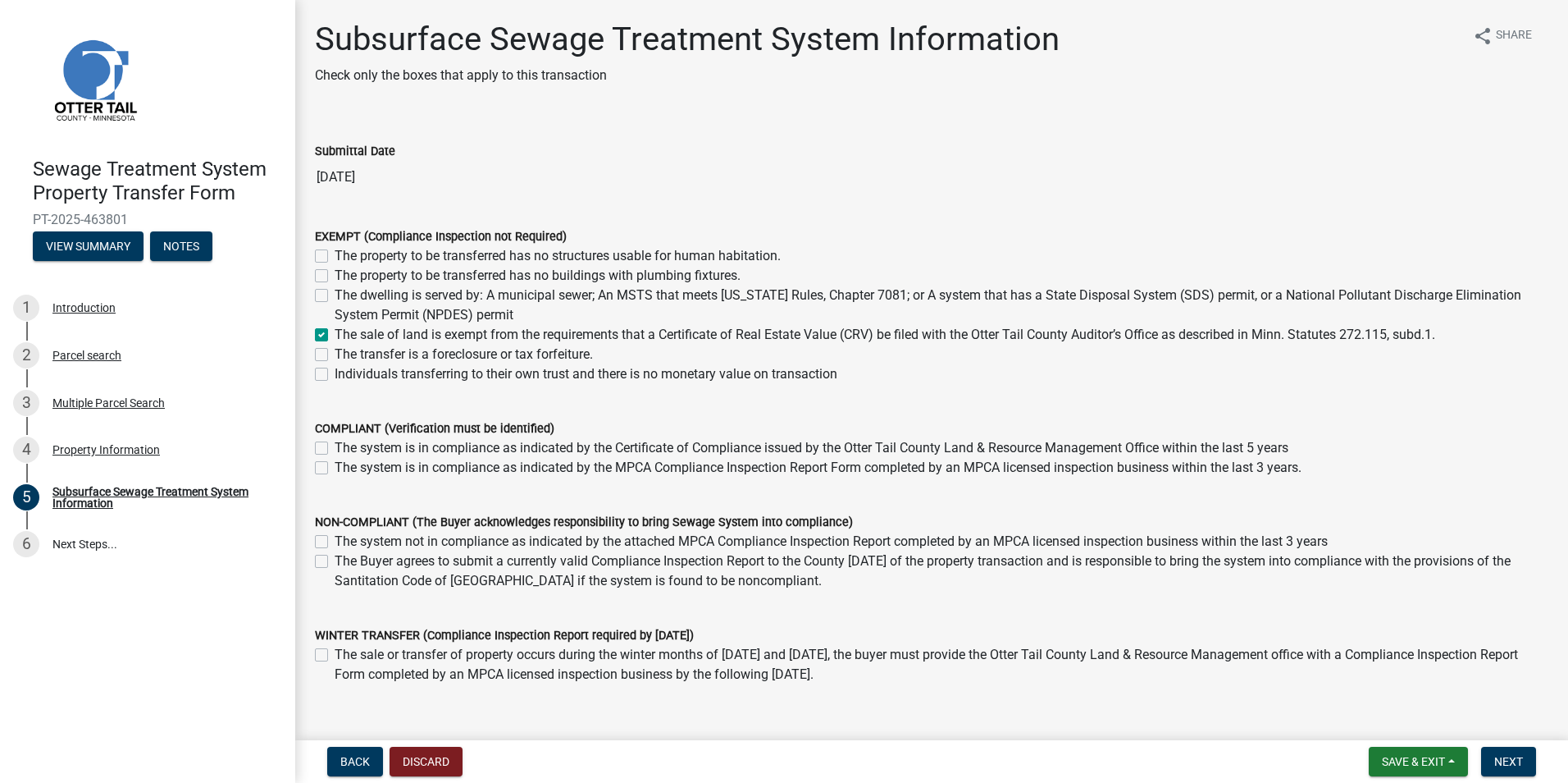
checkbox input "false"
checkbox input "true"
checkbox input "false"
click at [1496, 759] on span "Next" at bounding box center [1508, 762] width 29 height 13
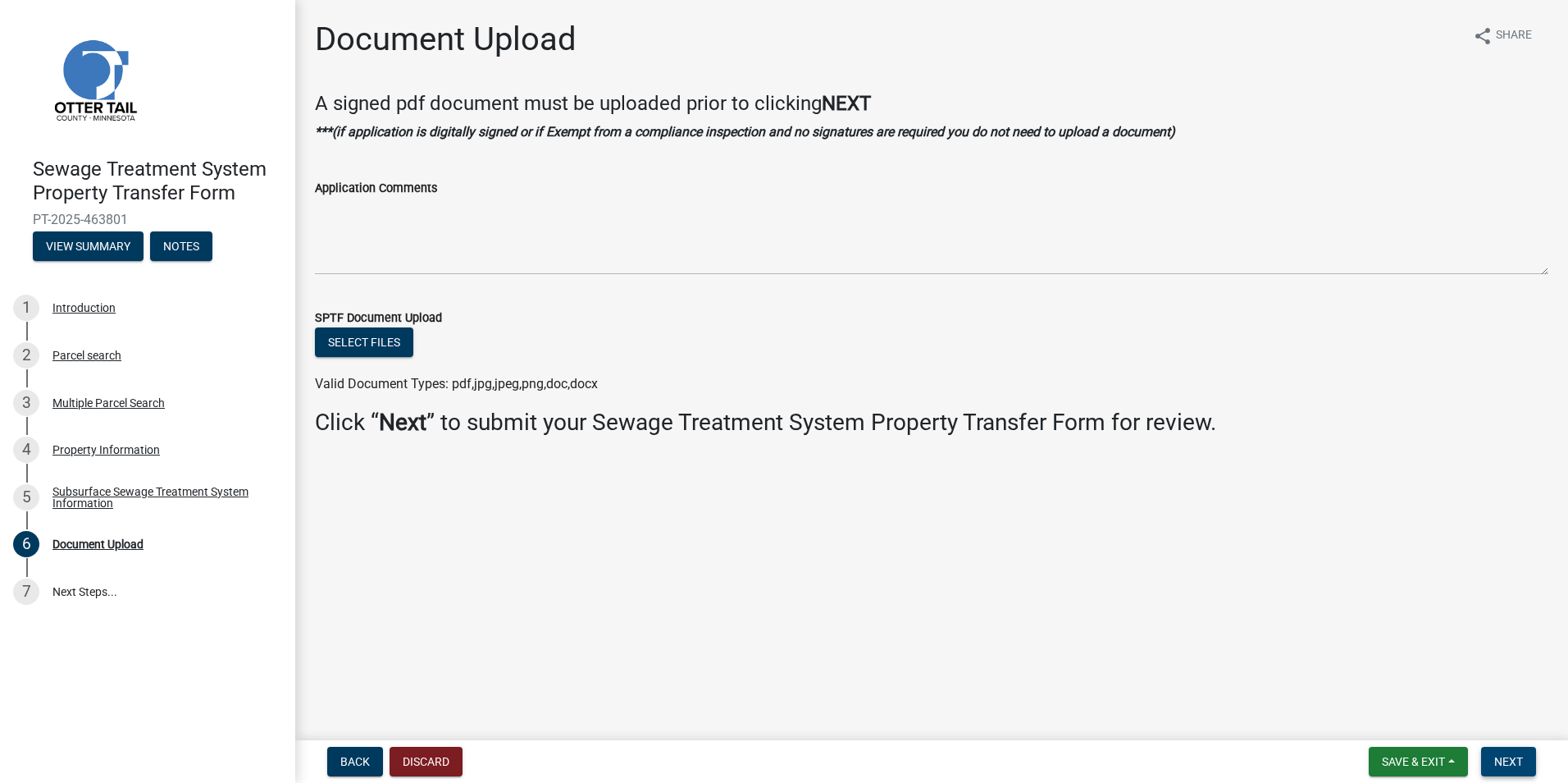
click at [1518, 768] on span "Next" at bounding box center [1508, 762] width 29 height 13
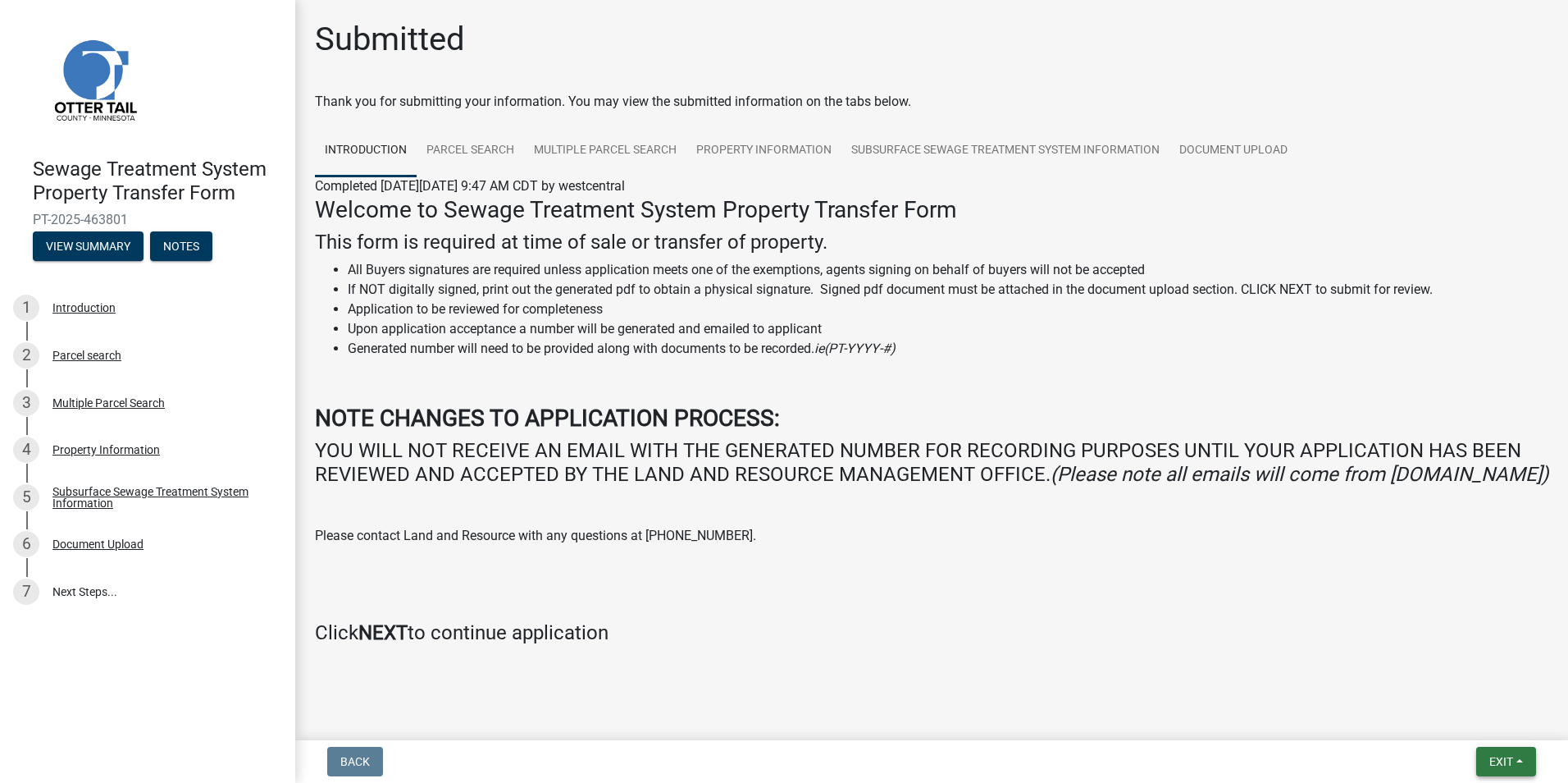
click at [1514, 764] on span "Exit" at bounding box center [1502, 762] width 24 height 13
click at [1460, 715] on button "Save & Exit" at bounding box center [1470, 719] width 132 height 39
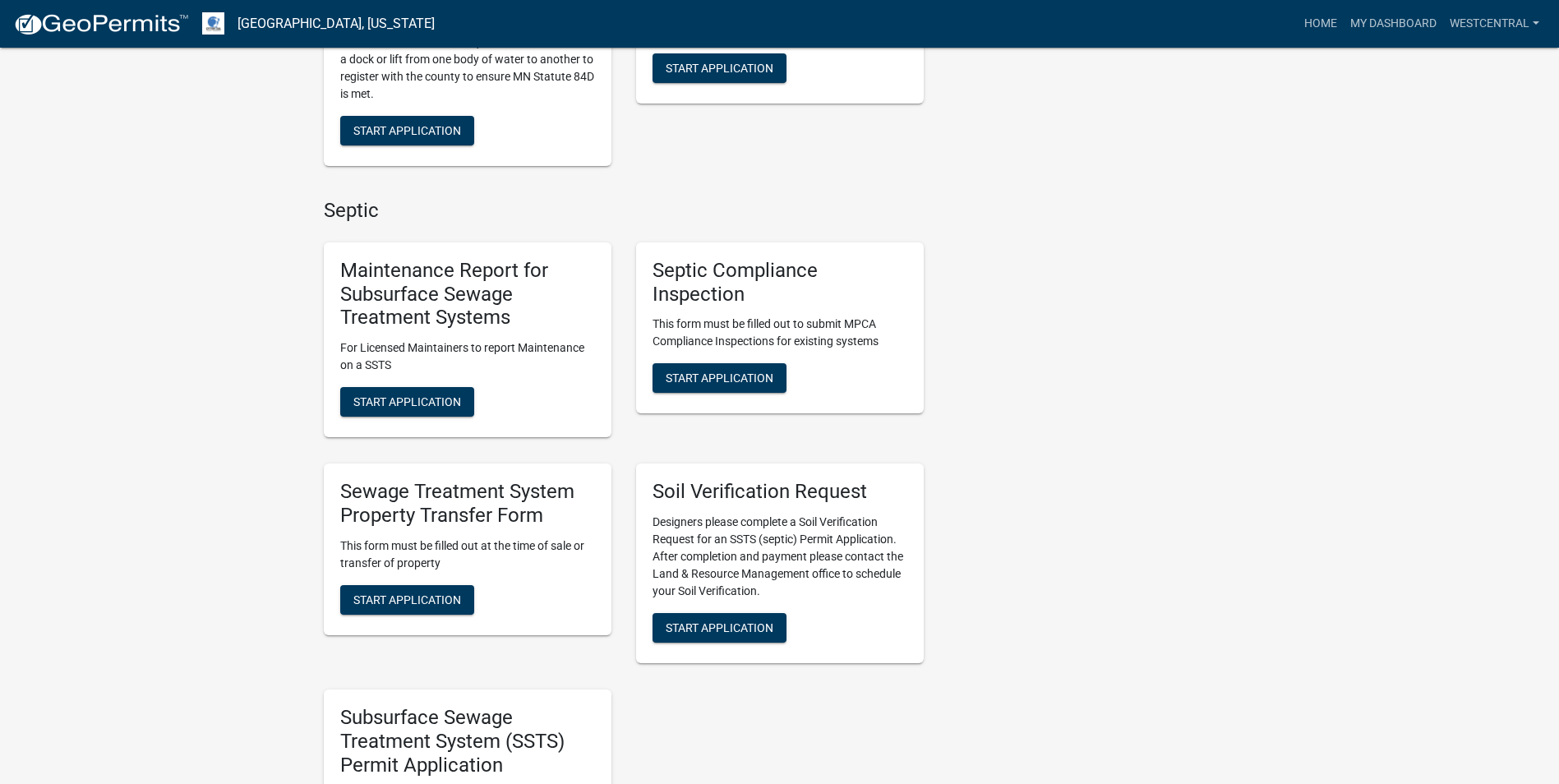
scroll to position [576, 0]
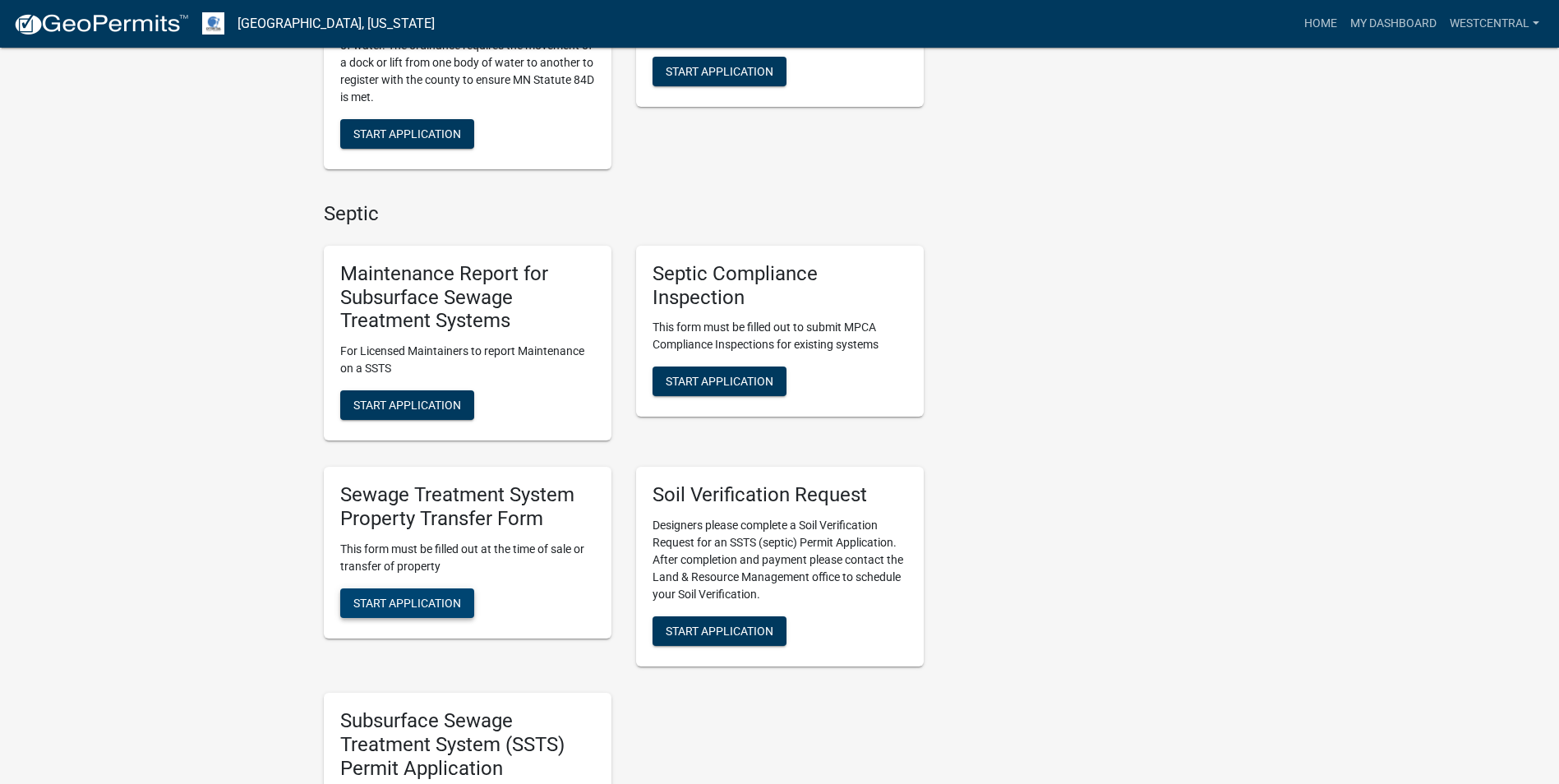
click at [420, 605] on span "Start Application" at bounding box center [407, 603] width 107 height 13
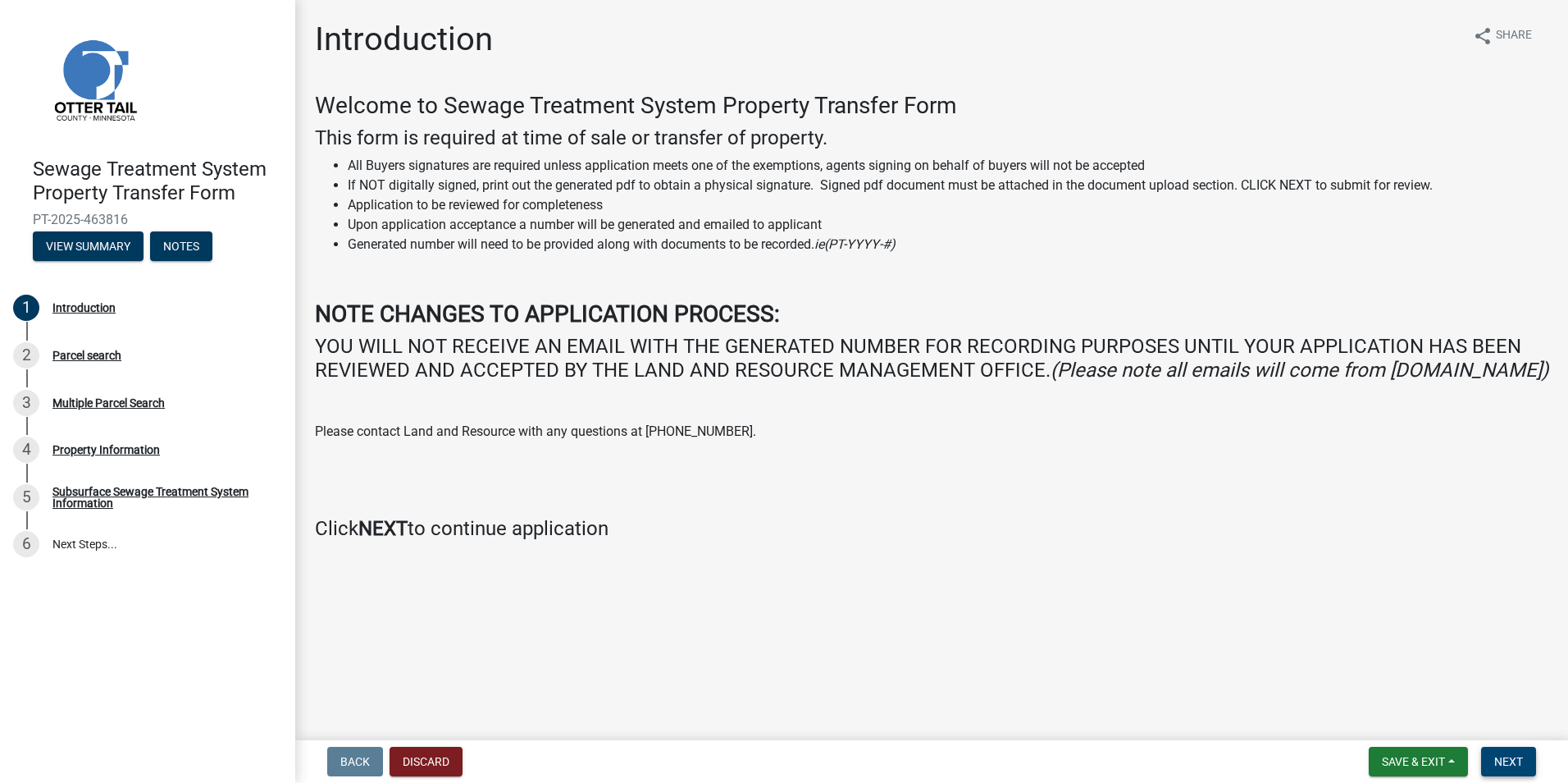
click at [1512, 756] on span "Next" at bounding box center [1508, 762] width 29 height 13
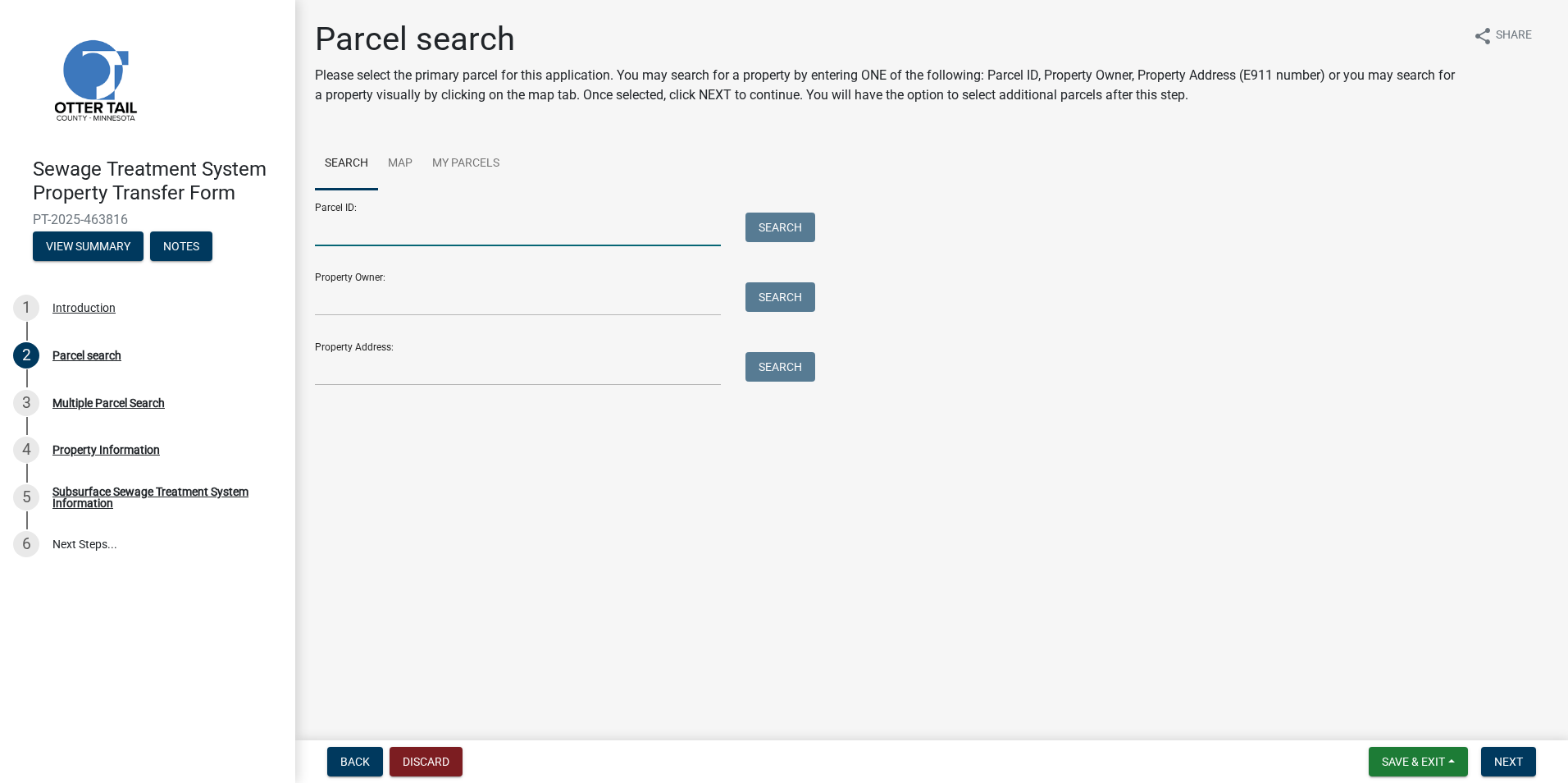
click at [334, 236] on input "Parcel ID:" at bounding box center [518, 230] width 406 height 34
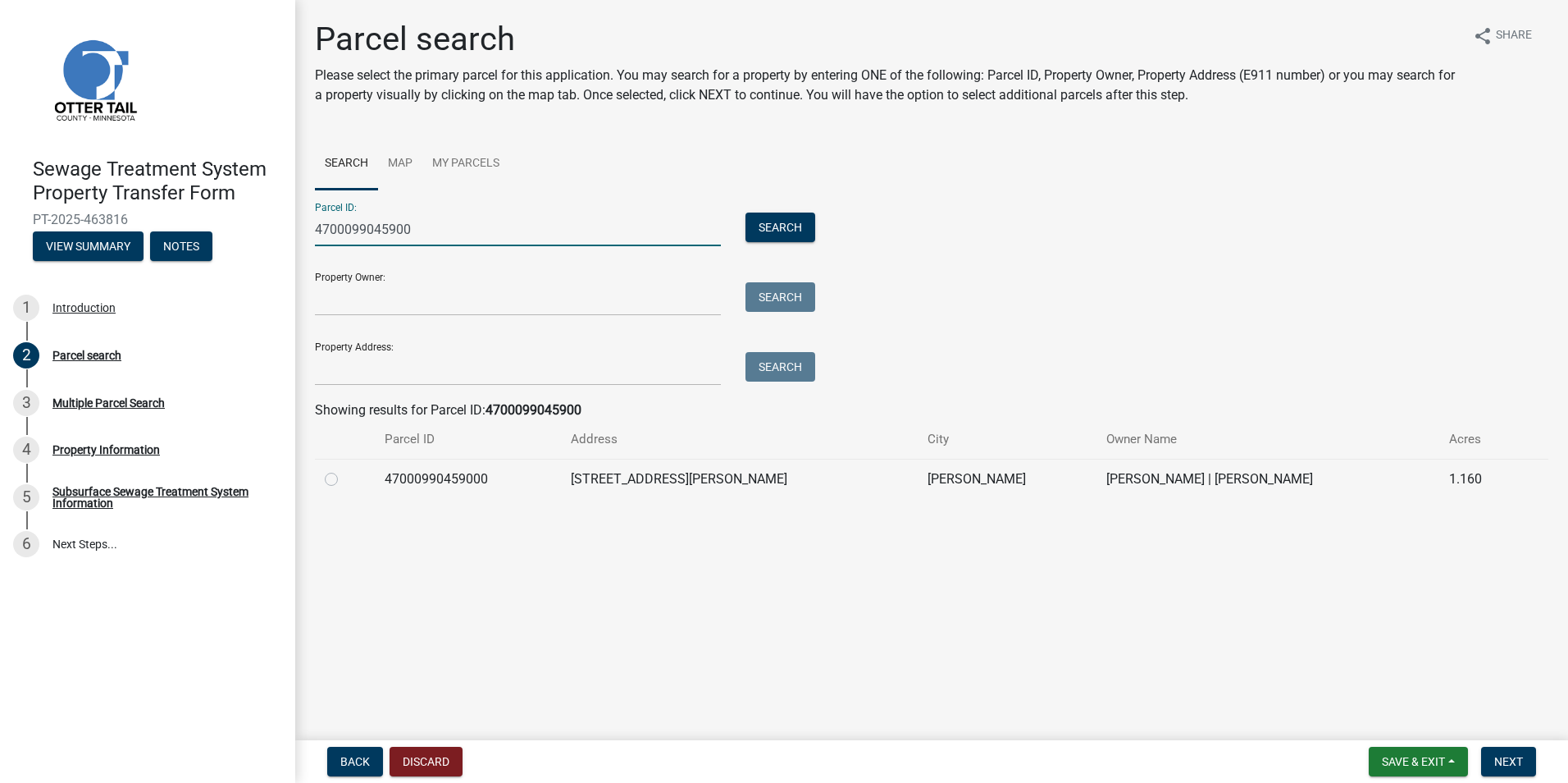
type input "4700099045900"
click at [344, 469] on label at bounding box center [344, 469] width 0 height 0
click at [344, 480] on input "radio" at bounding box center [349, 474] width 10 height 10
radio input "true"
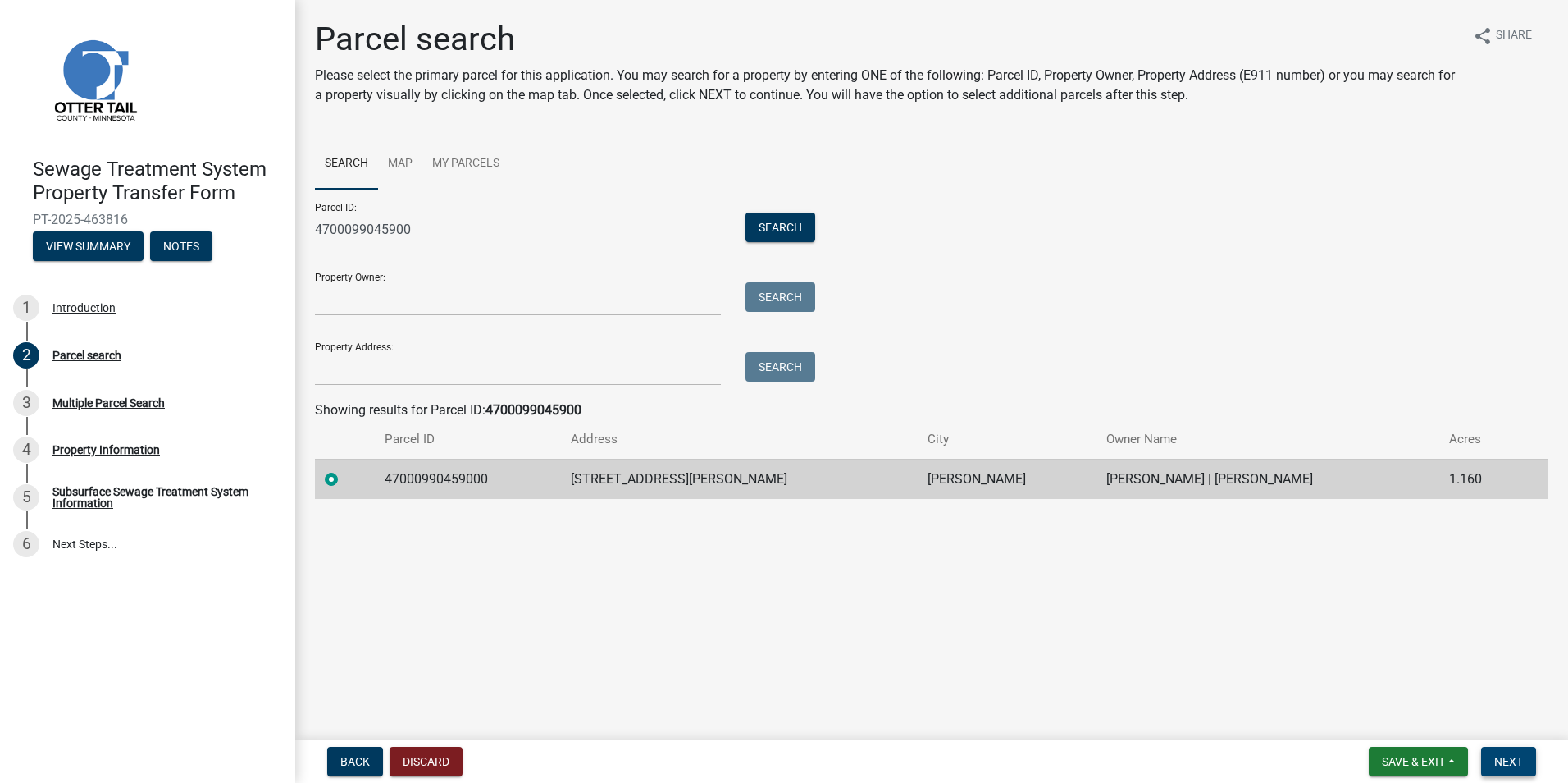
click at [1518, 761] on span "Next" at bounding box center [1508, 762] width 29 height 13
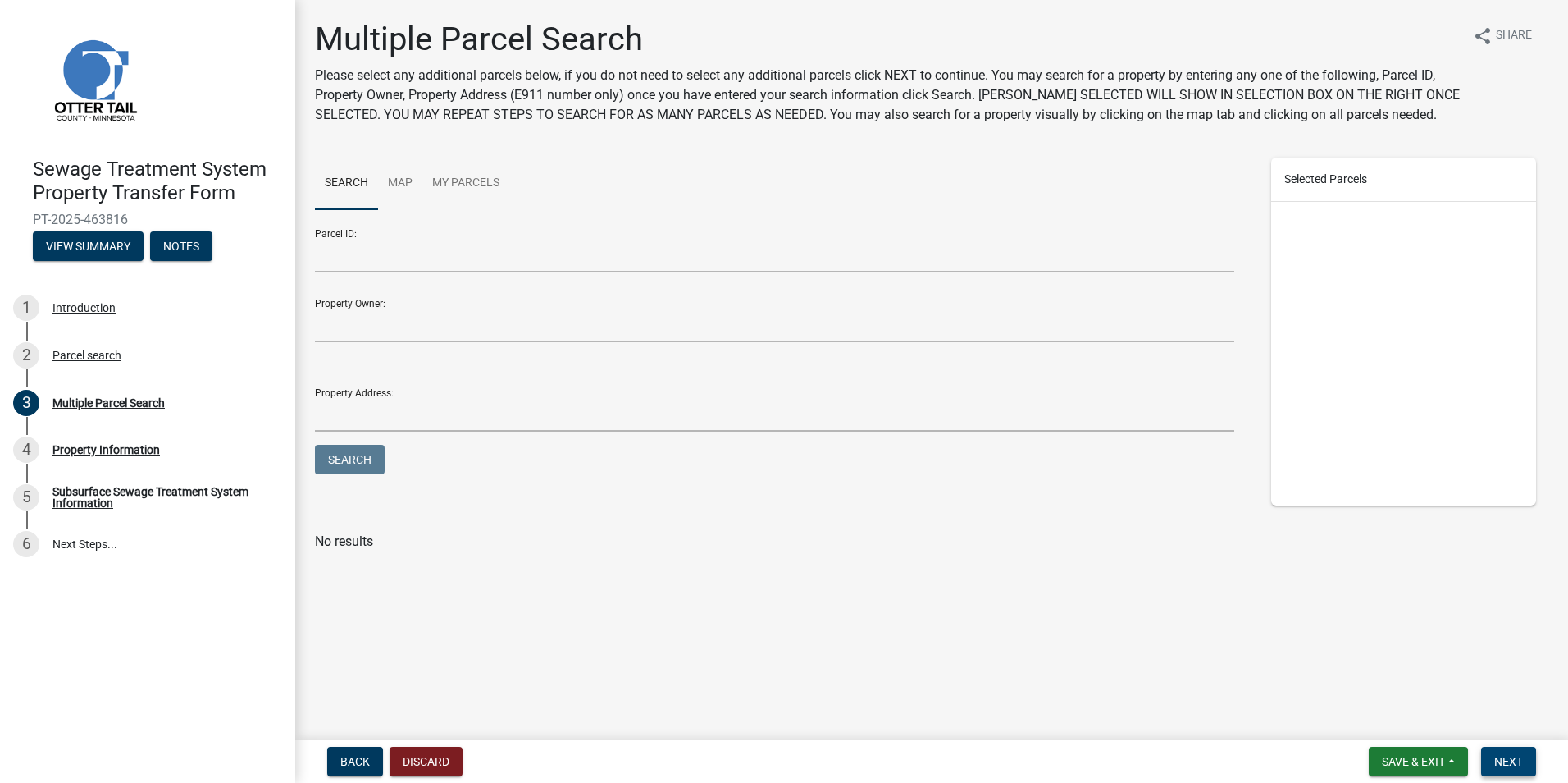
click at [1522, 762] on span "Next" at bounding box center [1508, 762] width 29 height 13
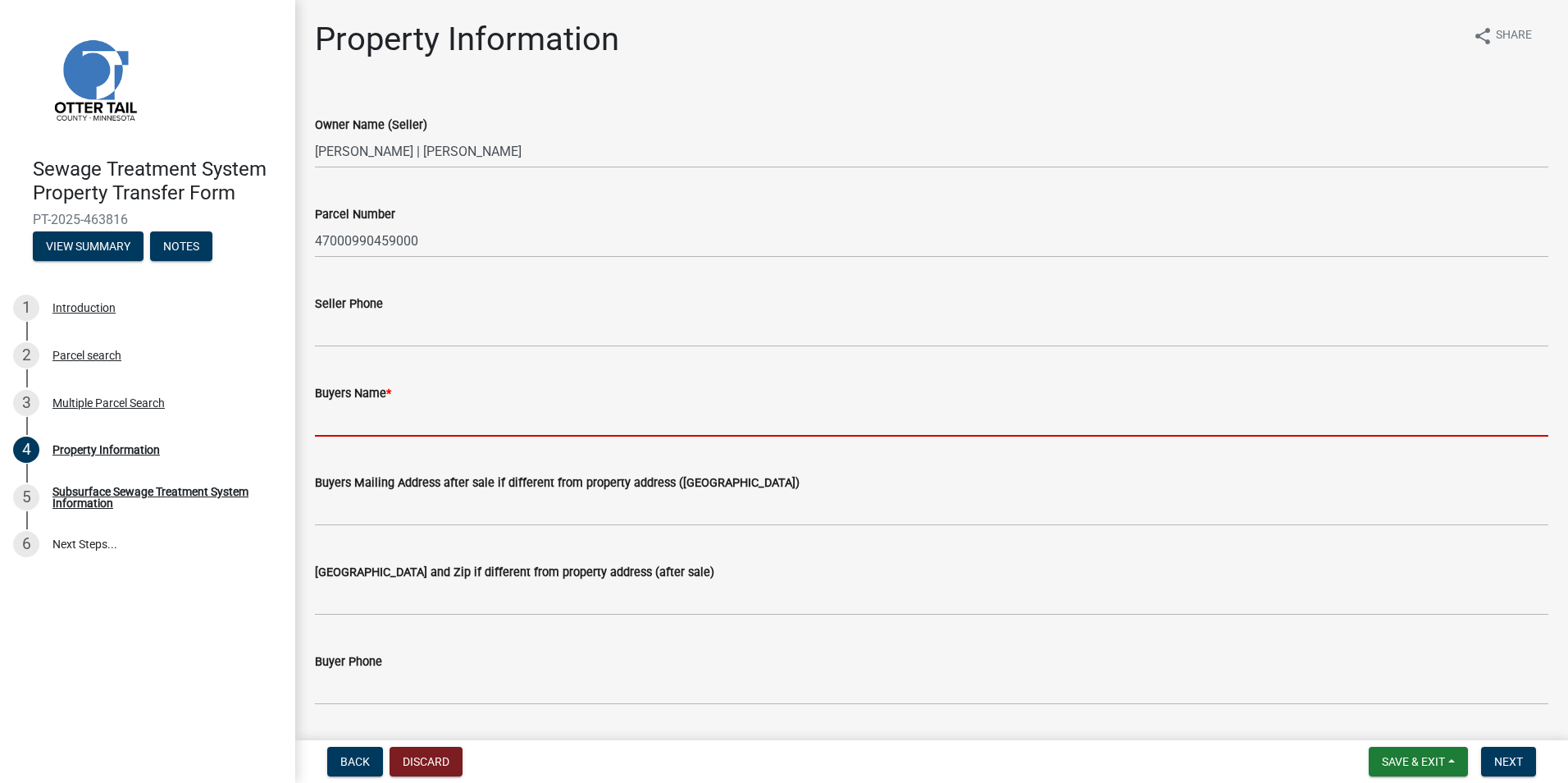
drag, startPoint x: 318, startPoint y: 422, endPoint x: 572, endPoint y: 420, distance: 254.0
click at [318, 422] on input "Buyers Name *" at bounding box center [932, 420] width 1234 height 34
